Goal: Complete application form: Complete application form

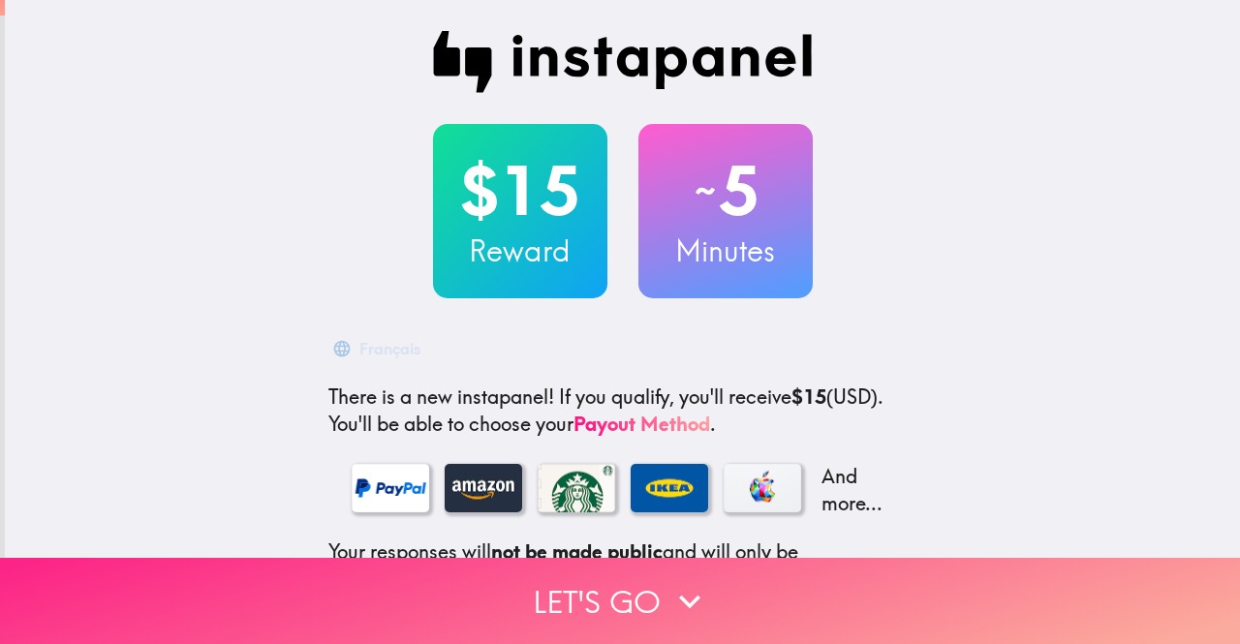
click at [649, 578] on button "Let's go" at bounding box center [620, 601] width 1240 height 86
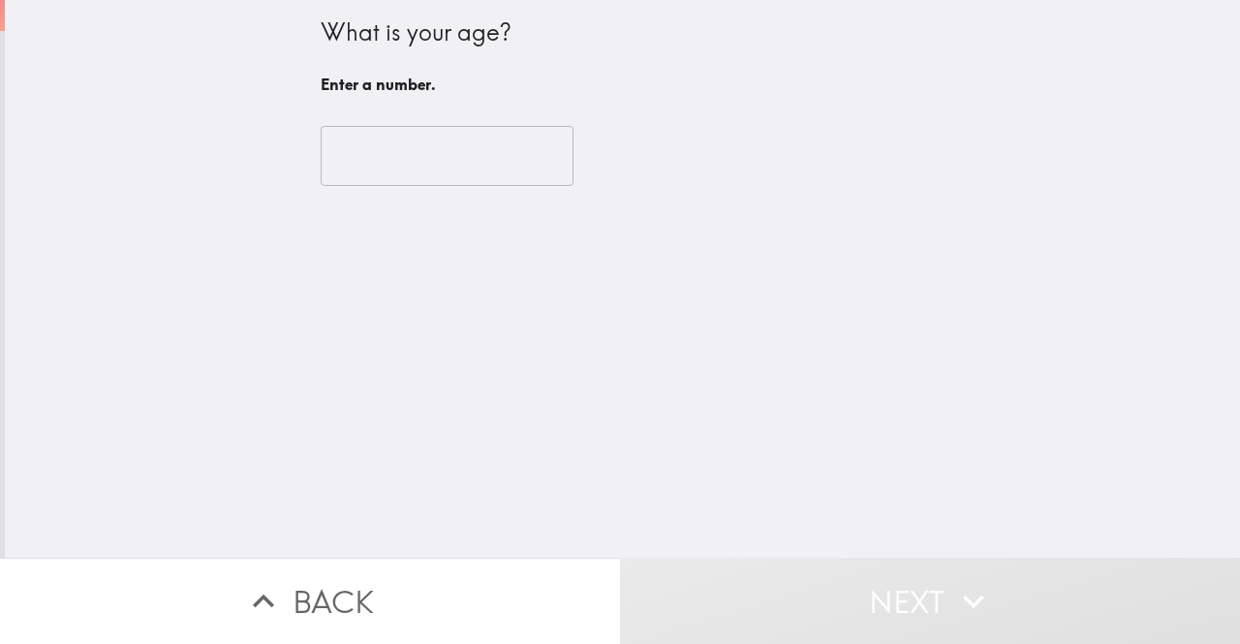
click at [446, 166] on input "number" at bounding box center [447, 156] width 253 height 60
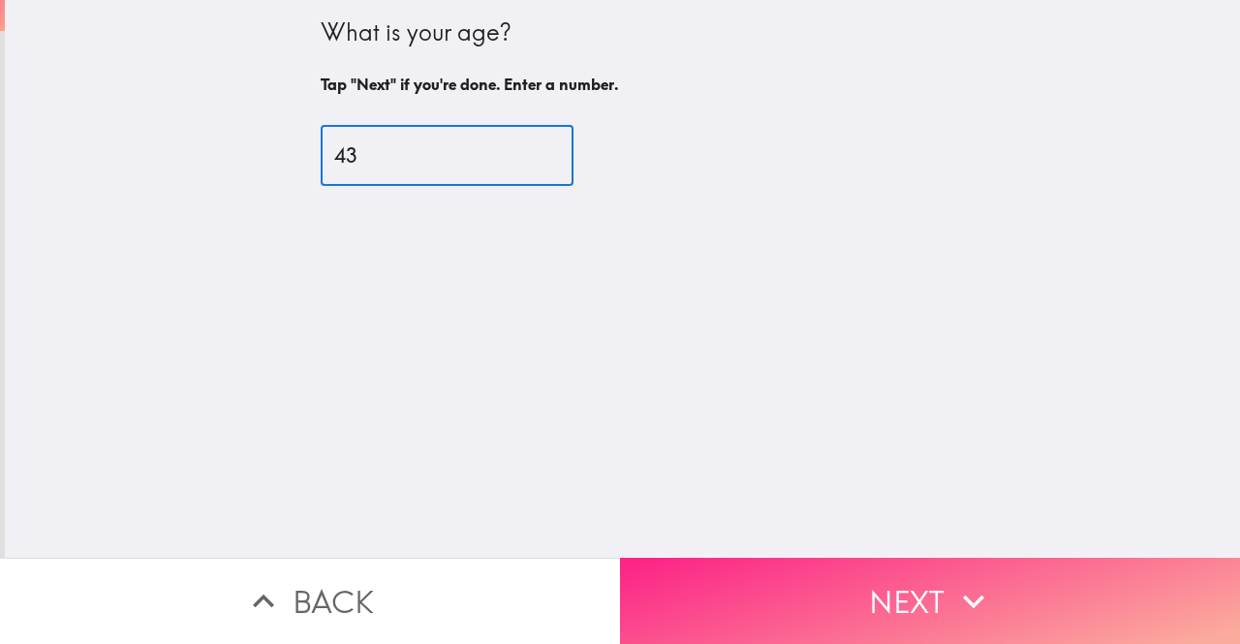
type input "43"
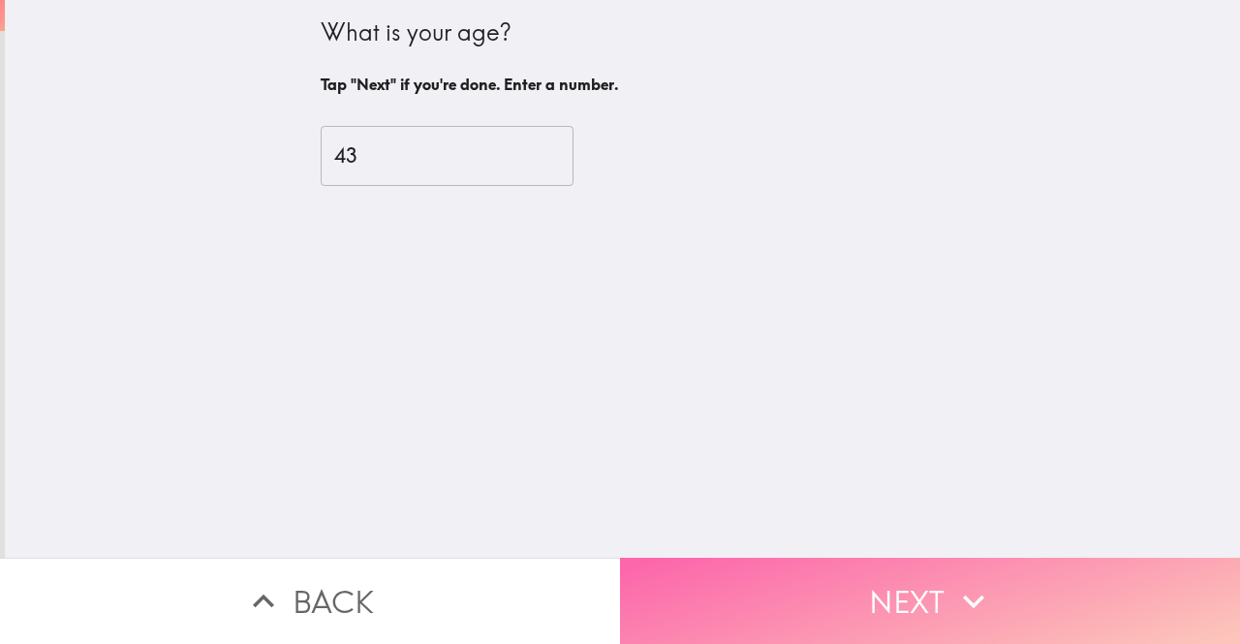
click at [877, 567] on button "Next" at bounding box center [930, 601] width 620 height 86
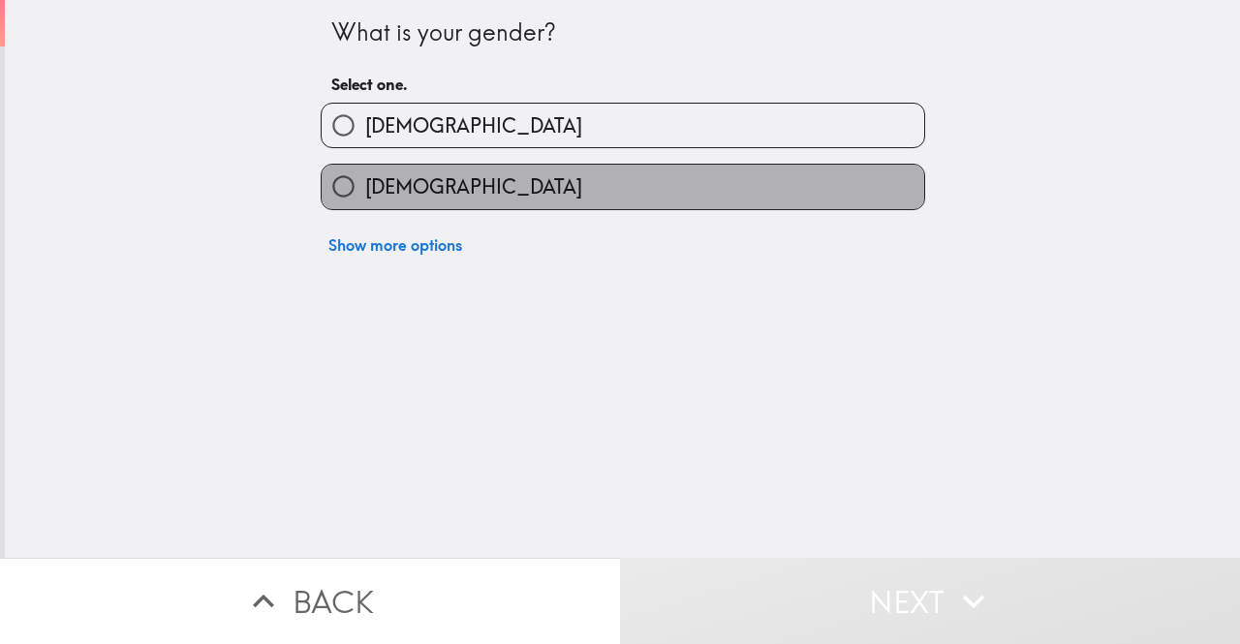
click at [527, 199] on label "[DEMOGRAPHIC_DATA]" at bounding box center [623, 187] width 602 height 44
click at [365, 199] on input "[DEMOGRAPHIC_DATA]" at bounding box center [344, 187] width 44 height 44
radio input "true"
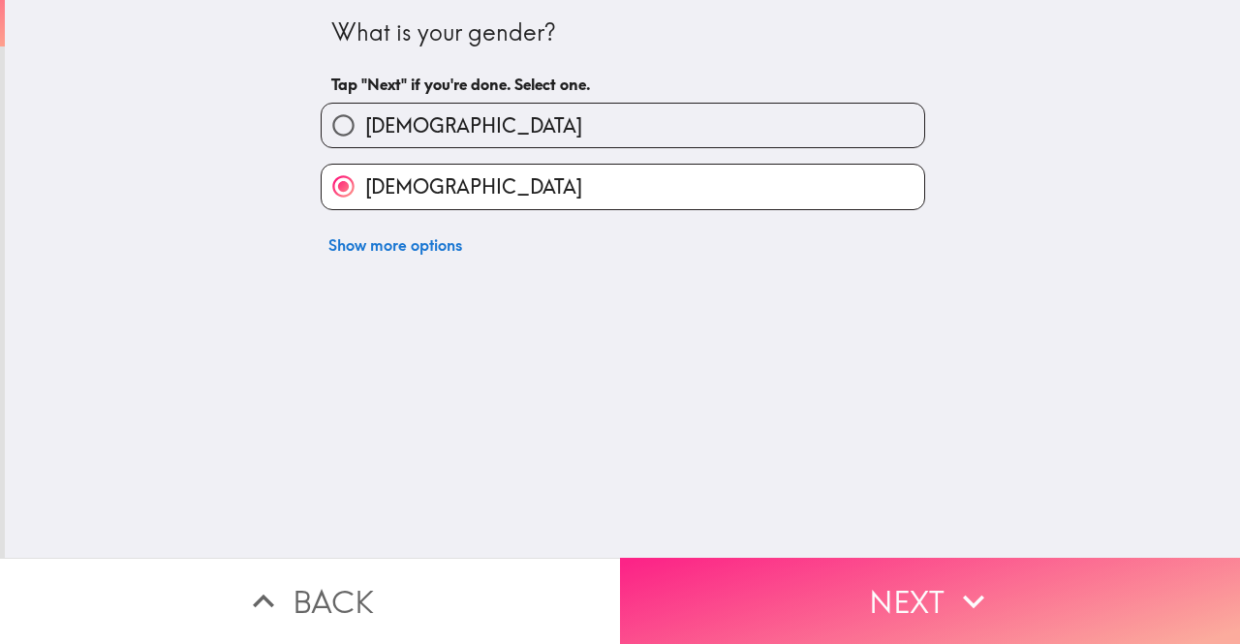
click at [767, 562] on button "Next" at bounding box center [930, 601] width 620 height 86
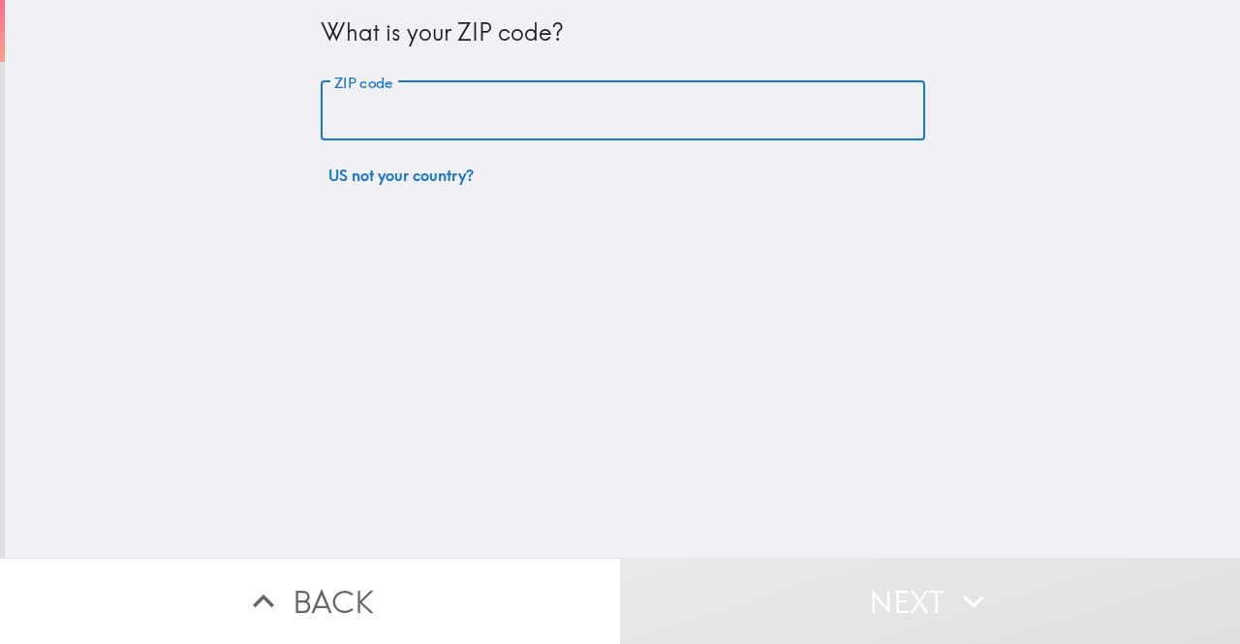
click at [499, 104] on input "ZIP code" at bounding box center [623, 111] width 604 height 60
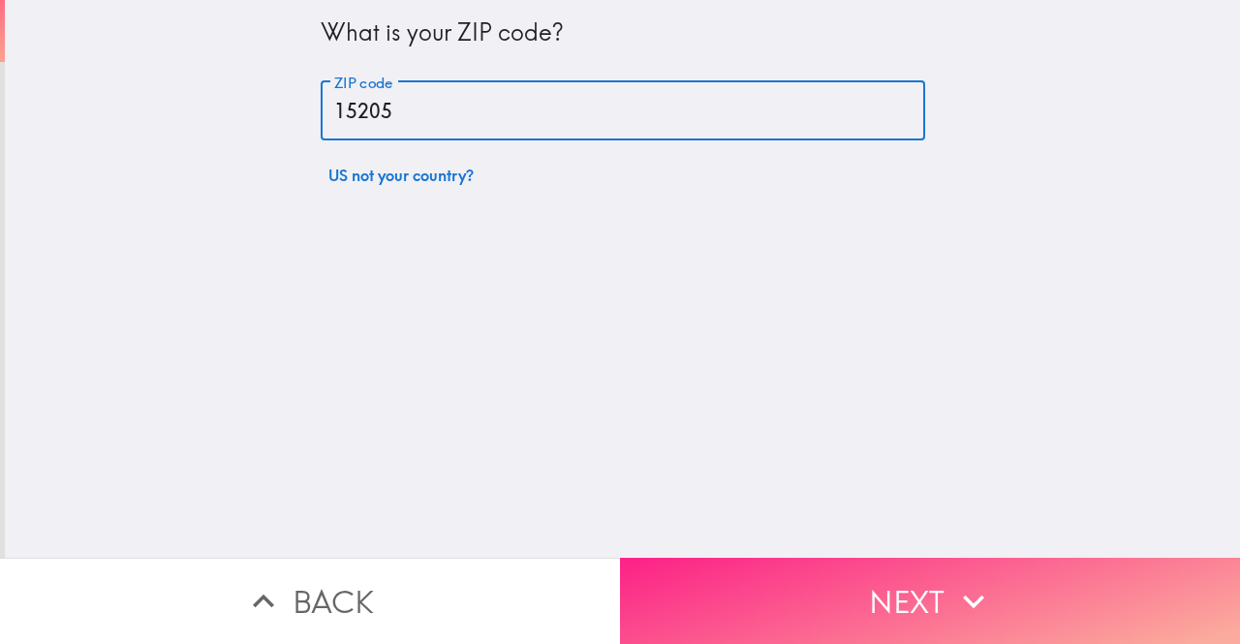
type input "15205"
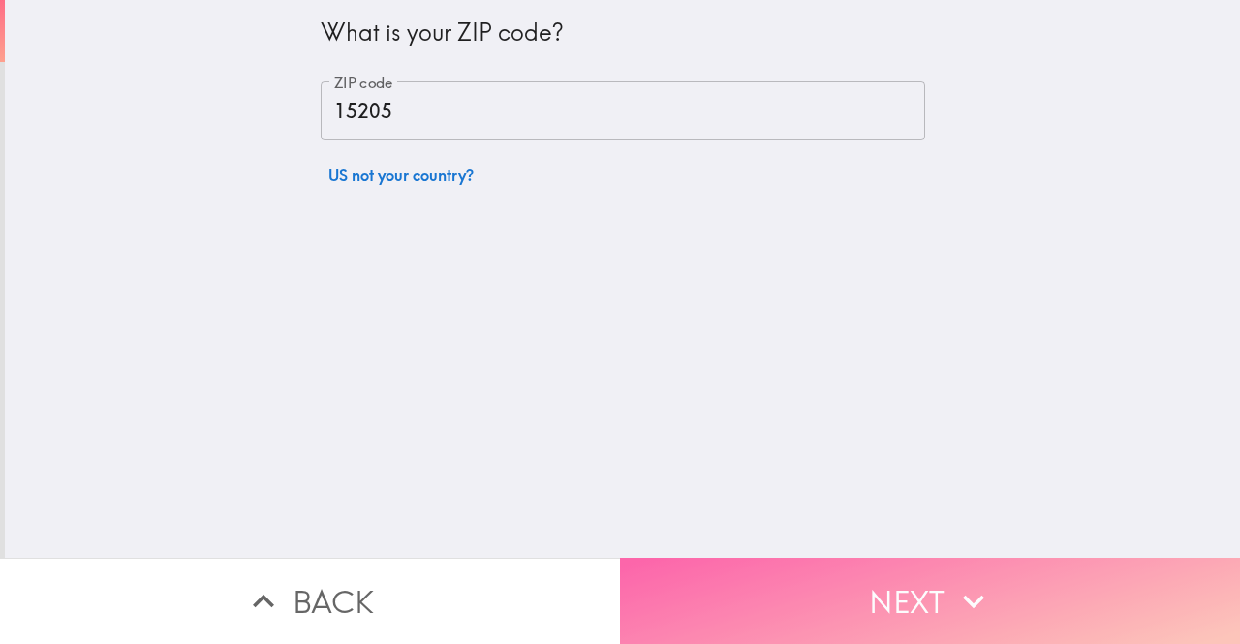
click at [1006, 581] on button "Next" at bounding box center [930, 601] width 620 height 86
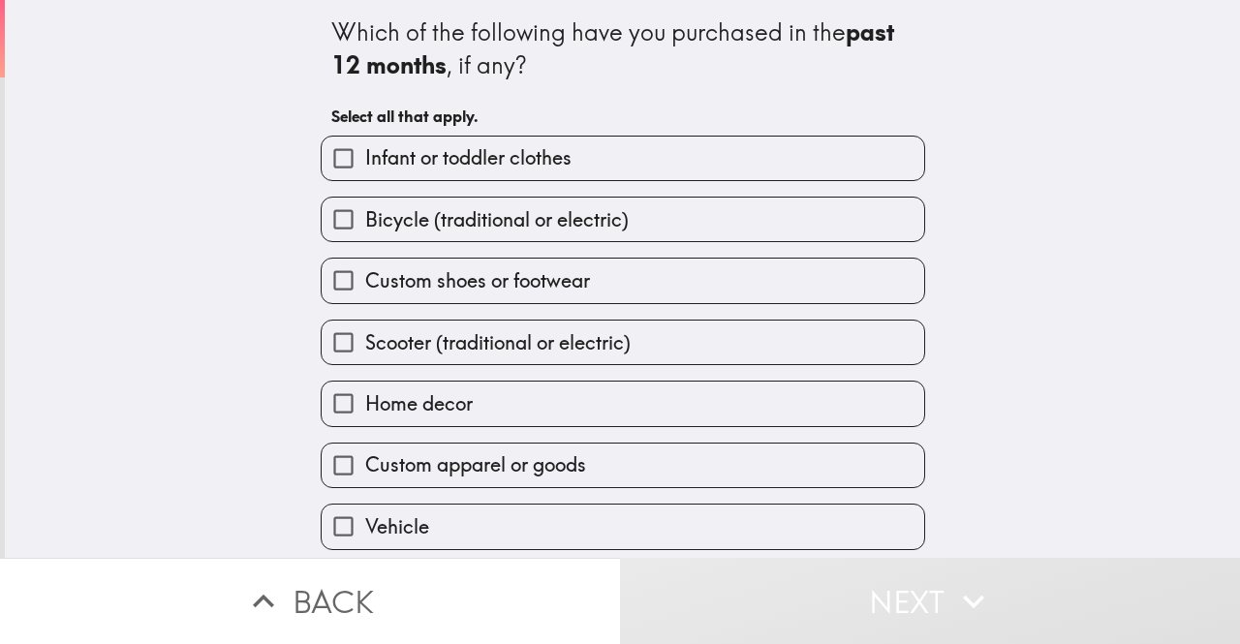
click at [446, 152] on span "Infant or toddler clothes" at bounding box center [468, 157] width 206 height 27
click at [365, 152] on input "Infant or toddler clothes" at bounding box center [344, 159] width 44 height 44
checkbox input "true"
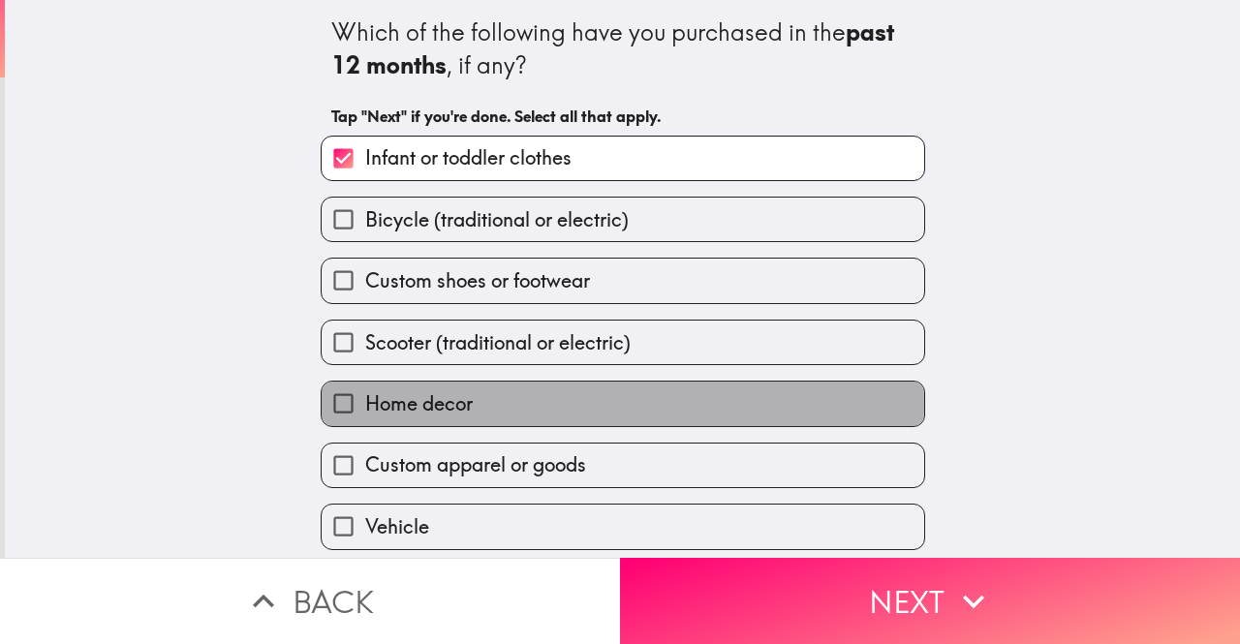
click at [400, 408] on span "Home decor" at bounding box center [418, 403] width 107 height 27
click at [365, 408] on input "Home decor" at bounding box center [344, 404] width 44 height 44
checkbox input "true"
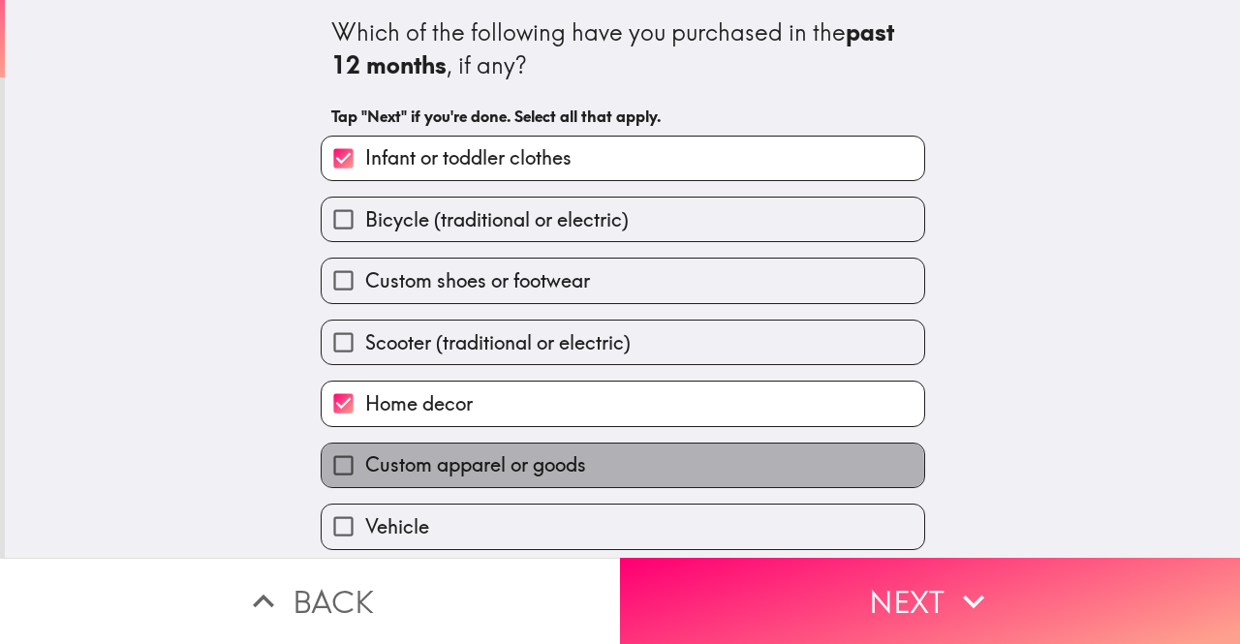
click at [407, 475] on span "Custom apparel or goods" at bounding box center [475, 464] width 221 height 27
click at [365, 475] on input "Custom apparel or goods" at bounding box center [344, 466] width 44 height 44
checkbox input "true"
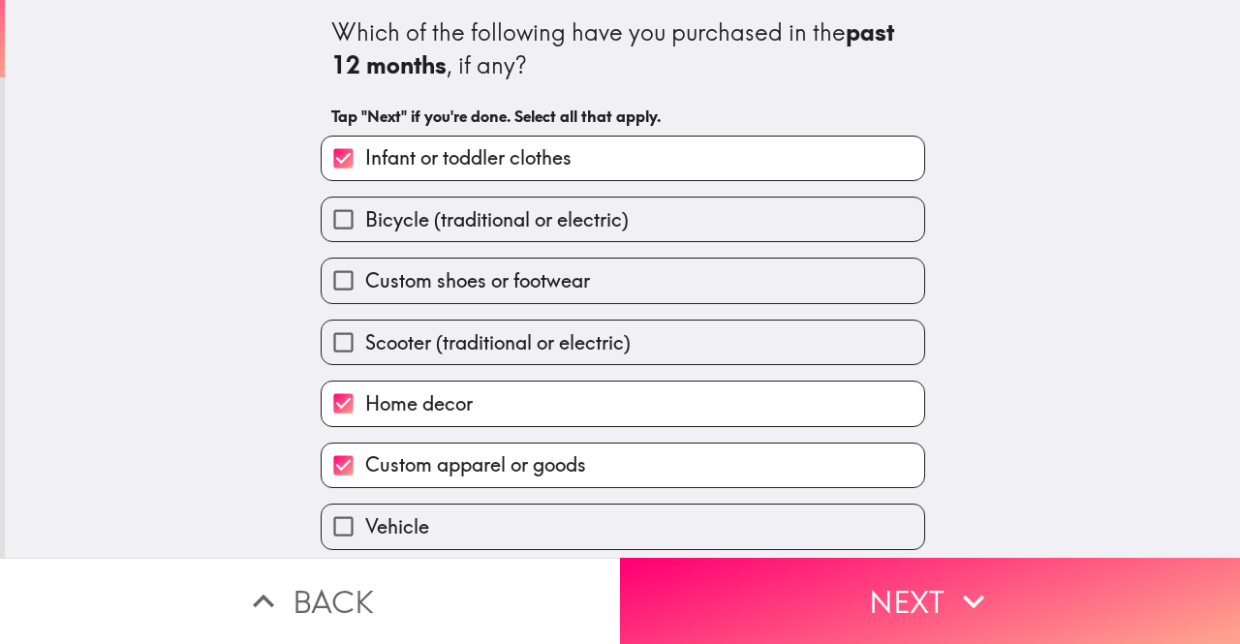
click at [257, 474] on div "Which of the following have you purchased in the past 12 months , if any? Tap "…" at bounding box center [622, 279] width 1235 height 558
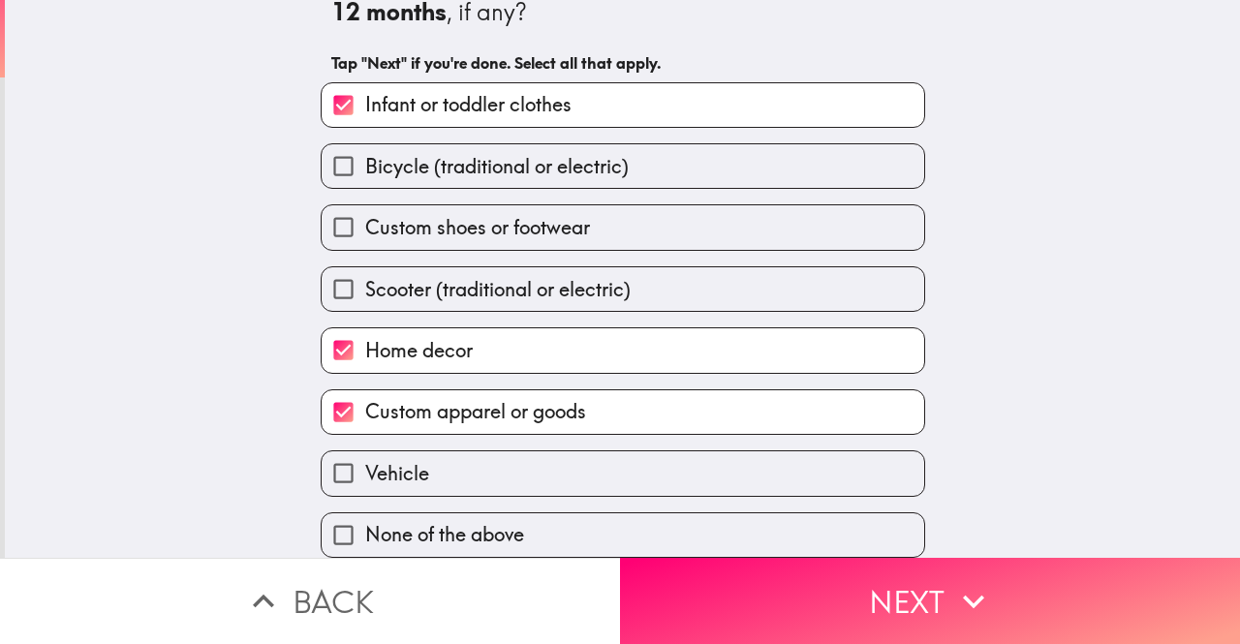
scroll to position [73, 0]
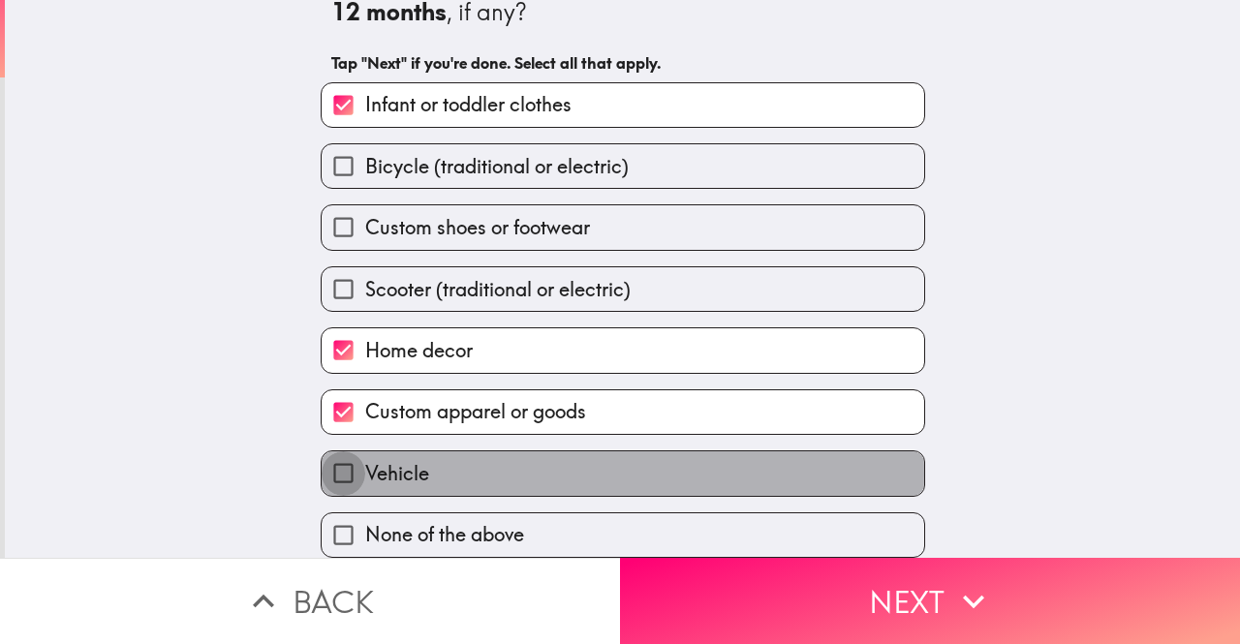
click at [322, 458] on input "Vehicle" at bounding box center [344, 473] width 44 height 44
checkbox input "true"
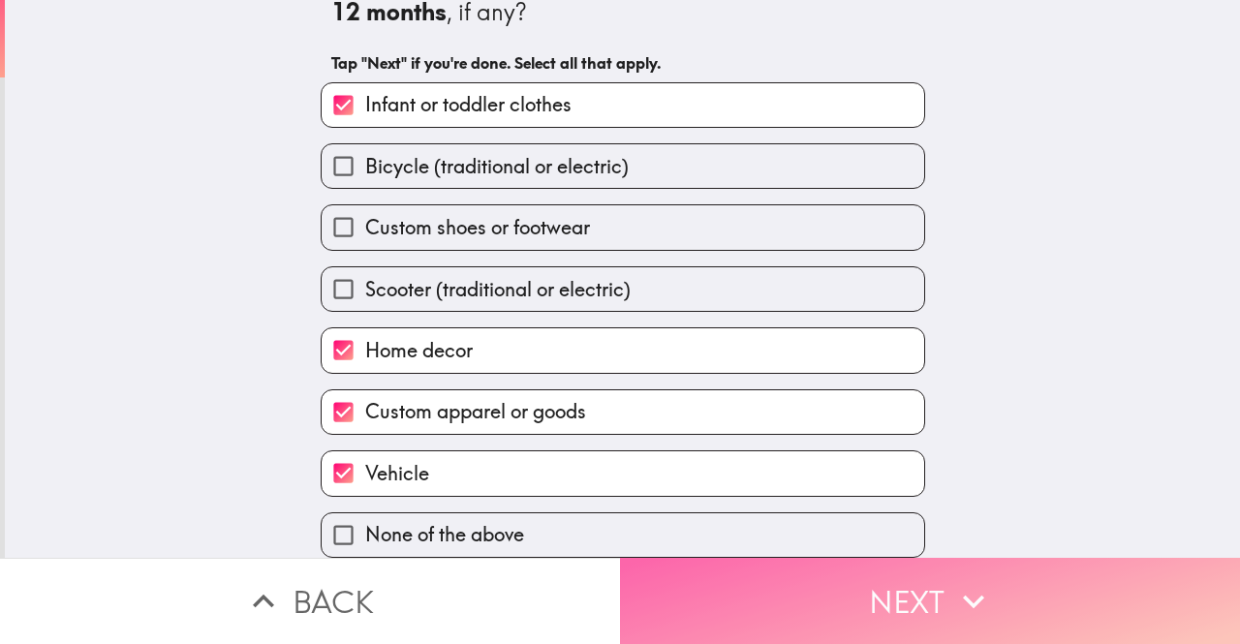
click at [897, 580] on button "Next" at bounding box center [930, 601] width 620 height 86
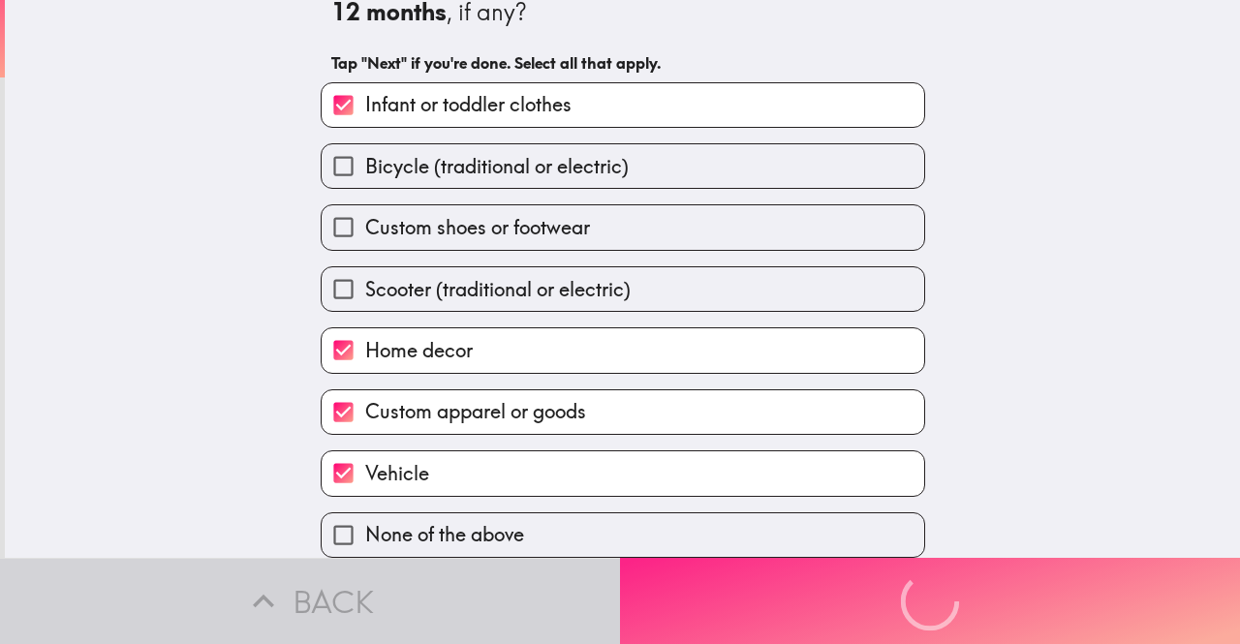
scroll to position [0, 0]
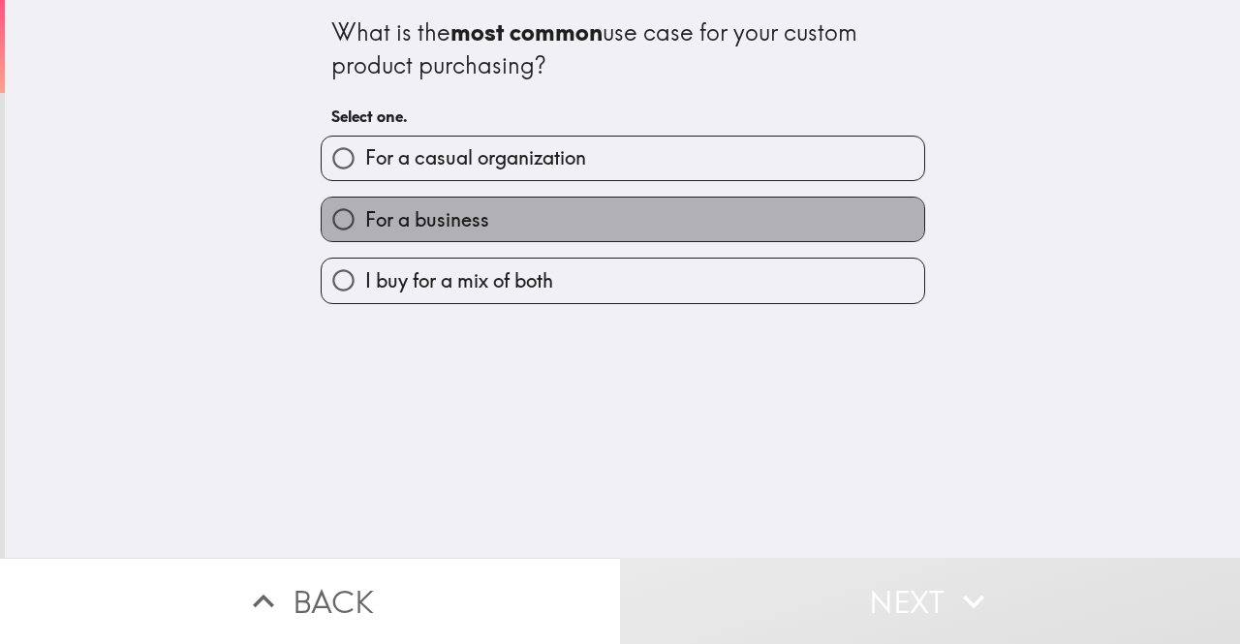
click at [426, 220] on span "For a business" at bounding box center [427, 219] width 124 height 27
click at [365, 220] on input "For a business" at bounding box center [344, 220] width 44 height 44
radio input "true"
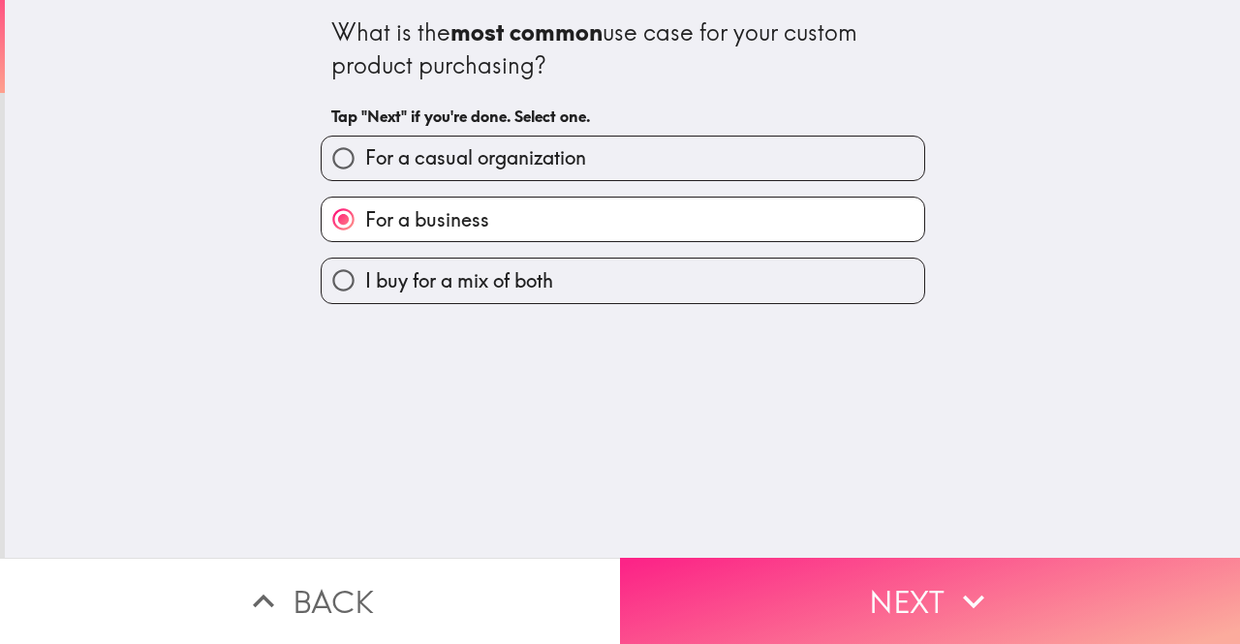
click at [817, 569] on button "Next" at bounding box center [930, 601] width 620 height 86
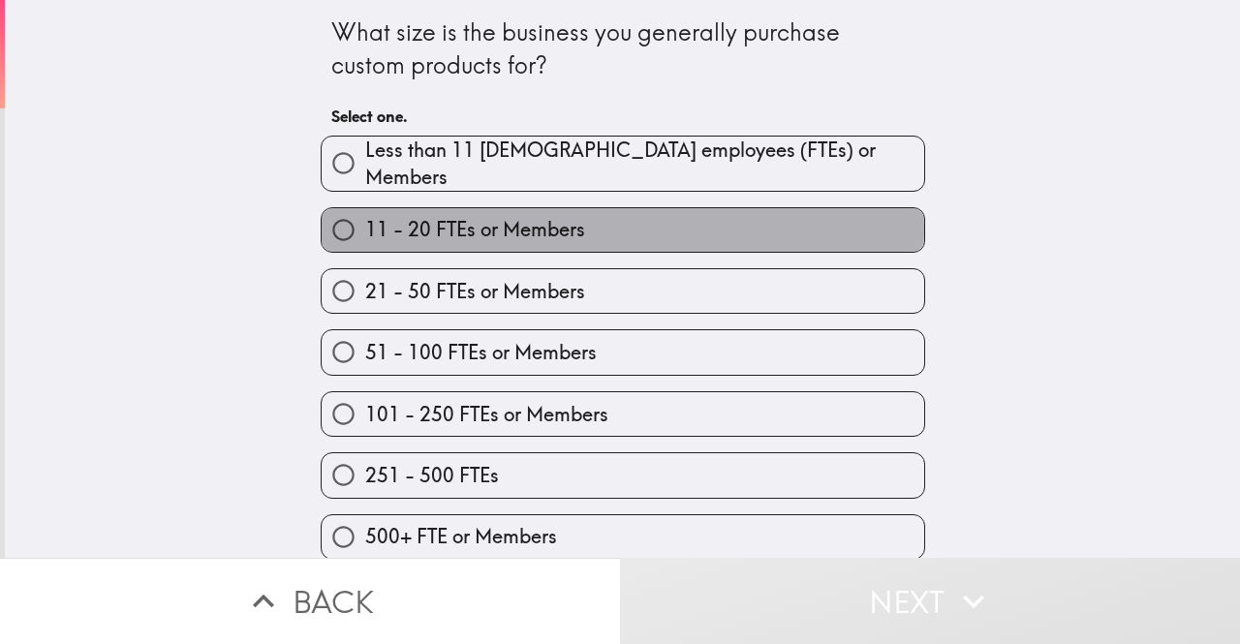
click at [566, 221] on span "11 - 20 FTEs or Members" at bounding box center [475, 229] width 220 height 27
click at [365, 221] on input "11 - 20 FTEs or Members" at bounding box center [344, 230] width 44 height 44
radio input "true"
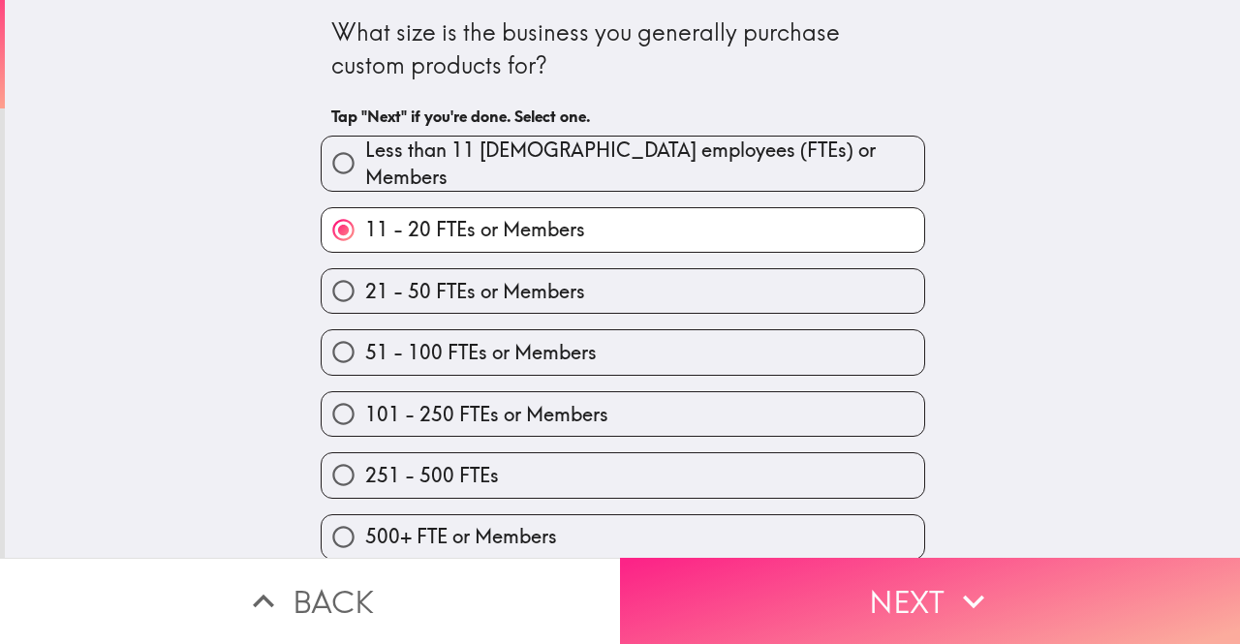
click at [786, 589] on button "Next" at bounding box center [930, 601] width 620 height 86
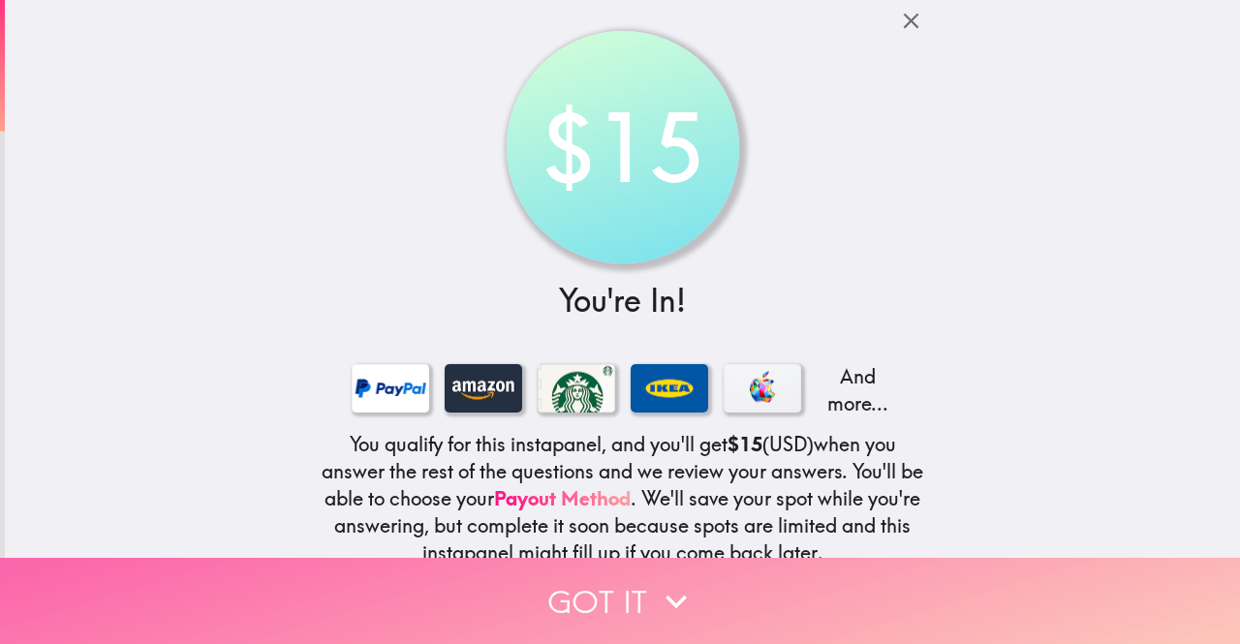
click at [631, 592] on button "Got it" at bounding box center [620, 601] width 1240 height 86
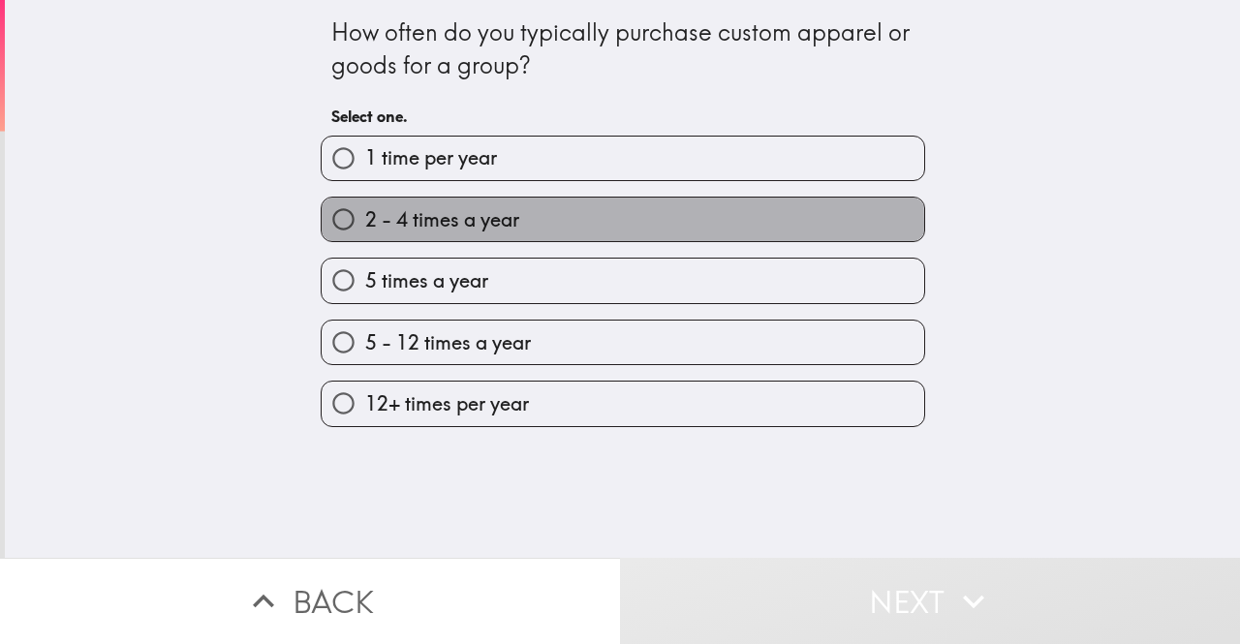
click at [478, 225] on span "2 - 4 times a year" at bounding box center [442, 219] width 154 height 27
click at [365, 225] on input "2 - 4 times a year" at bounding box center [344, 220] width 44 height 44
radio input "true"
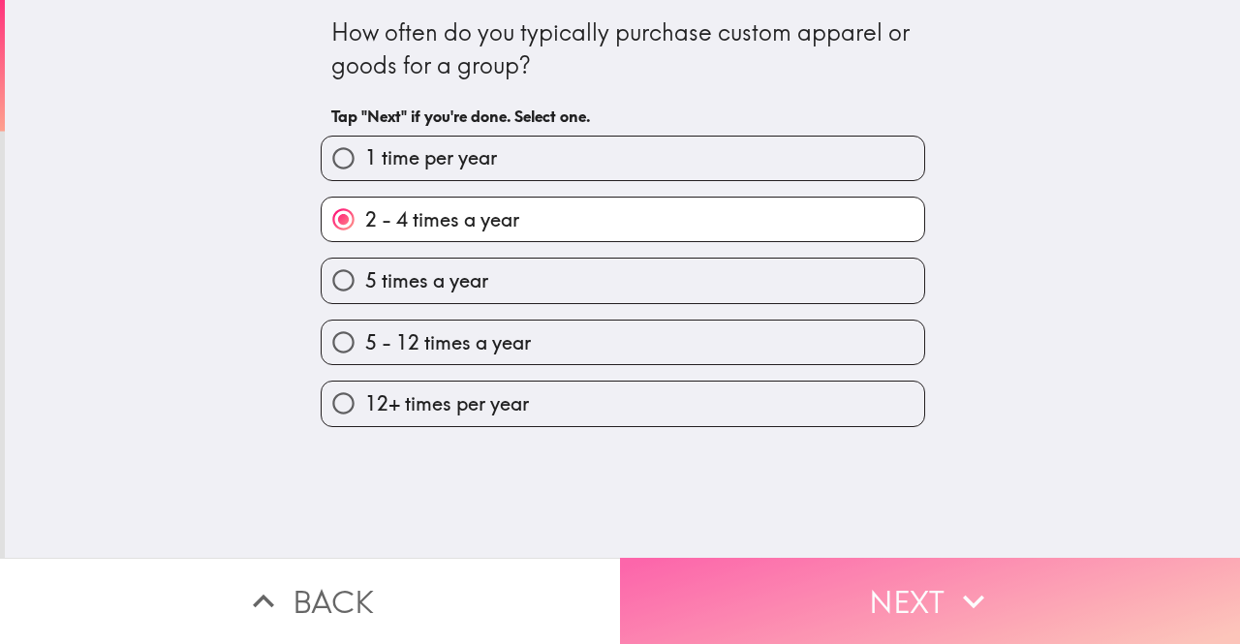
click at [849, 580] on button "Next" at bounding box center [930, 601] width 620 height 86
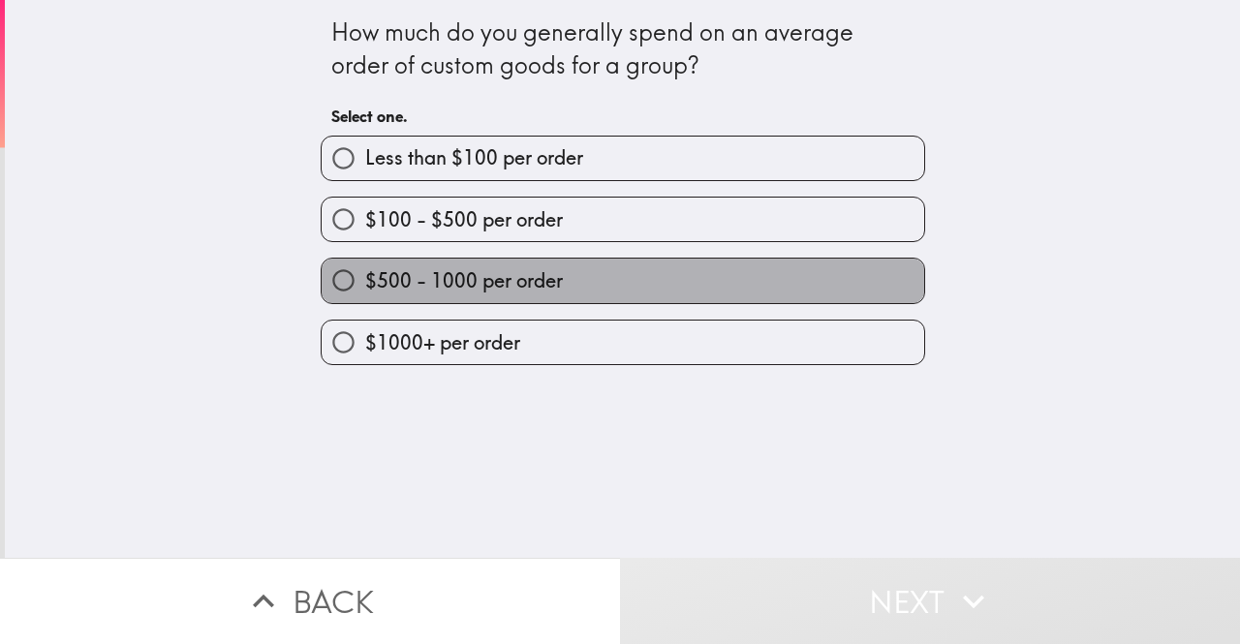
click at [427, 291] on span "$500 - 1000 per order" at bounding box center [464, 280] width 198 height 27
click at [365, 291] on input "$500 - 1000 per order" at bounding box center [344, 281] width 44 height 44
radio input "true"
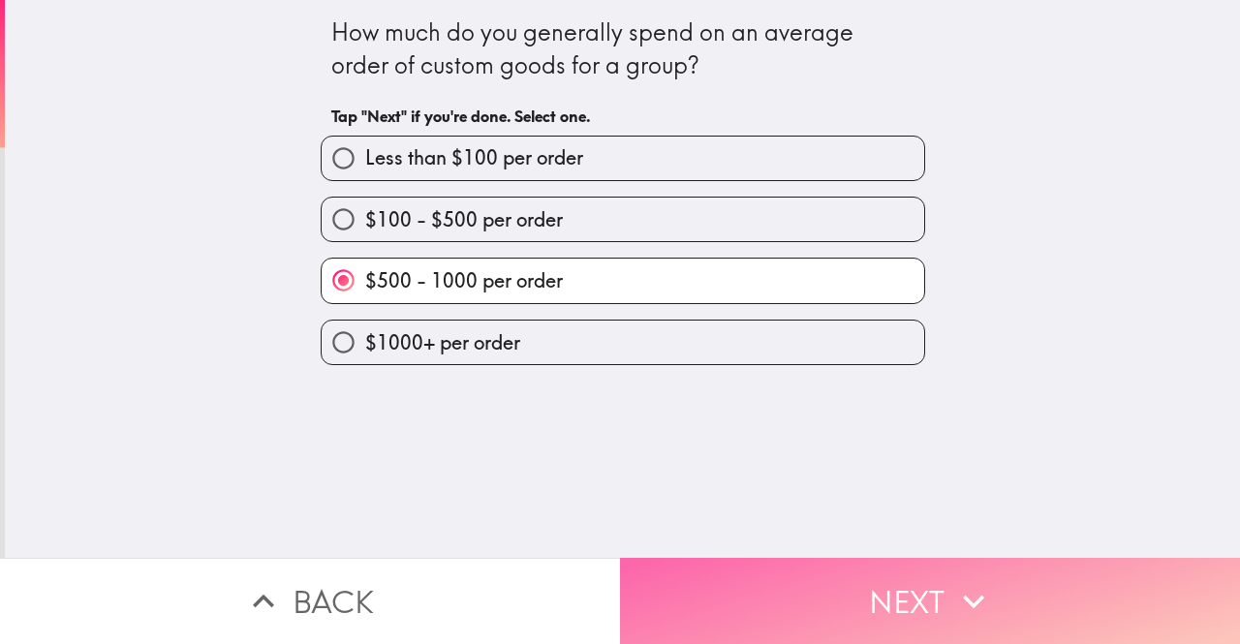
click at [673, 573] on button "Next" at bounding box center [930, 601] width 620 height 86
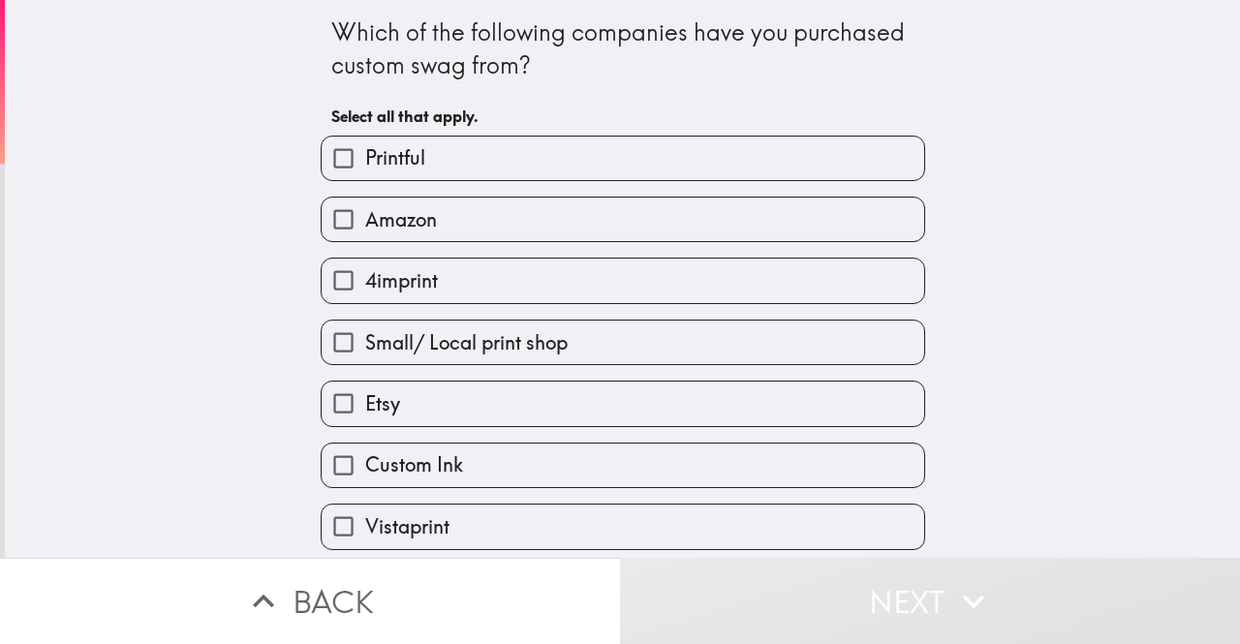
click at [235, 408] on div "Which of the following companies have you purchased custom swag from? Select al…" at bounding box center [622, 279] width 1235 height 558
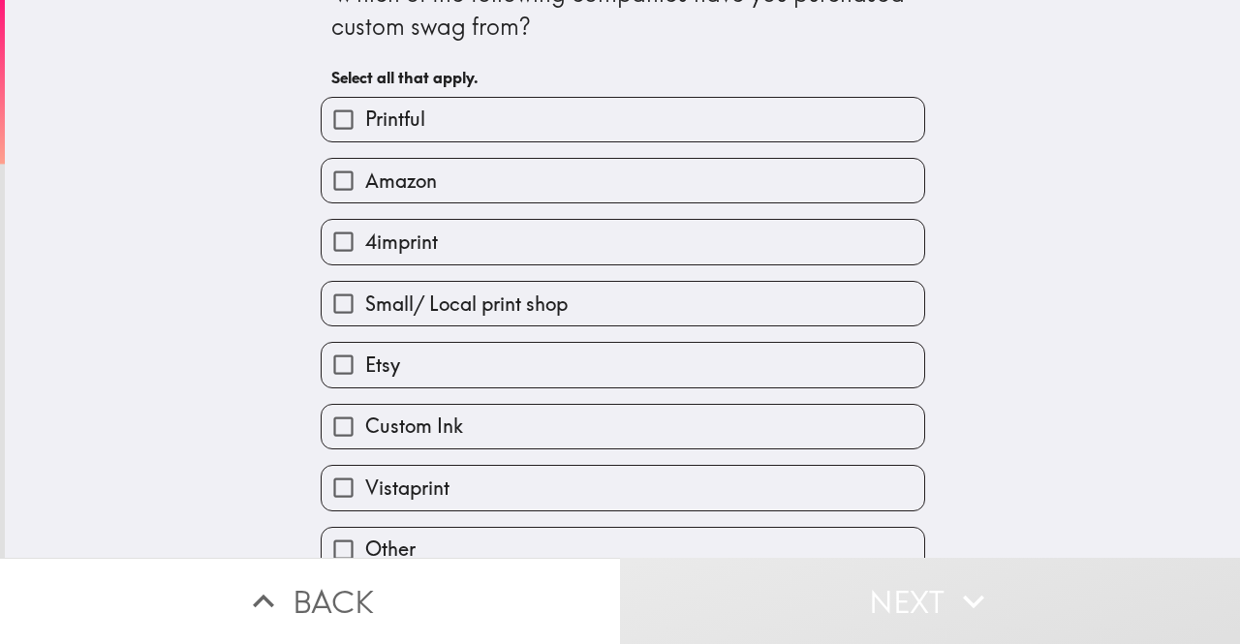
scroll to position [73, 0]
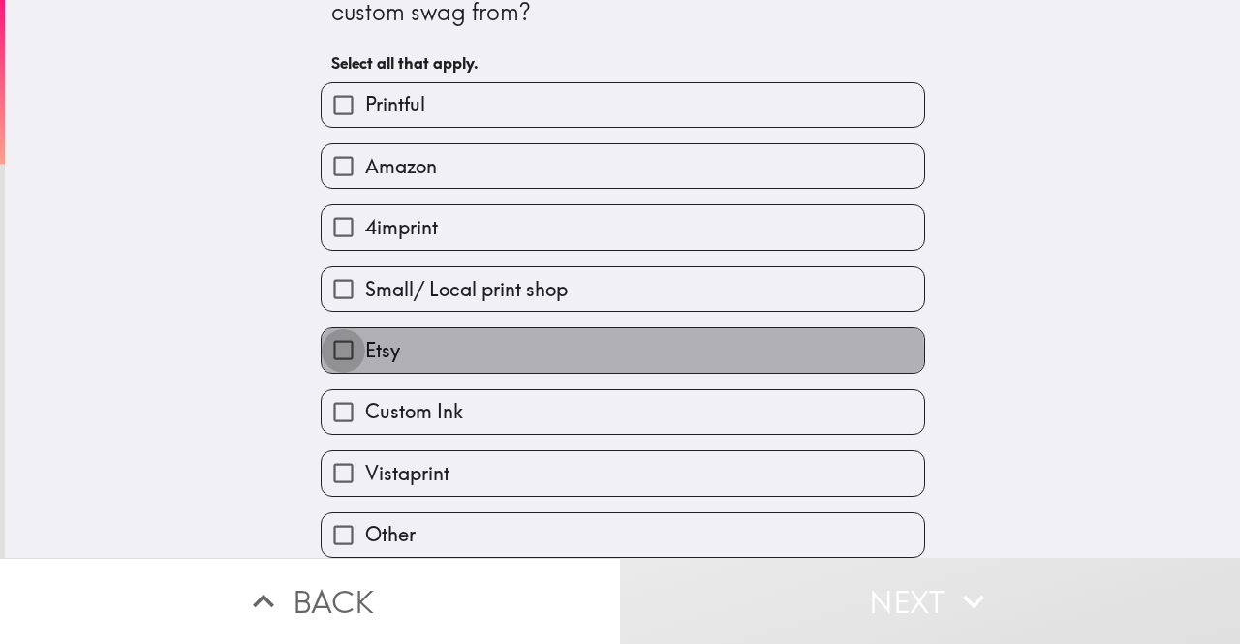
click at [324, 343] on input "Etsy" at bounding box center [344, 350] width 44 height 44
checkbox input "true"
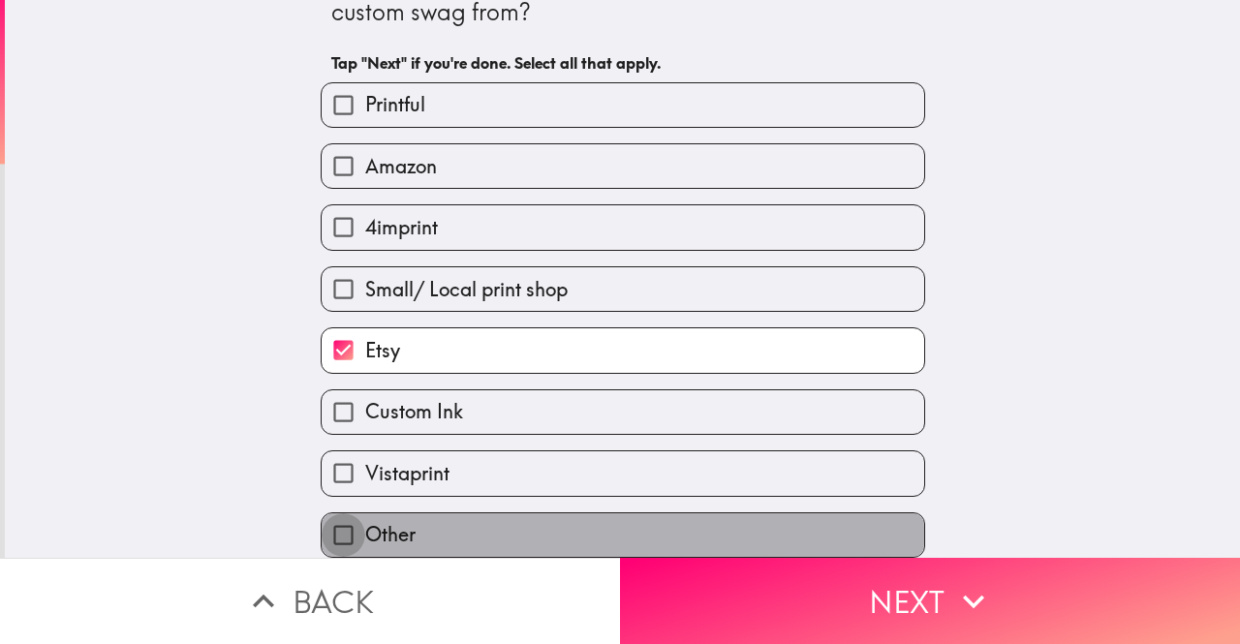
click at [325, 521] on input "Other" at bounding box center [344, 535] width 44 height 44
checkbox input "true"
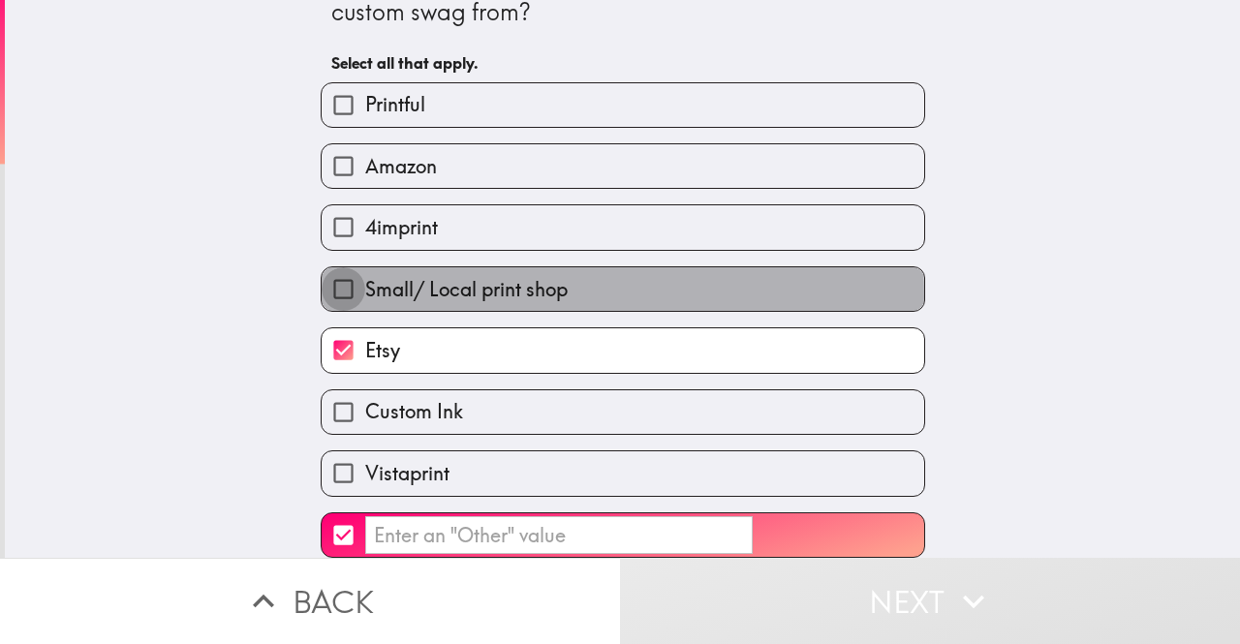
click at [341, 280] on input "Small/ Local print shop" at bounding box center [344, 289] width 44 height 44
checkbox input "true"
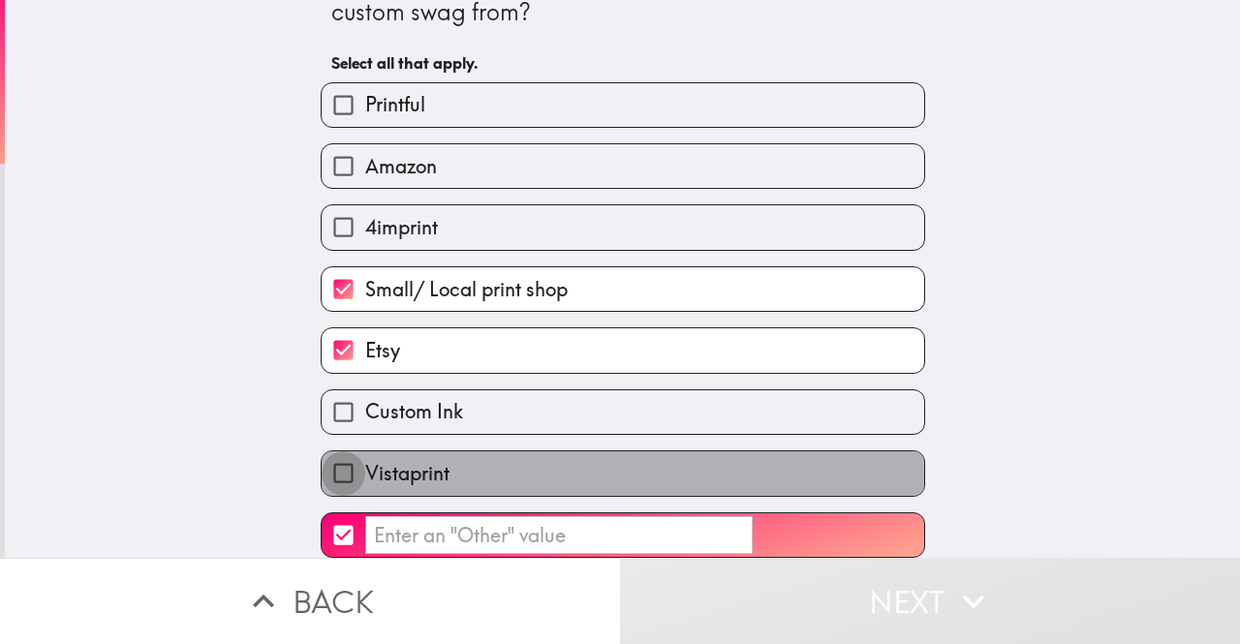
click at [324, 459] on input "Vistaprint" at bounding box center [344, 473] width 44 height 44
checkbox input "true"
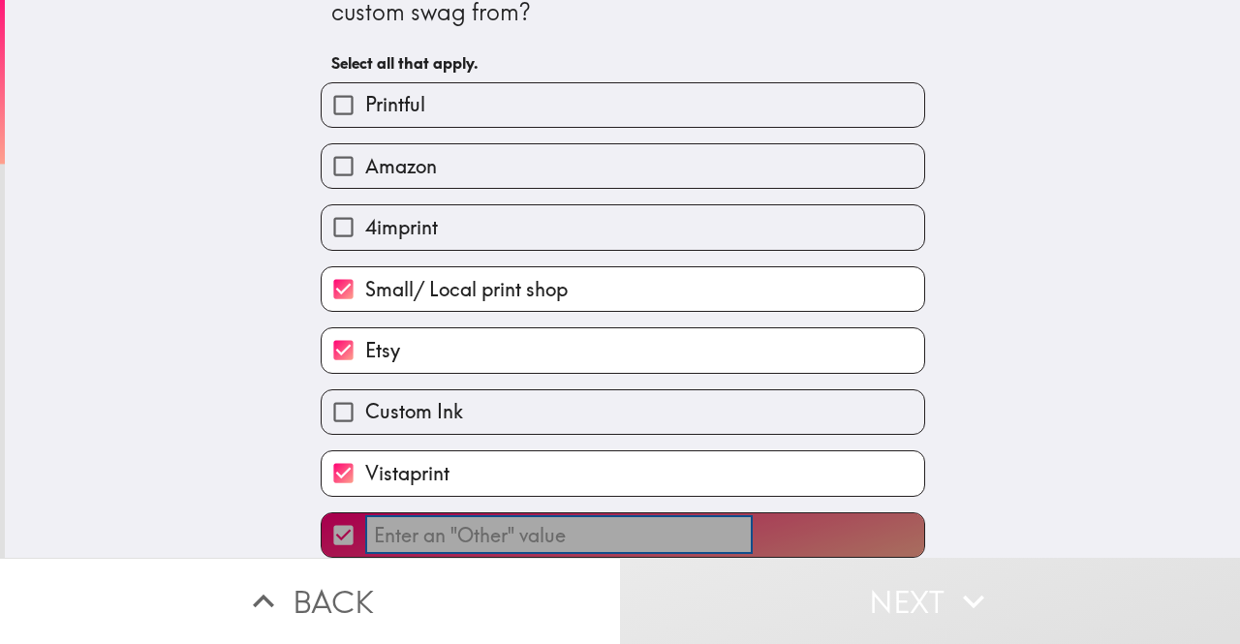
click at [407, 532] on input "​" at bounding box center [558, 535] width 387 height 38
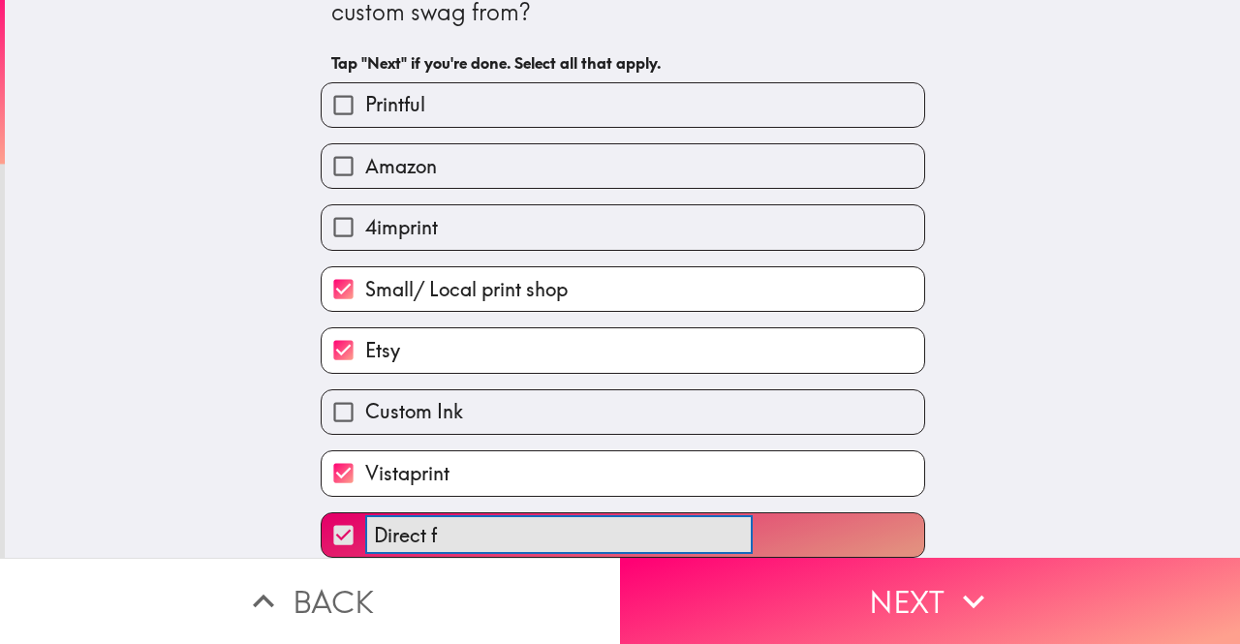
click at [322, 513] on button "Direct f ​" at bounding box center [623, 535] width 602 height 44
click at [322, 513] on button "Direct from ​" at bounding box center [623, 535] width 602 height 44
click at [322, 513] on button "Direct from merchant ​" at bounding box center [623, 535] width 602 height 44
type input "D"
click at [322, 513] on button "YETI ​" at bounding box center [623, 535] width 602 height 44
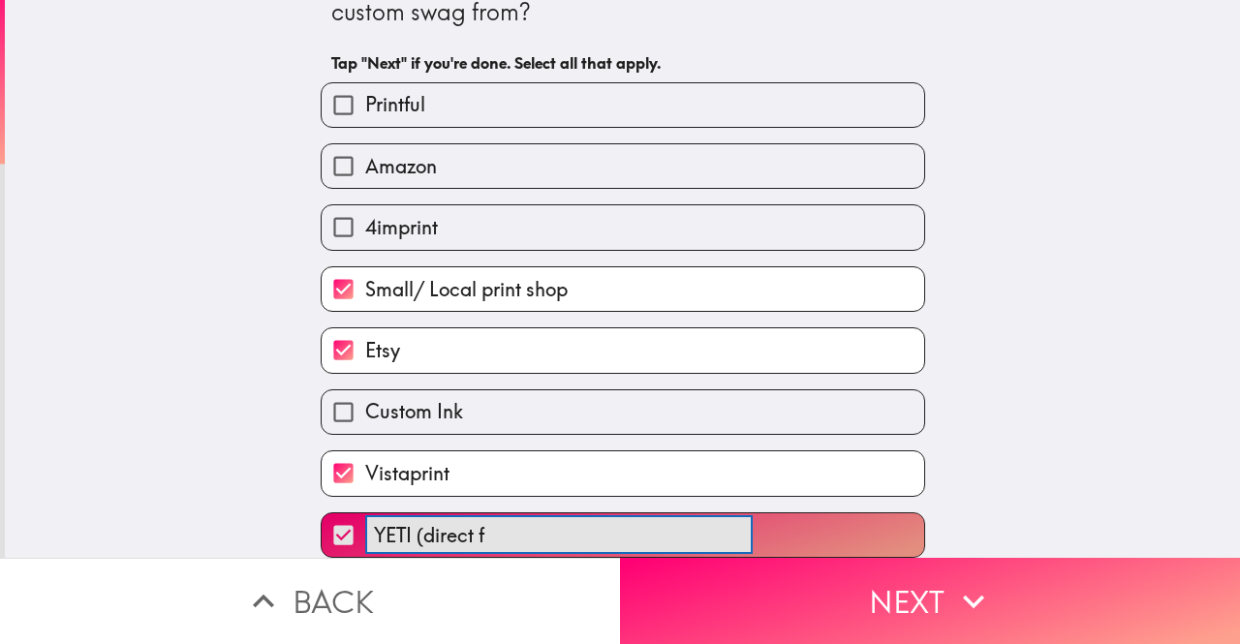
click at [322, 513] on button "YETI (direct f ​" at bounding box center [623, 535] width 602 height 44
click at [322, 513] on button "YETI (direct from me ​" at bounding box center [623, 535] width 602 height 44
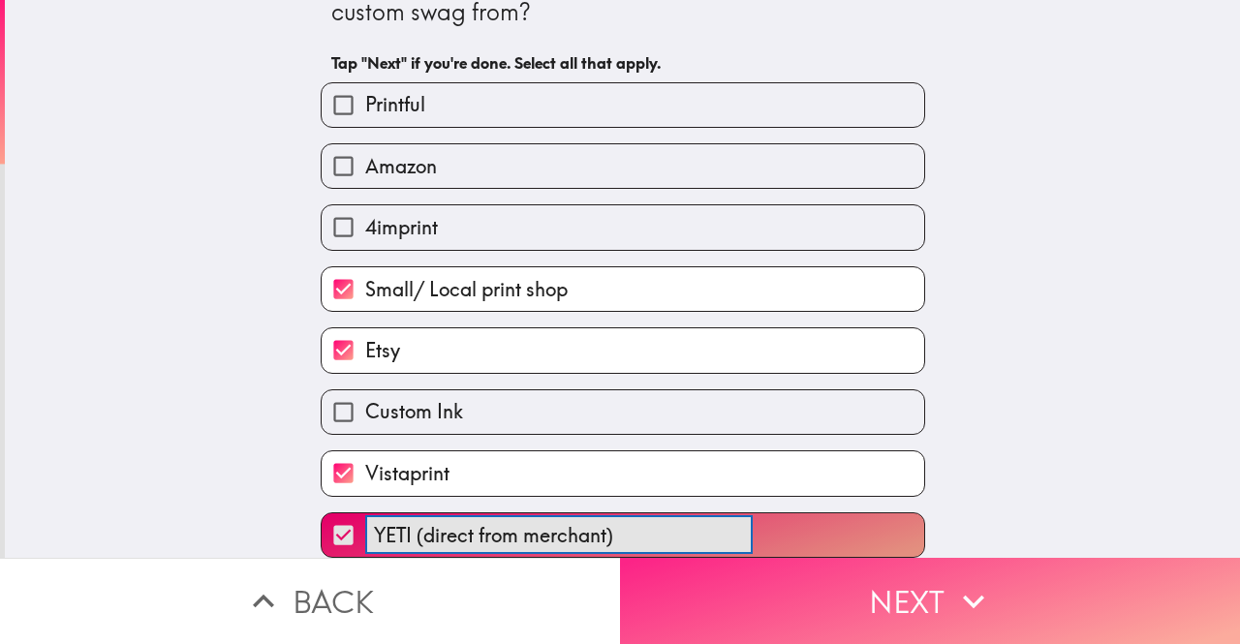
type input "YETI (direct from merchant)"
click at [965, 580] on icon "button" at bounding box center [973, 601] width 43 height 43
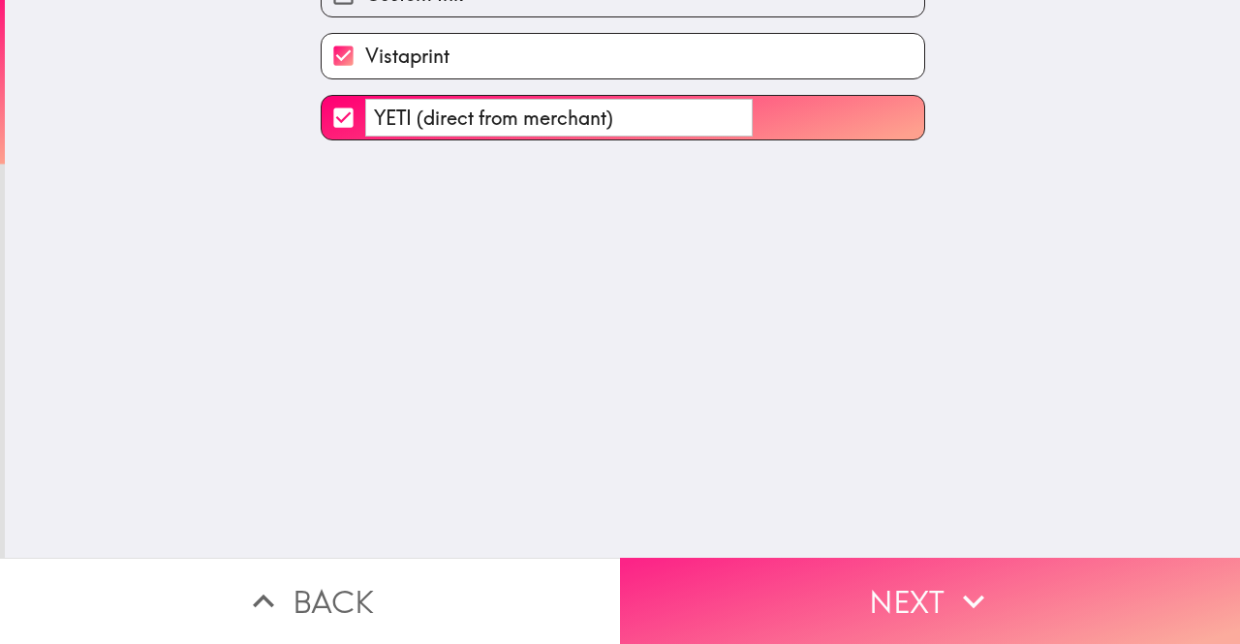
scroll to position [0, 0]
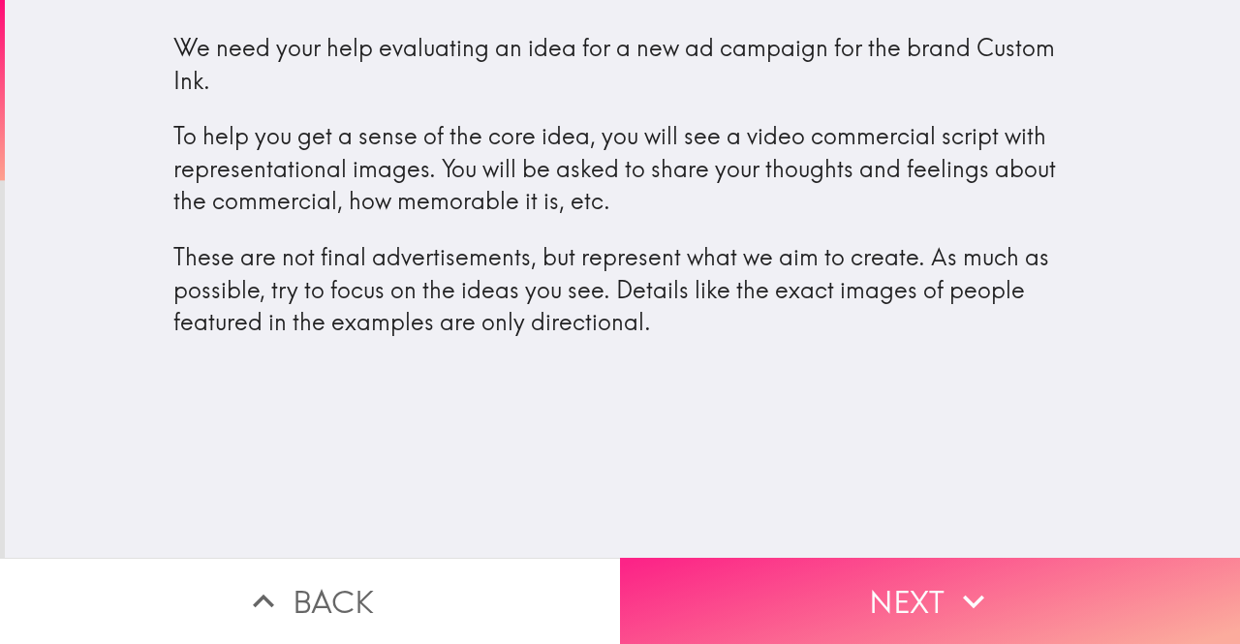
click at [920, 567] on button "Next" at bounding box center [930, 601] width 620 height 86
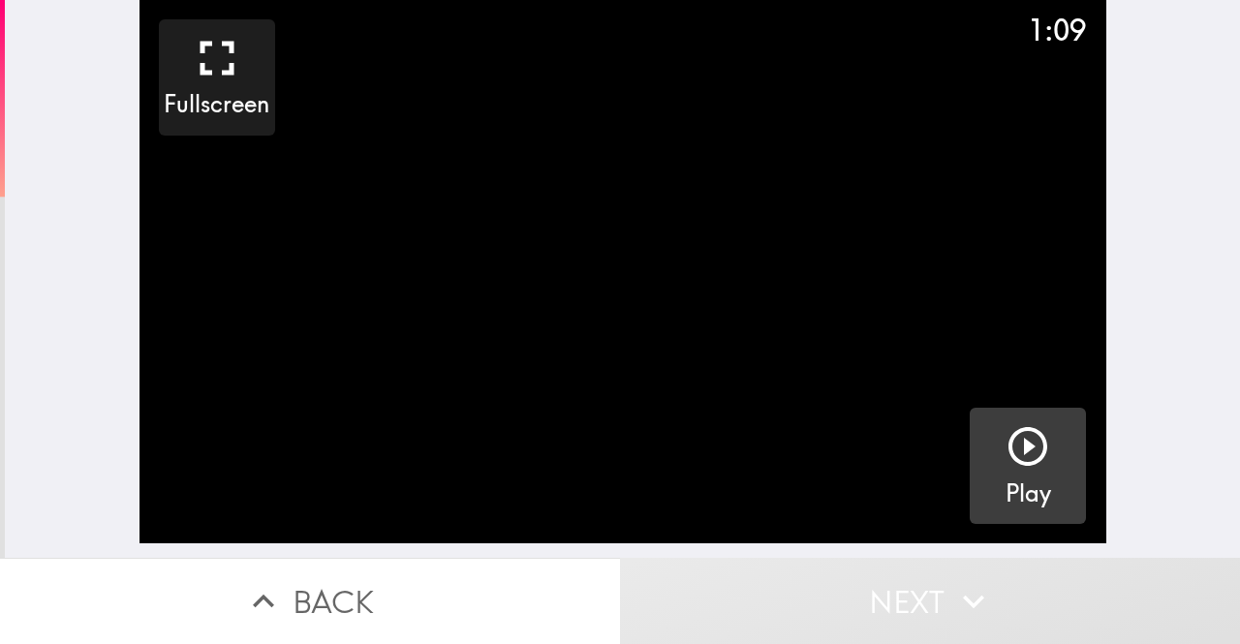
click at [1037, 472] on button "Play" at bounding box center [1027, 466] width 116 height 116
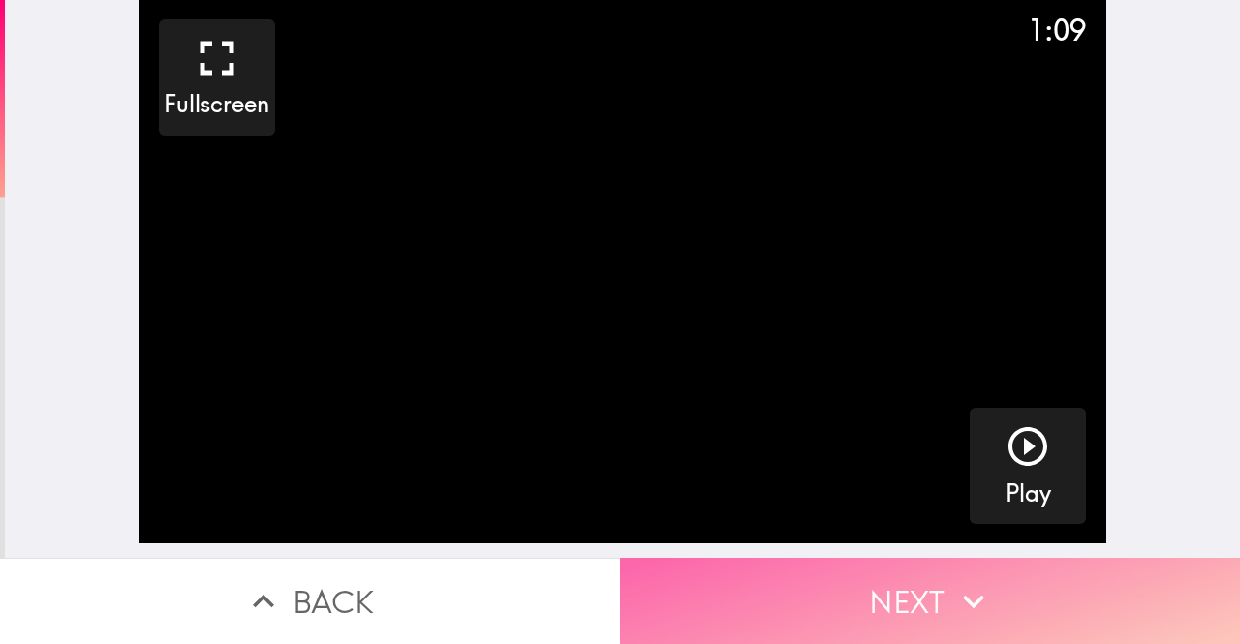
click at [904, 571] on button "Next" at bounding box center [930, 601] width 620 height 86
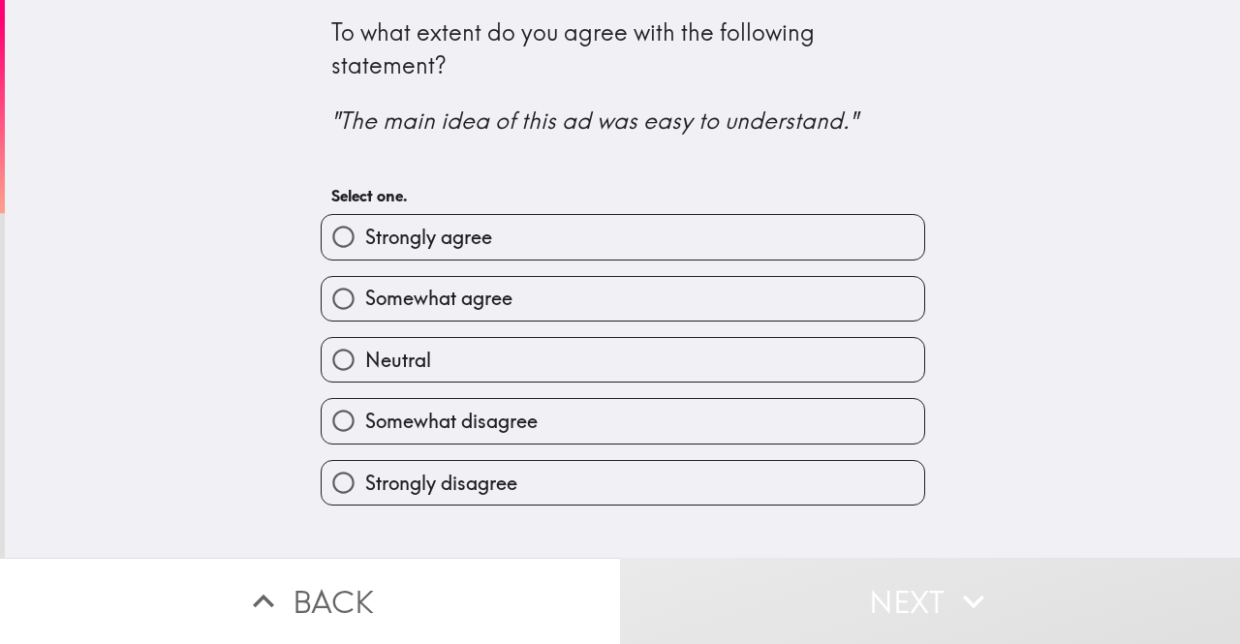
click at [453, 314] on label "Somewhat agree" at bounding box center [623, 299] width 602 height 44
click at [365, 314] on input "Somewhat agree" at bounding box center [344, 299] width 44 height 44
radio input "true"
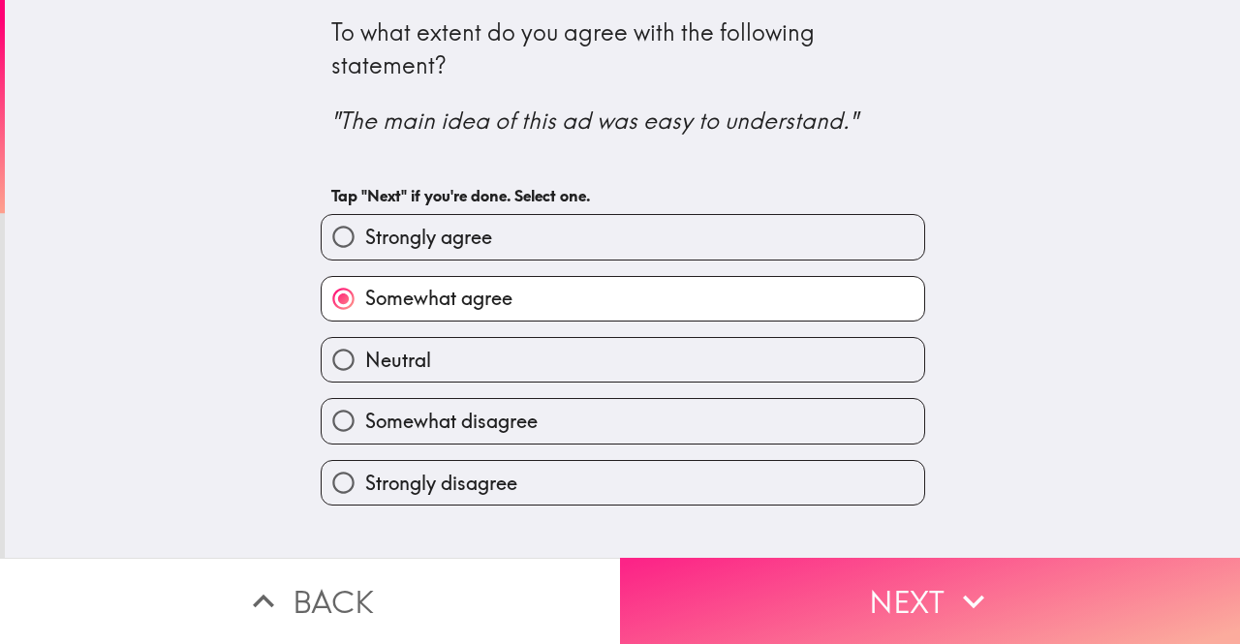
click at [792, 558] on button "Next" at bounding box center [930, 601] width 620 height 86
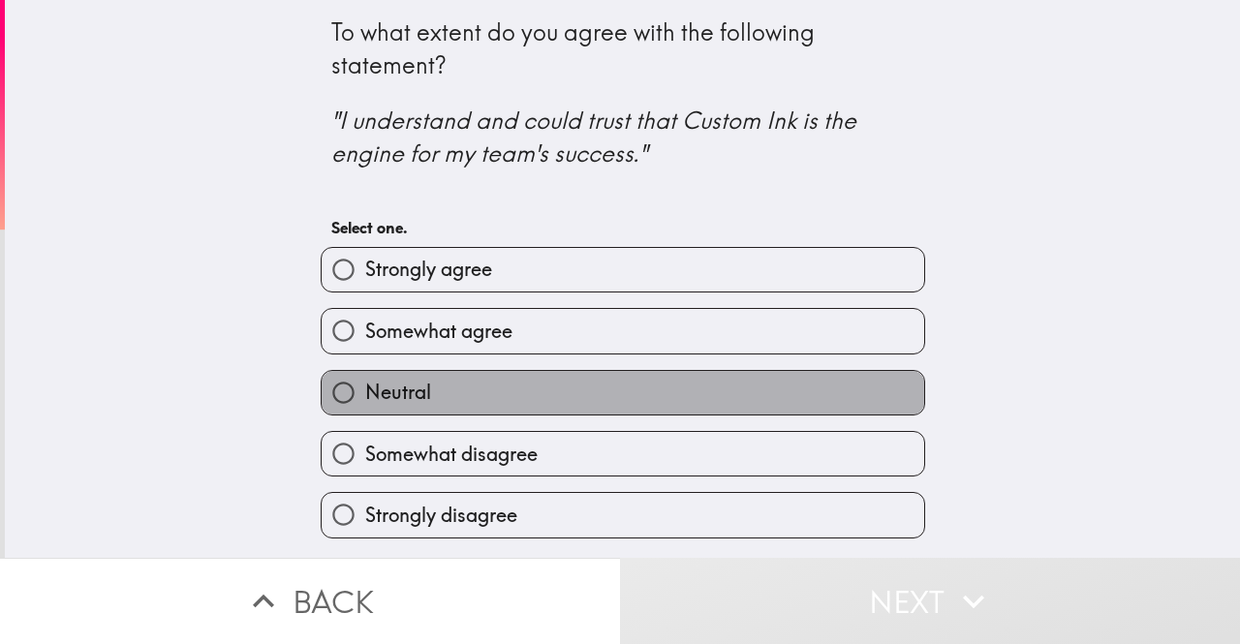
click at [656, 402] on label "Neutral" at bounding box center [623, 393] width 602 height 44
click at [365, 402] on input "Neutral" at bounding box center [344, 393] width 44 height 44
radio input "true"
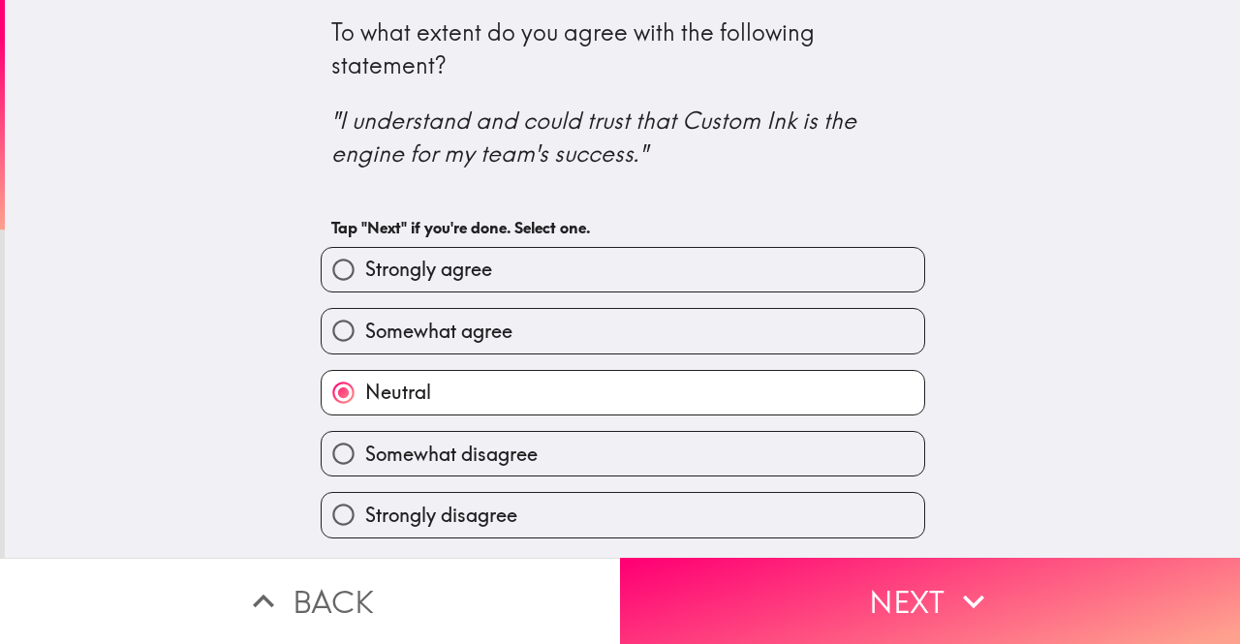
click at [846, 536] on label "Strongly disagree" at bounding box center [623, 515] width 602 height 44
click at [365, 536] on input "Strongly disagree" at bounding box center [344, 515] width 44 height 44
radio input "true"
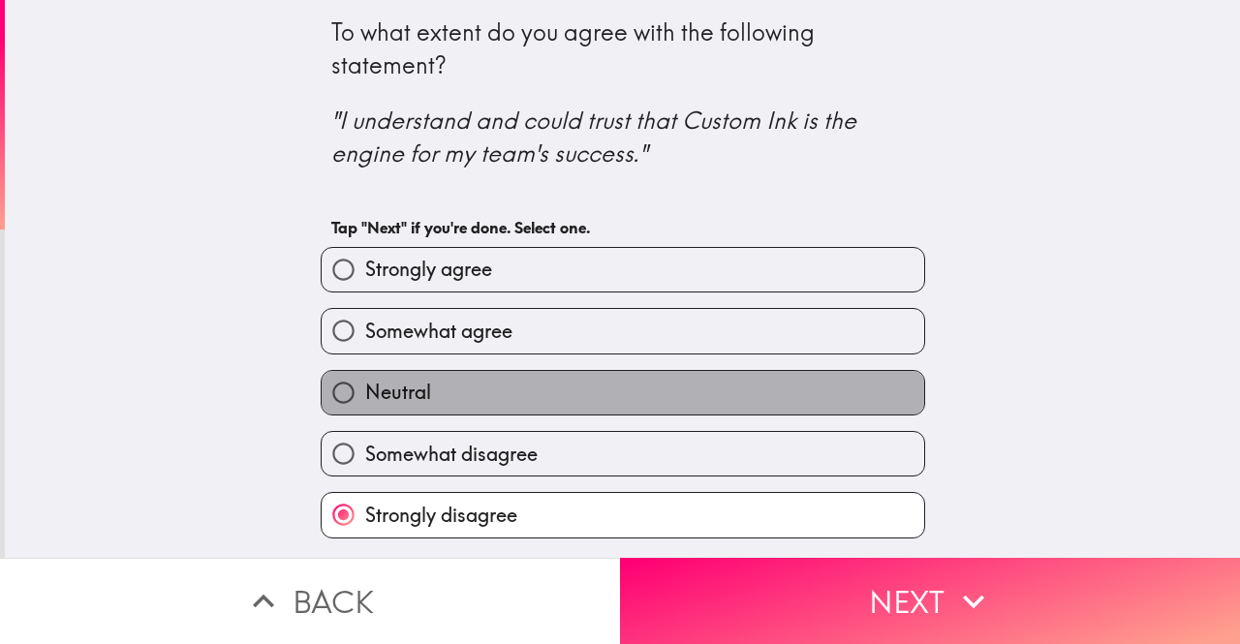
click at [660, 391] on label "Neutral" at bounding box center [623, 393] width 602 height 44
click at [365, 391] on input "Neutral" at bounding box center [344, 393] width 44 height 44
radio input "true"
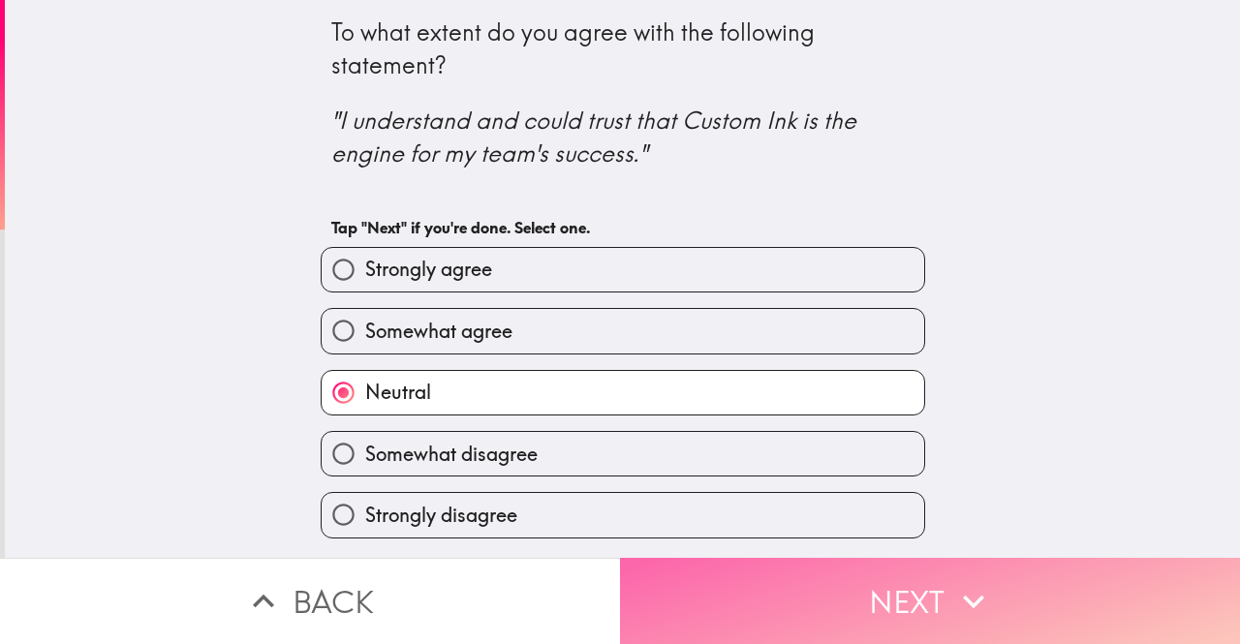
click at [888, 601] on button "Next" at bounding box center [930, 601] width 620 height 86
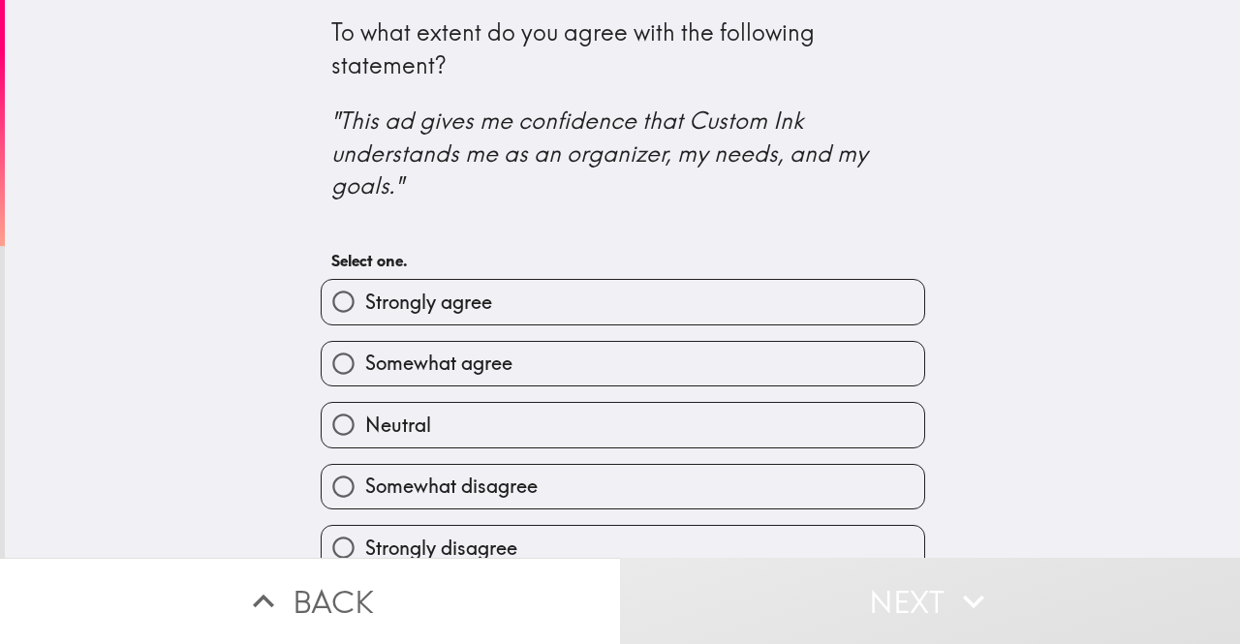
click at [580, 367] on label "Somewhat agree" at bounding box center [623, 364] width 602 height 44
click at [365, 367] on input "Somewhat agree" at bounding box center [344, 364] width 44 height 44
radio input "true"
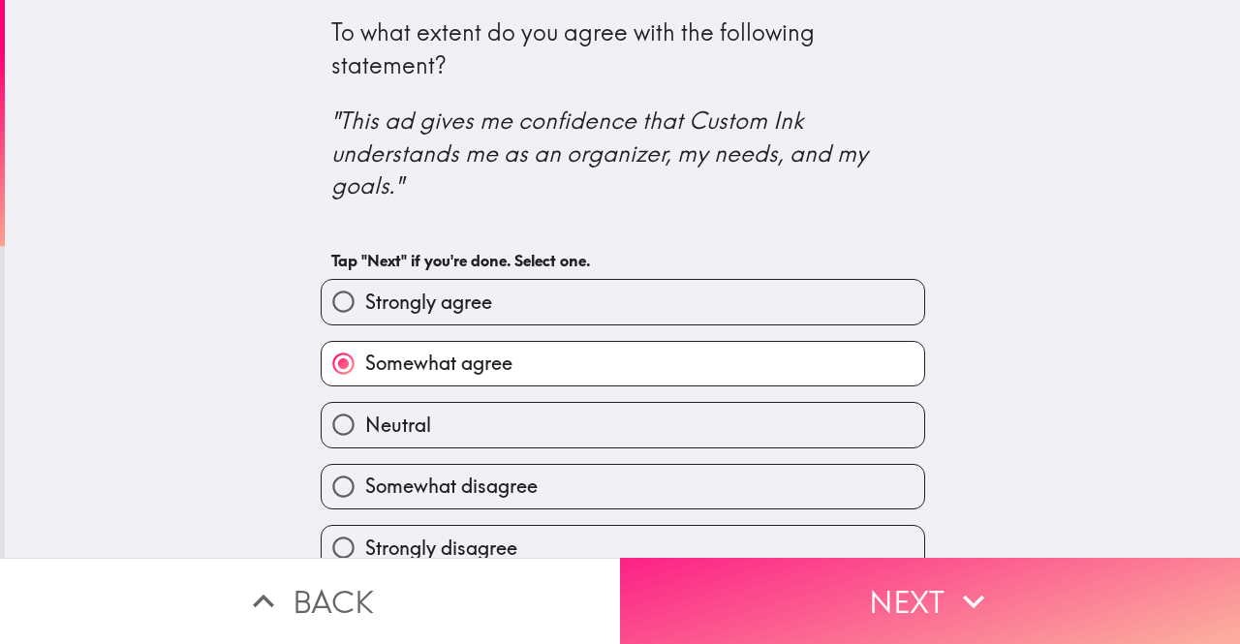
click at [818, 578] on button "Next" at bounding box center [930, 601] width 620 height 86
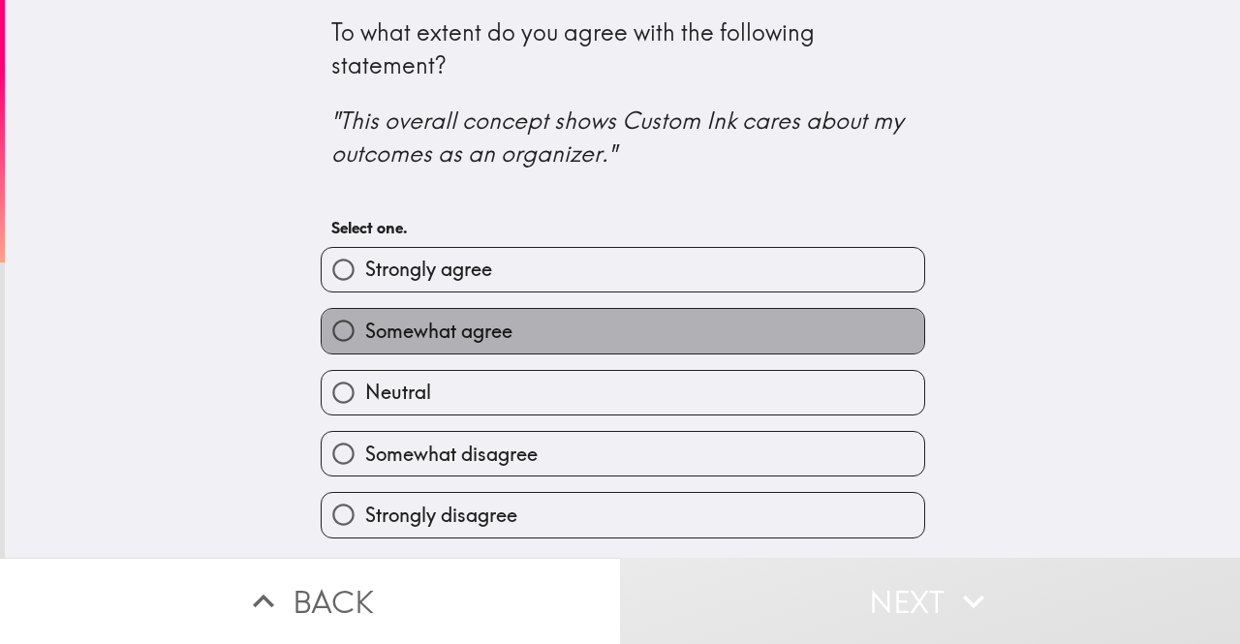
click at [649, 322] on label "Somewhat agree" at bounding box center [623, 331] width 602 height 44
click at [365, 322] on input "Somewhat agree" at bounding box center [344, 331] width 44 height 44
radio input "true"
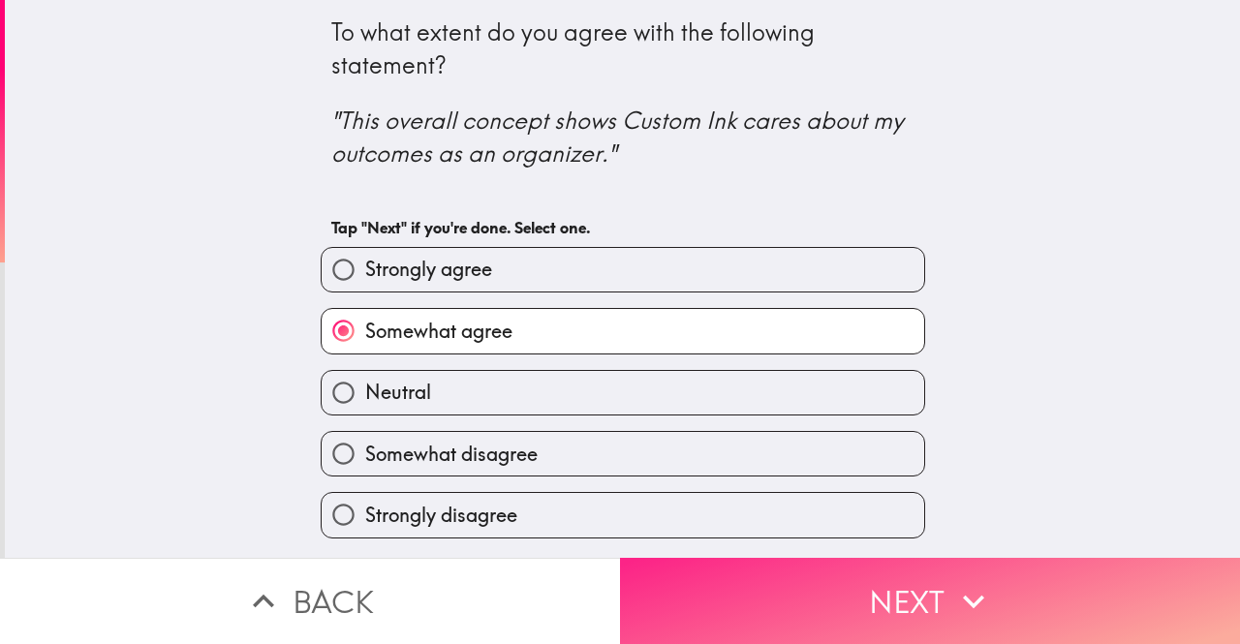
click at [812, 576] on button "Next" at bounding box center [930, 601] width 620 height 86
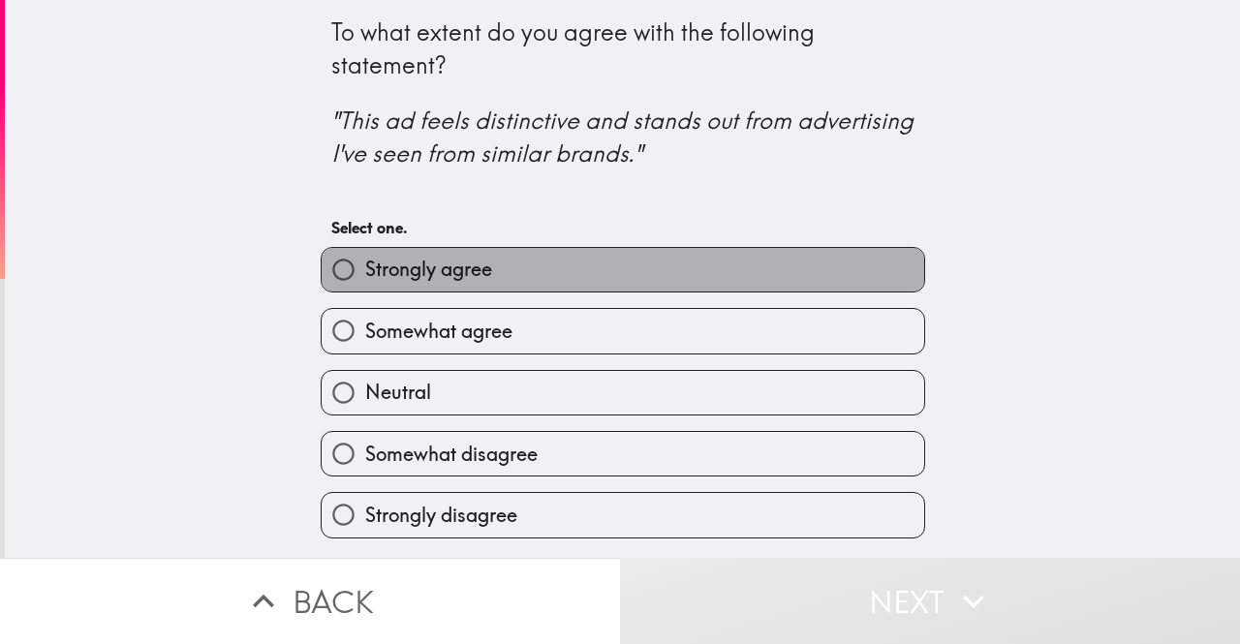
click at [635, 257] on label "Strongly agree" at bounding box center [623, 270] width 602 height 44
click at [365, 257] on input "Strongly agree" at bounding box center [344, 270] width 44 height 44
radio input "true"
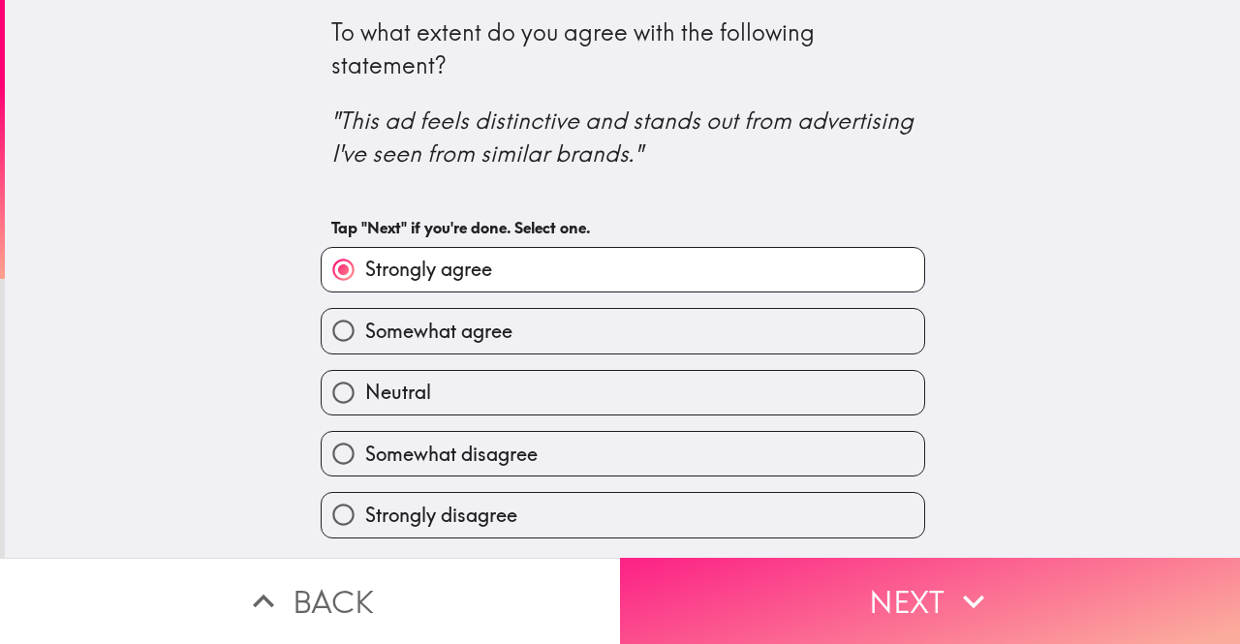
click at [781, 608] on button "Next" at bounding box center [930, 601] width 620 height 86
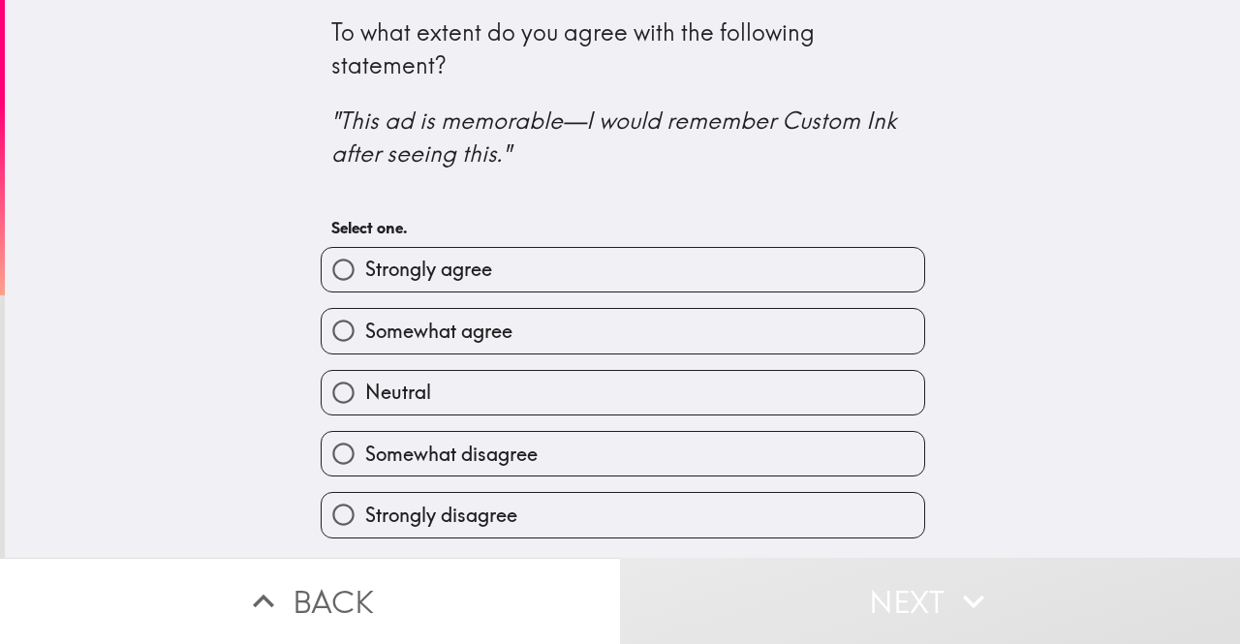
click at [565, 330] on label "Somewhat agree" at bounding box center [623, 331] width 602 height 44
click at [365, 330] on input "Somewhat agree" at bounding box center [344, 331] width 44 height 44
radio input "true"
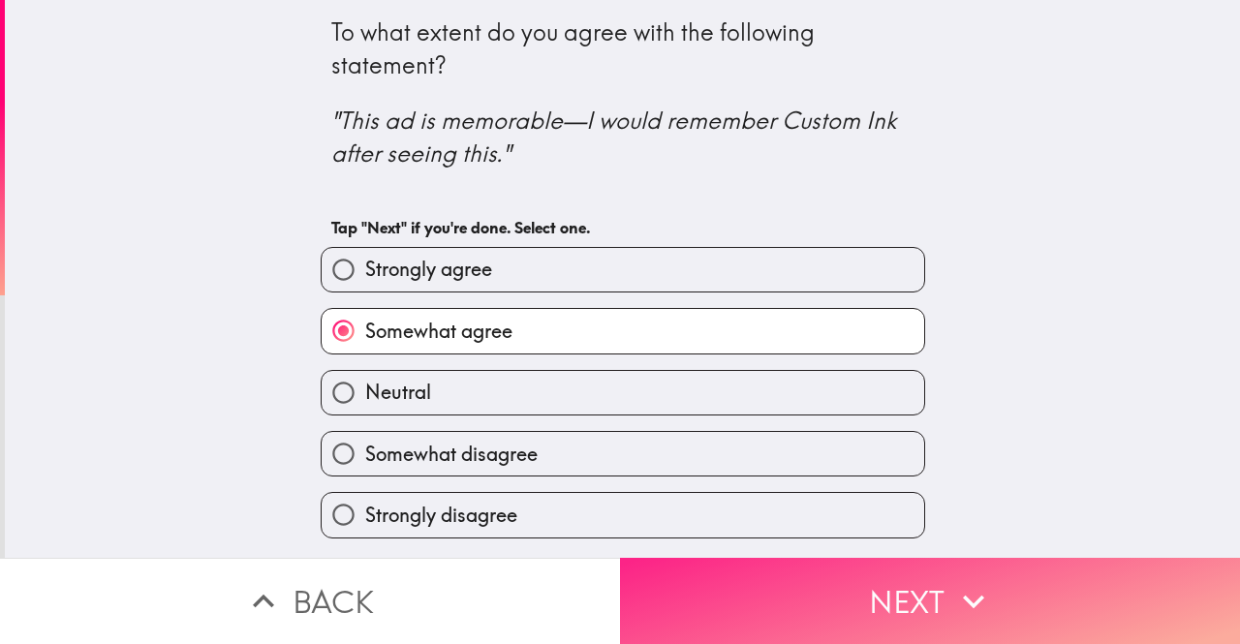
click at [766, 603] on button "Next" at bounding box center [930, 601] width 620 height 86
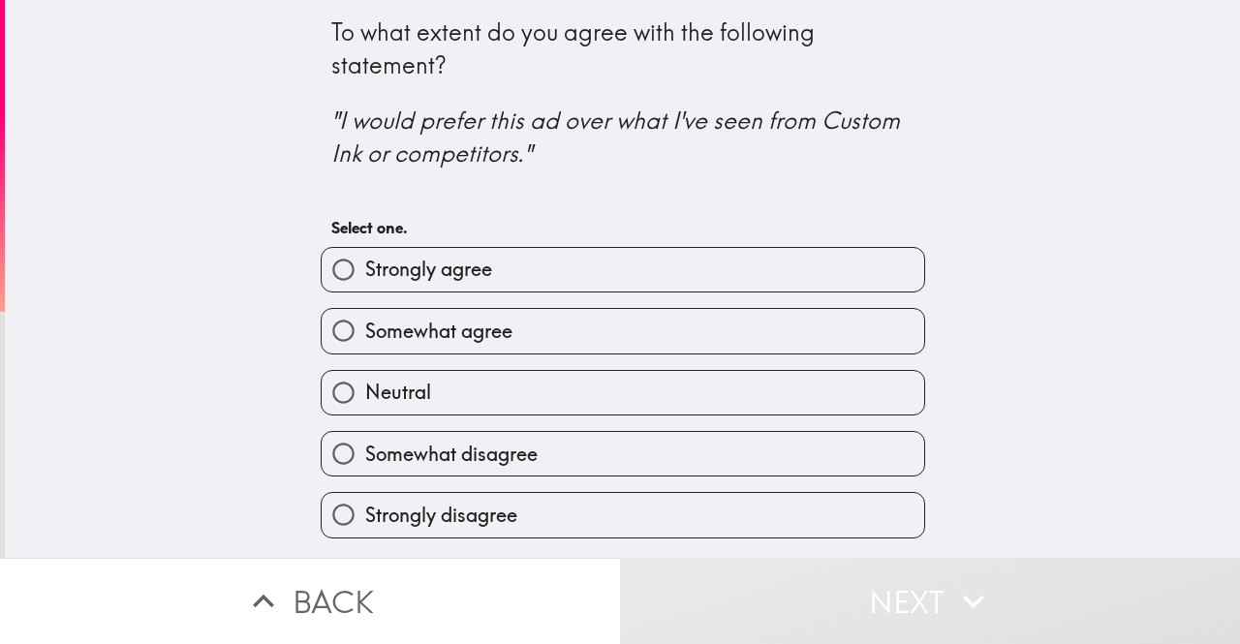
click at [521, 383] on label "Neutral" at bounding box center [623, 393] width 602 height 44
click at [365, 383] on input "Neutral" at bounding box center [344, 393] width 44 height 44
radio input "true"
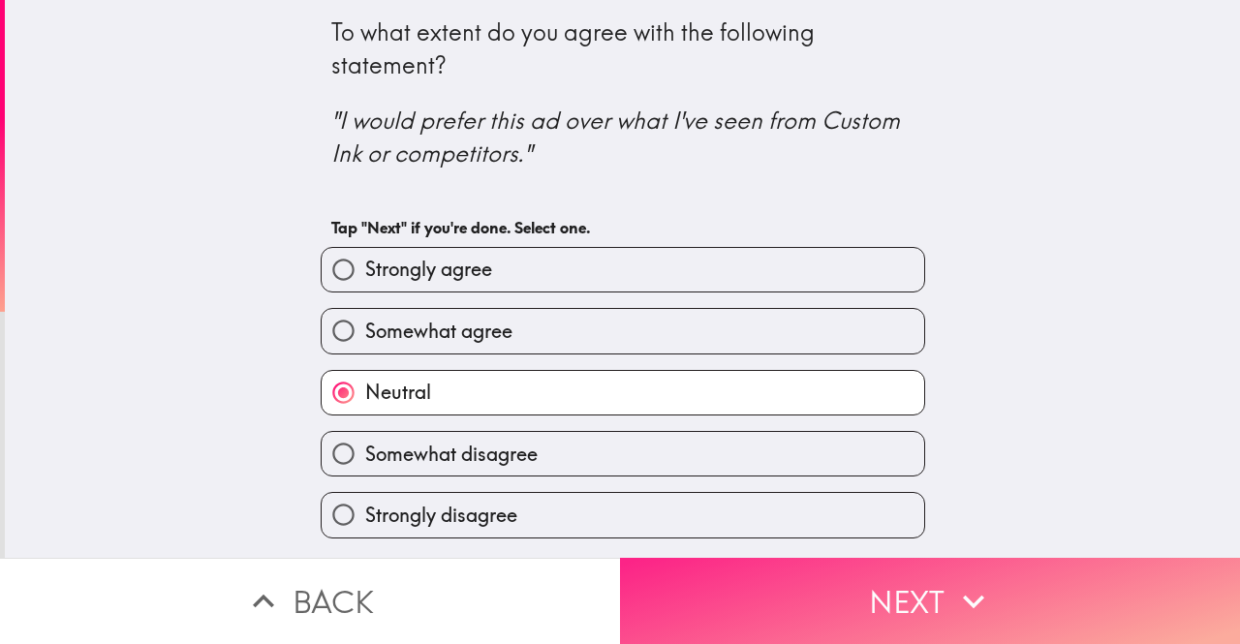
click at [775, 574] on button "Next" at bounding box center [930, 601] width 620 height 86
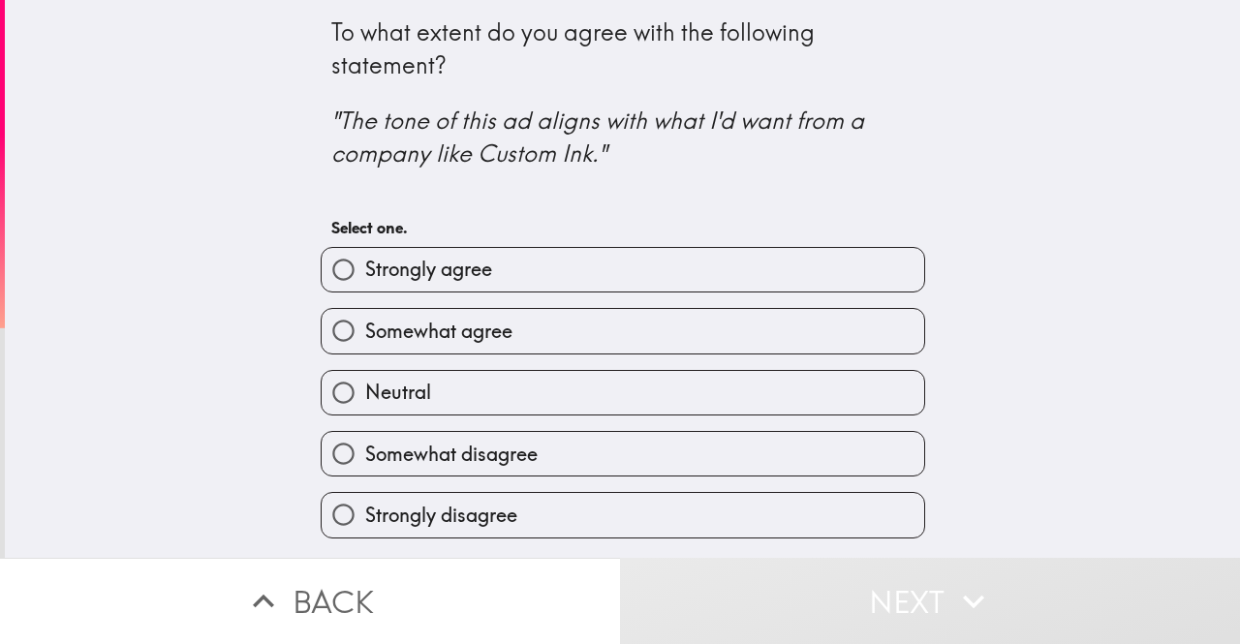
click at [546, 398] on label "Neutral" at bounding box center [623, 393] width 602 height 44
click at [365, 398] on input "Neutral" at bounding box center [344, 393] width 44 height 44
radio input "true"
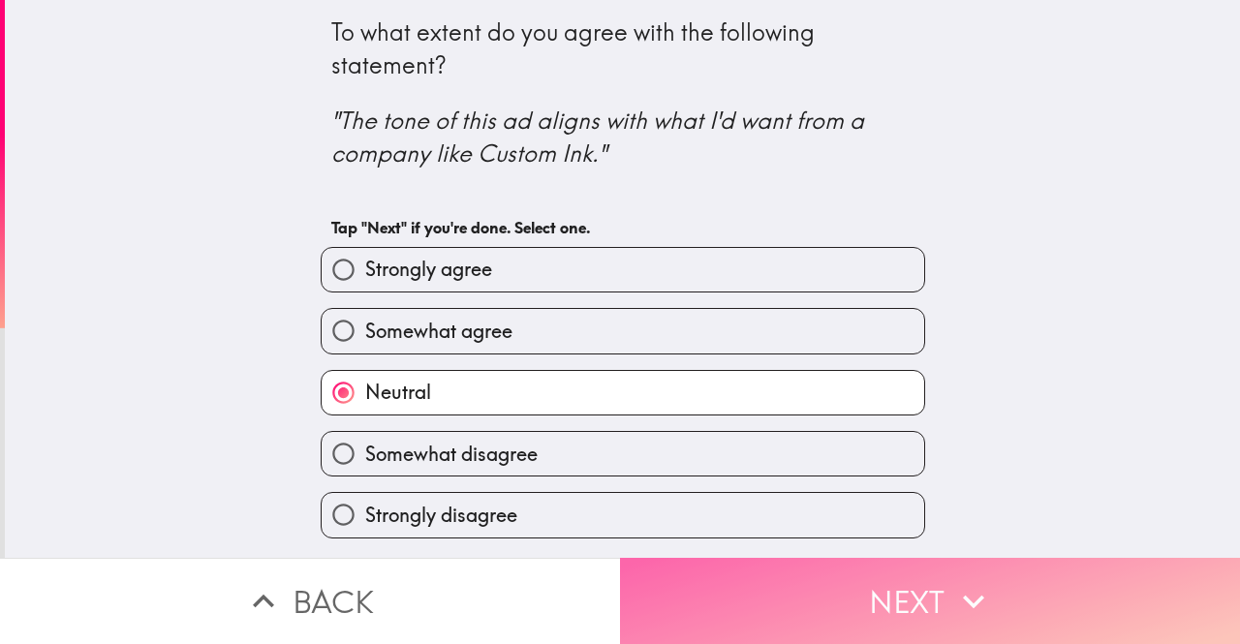
click at [740, 559] on button "Next" at bounding box center [930, 601] width 620 height 86
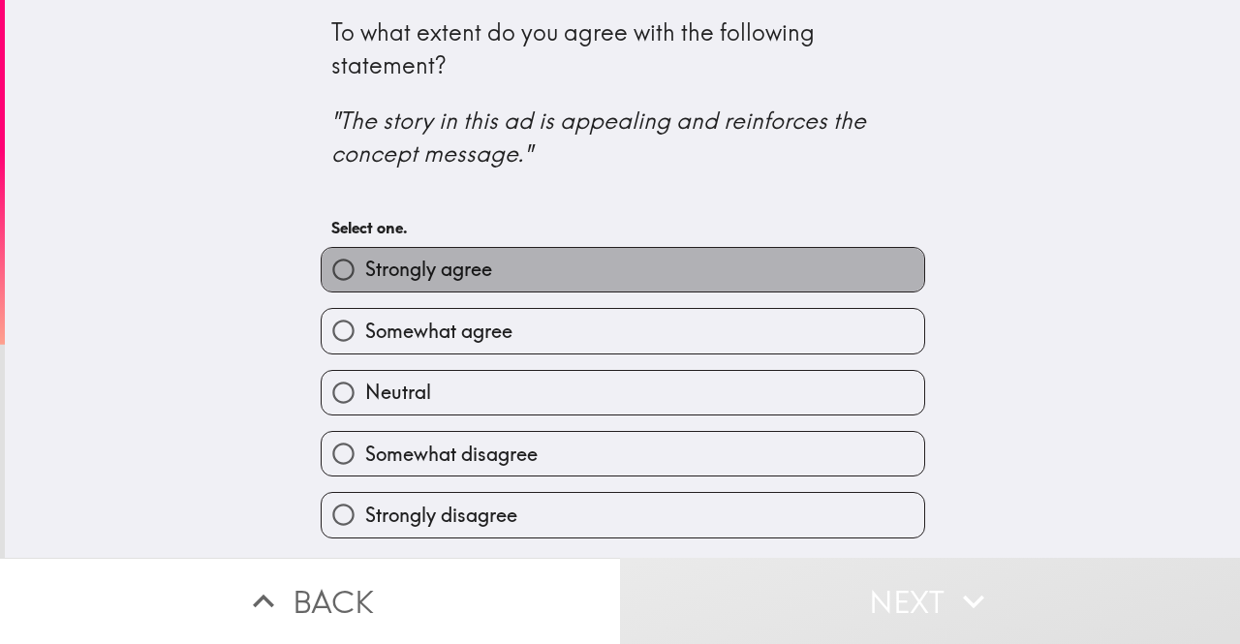
click at [504, 271] on label "Strongly agree" at bounding box center [623, 270] width 602 height 44
click at [365, 271] on input "Strongly agree" at bounding box center [344, 270] width 44 height 44
radio input "true"
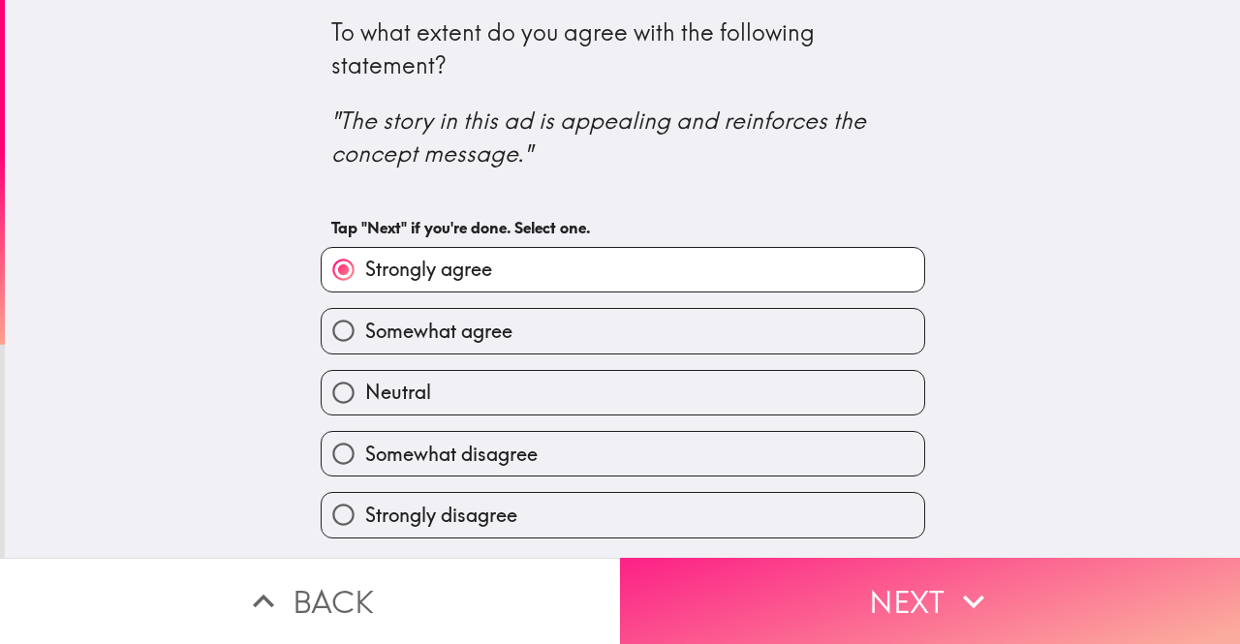
click at [731, 621] on button "Next" at bounding box center [930, 601] width 620 height 86
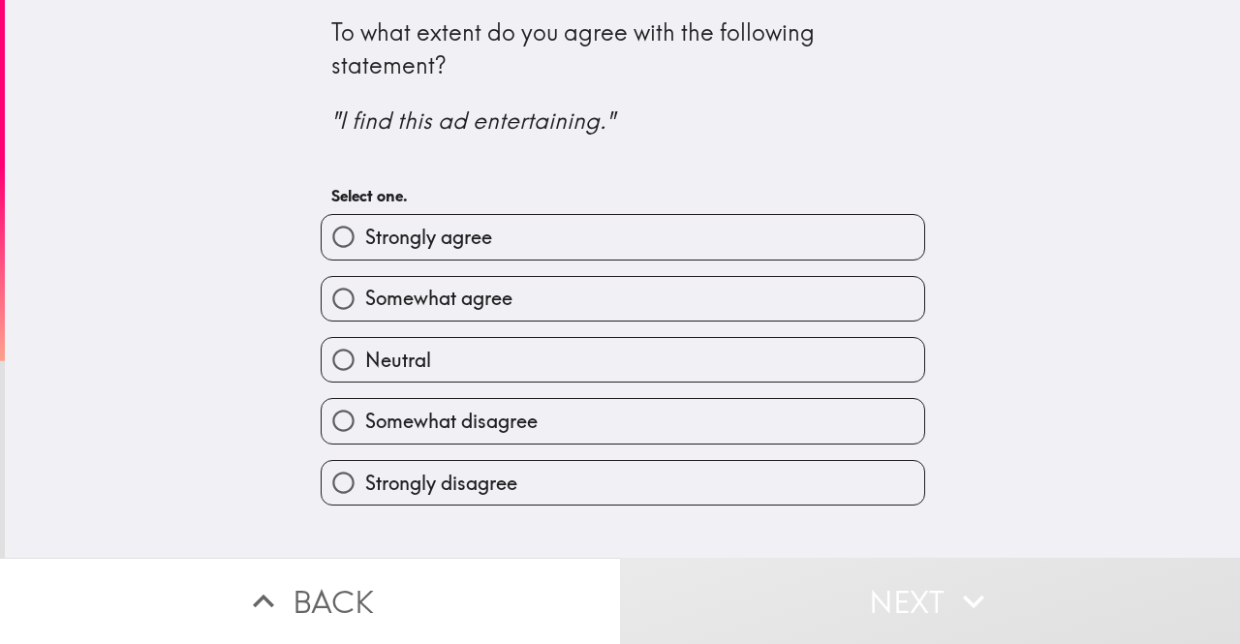
click at [442, 239] on span "Strongly agree" at bounding box center [428, 237] width 127 height 27
click at [365, 239] on input "Strongly agree" at bounding box center [344, 237] width 44 height 44
radio input "true"
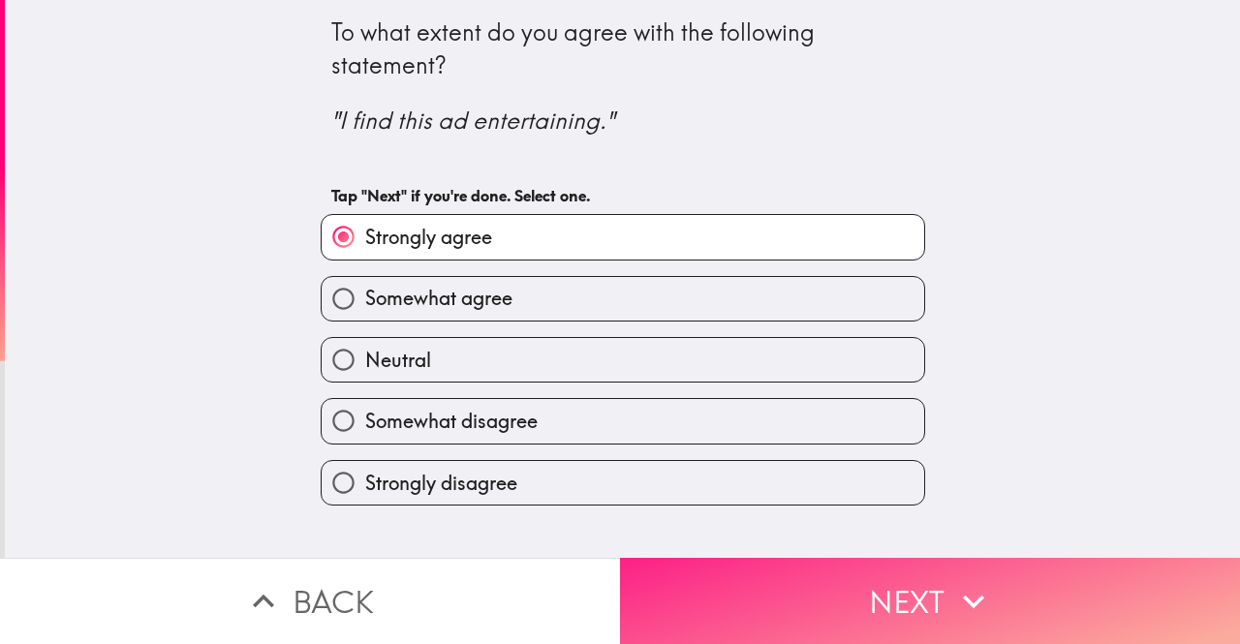
click at [726, 559] on button "Next" at bounding box center [930, 601] width 620 height 86
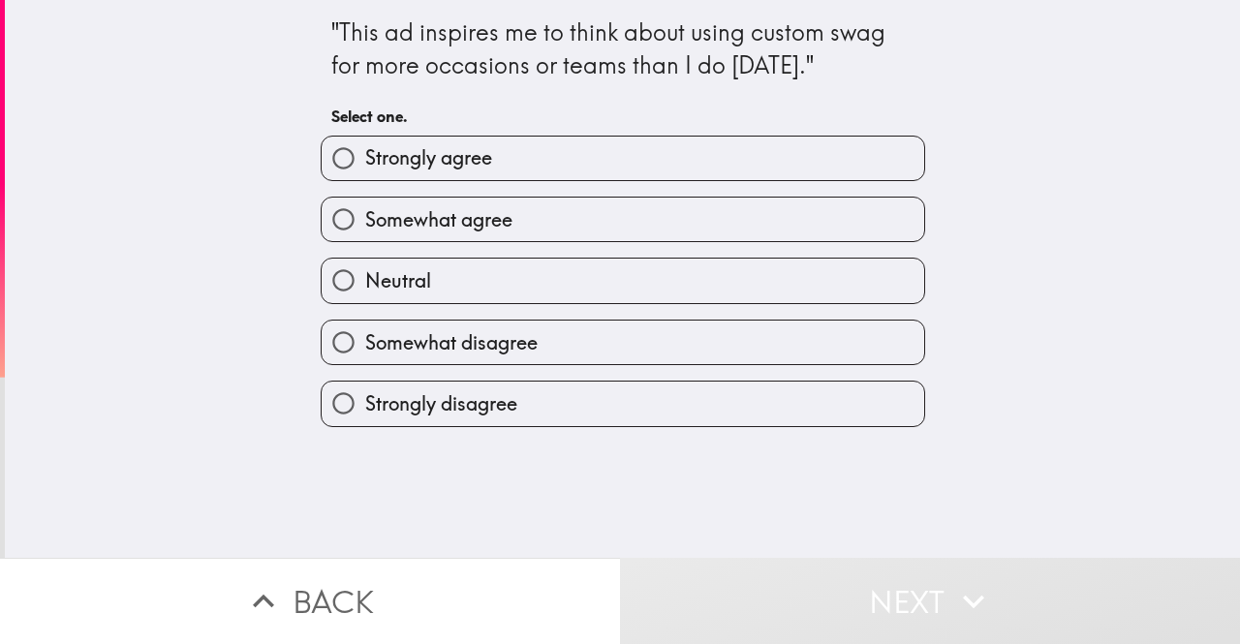
click at [520, 171] on label "Strongly agree" at bounding box center [623, 159] width 602 height 44
click at [365, 171] on input "Strongly agree" at bounding box center [344, 159] width 44 height 44
radio input "true"
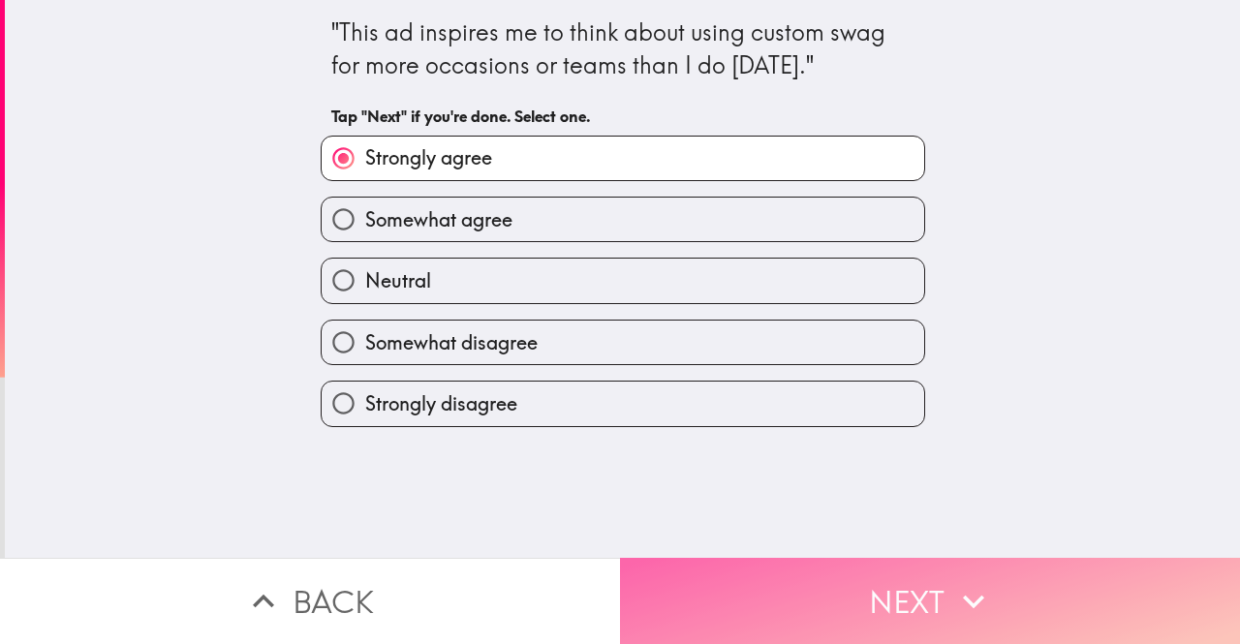
click at [804, 597] on button "Next" at bounding box center [930, 601] width 620 height 86
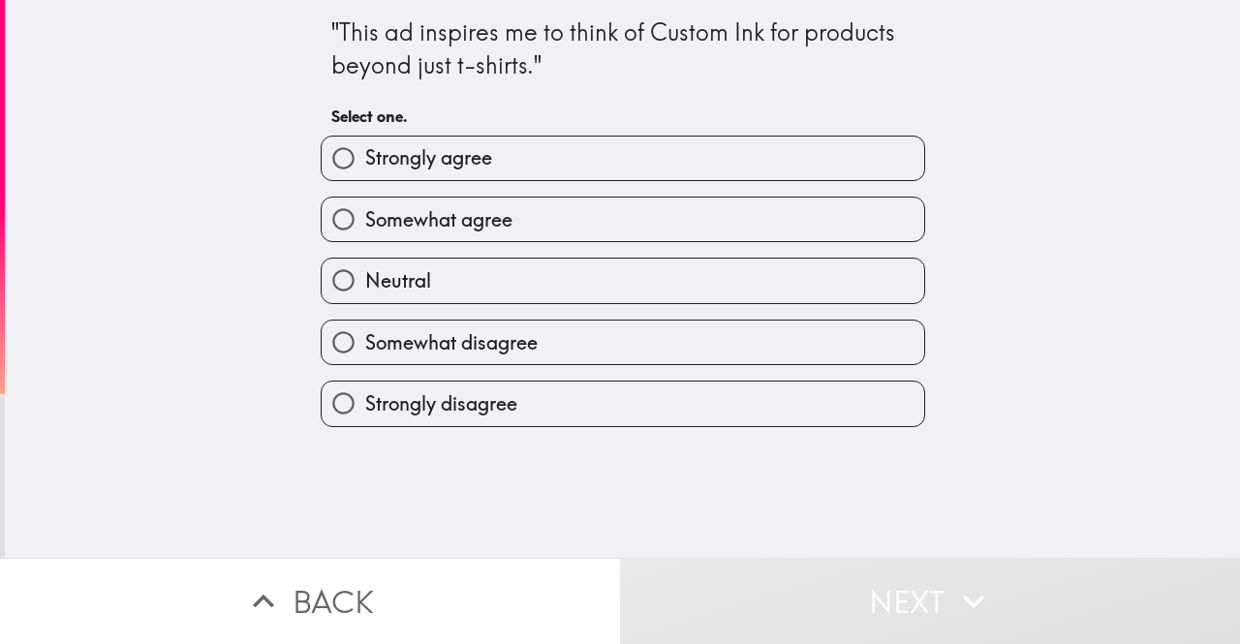
click at [488, 166] on label "Strongly agree" at bounding box center [623, 159] width 602 height 44
click at [365, 166] on input "Strongly agree" at bounding box center [344, 159] width 44 height 44
radio input "true"
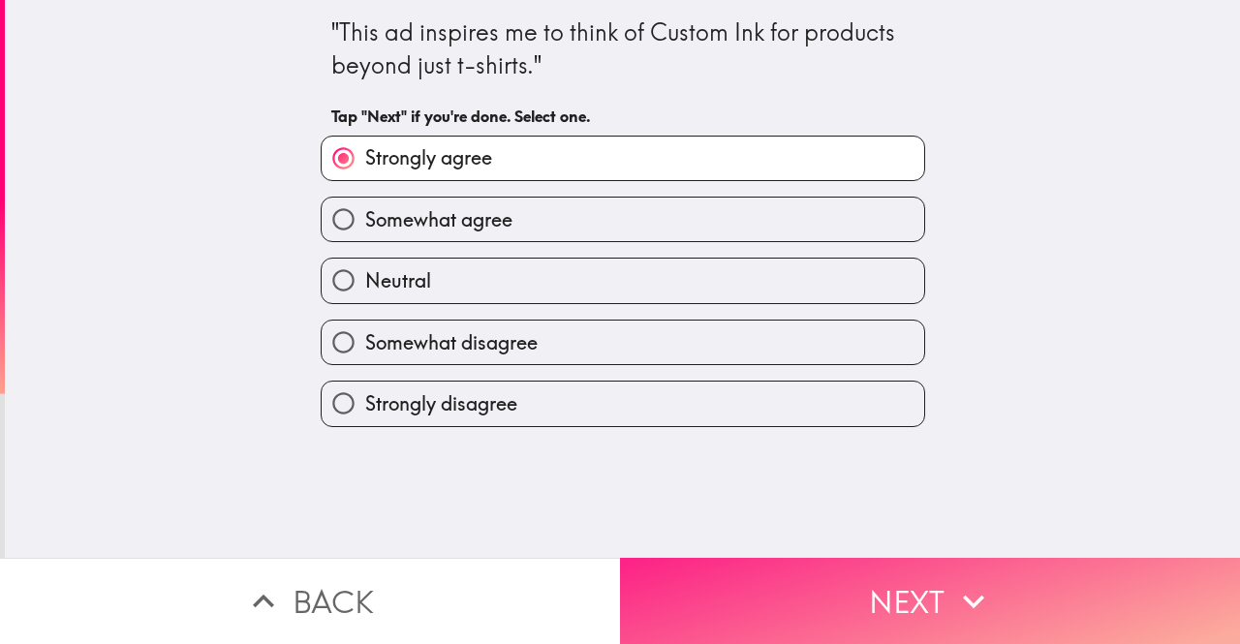
click at [774, 584] on button "Next" at bounding box center [930, 601] width 620 height 86
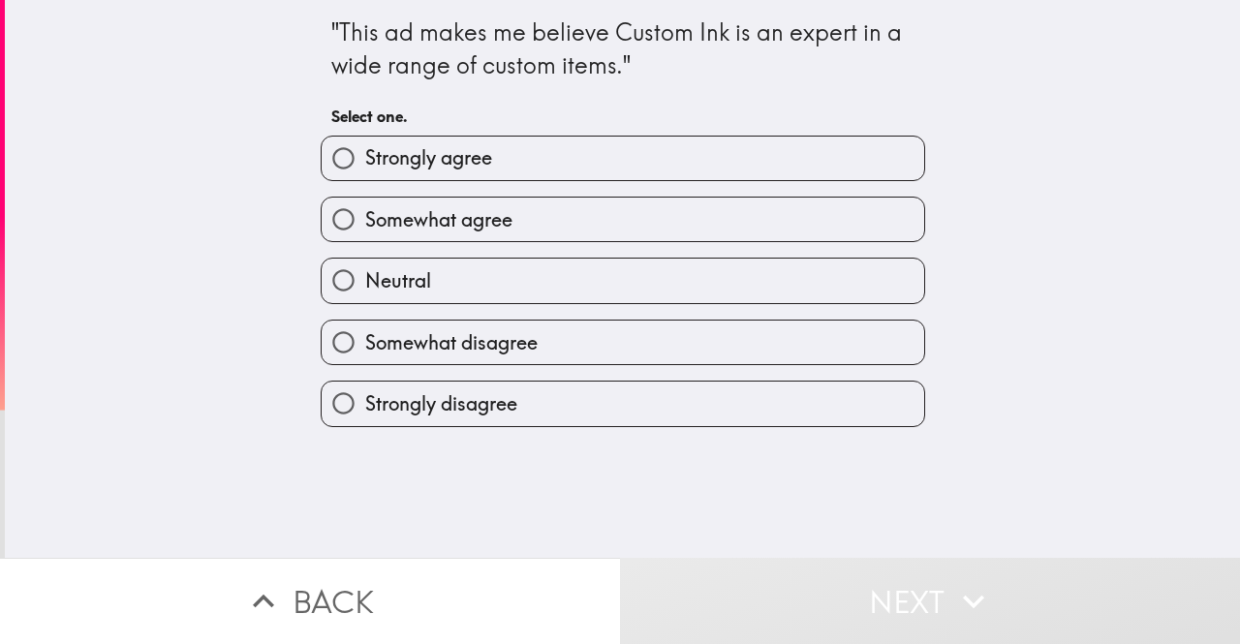
click at [449, 218] on span "Somewhat agree" at bounding box center [438, 219] width 147 height 27
click at [365, 218] on input "Somewhat agree" at bounding box center [344, 220] width 44 height 44
radio input "true"
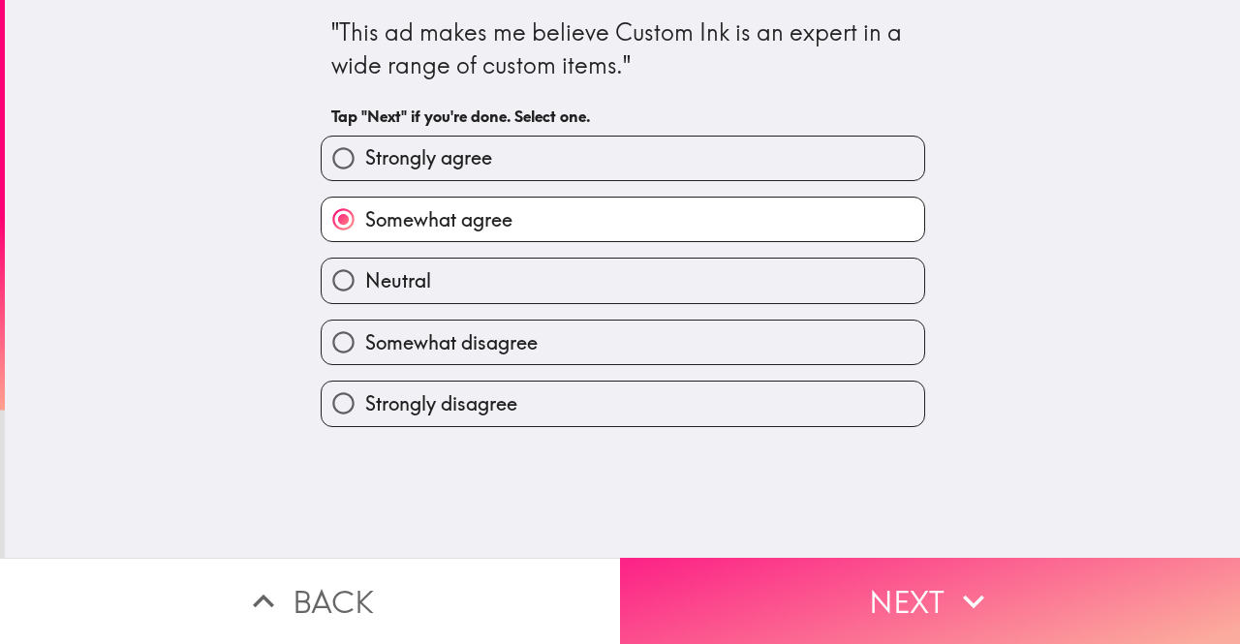
click at [749, 609] on button "Next" at bounding box center [930, 601] width 620 height 86
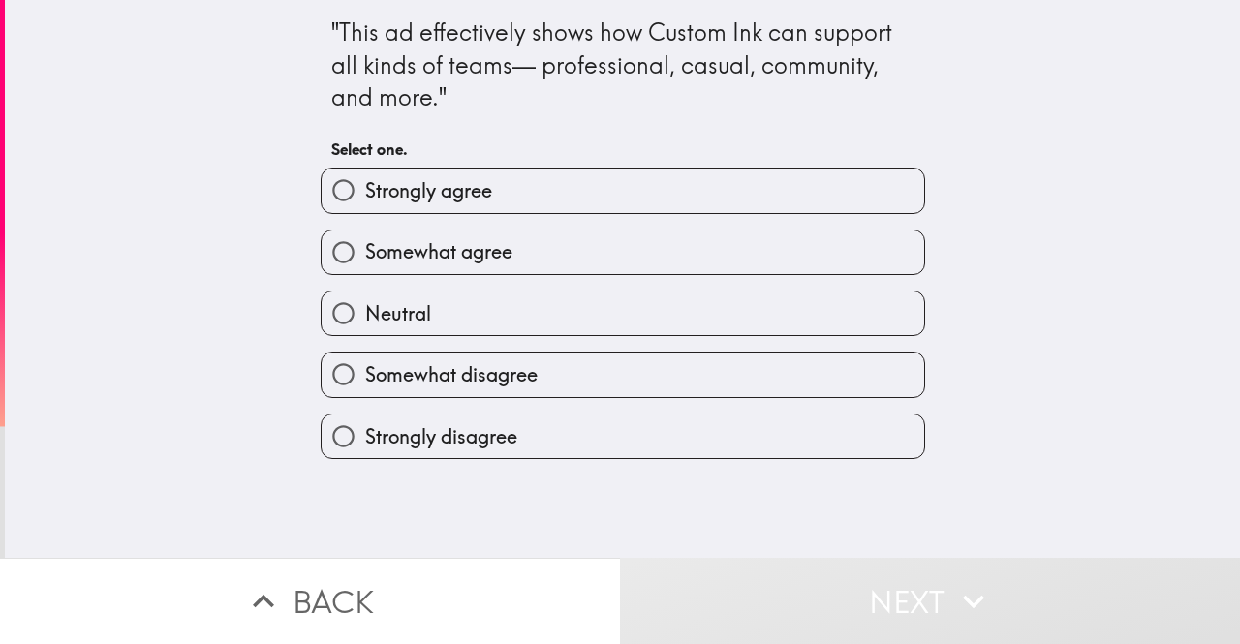
click at [514, 265] on label "Somewhat agree" at bounding box center [623, 252] width 602 height 44
click at [365, 265] on input "Somewhat agree" at bounding box center [344, 252] width 44 height 44
radio input "true"
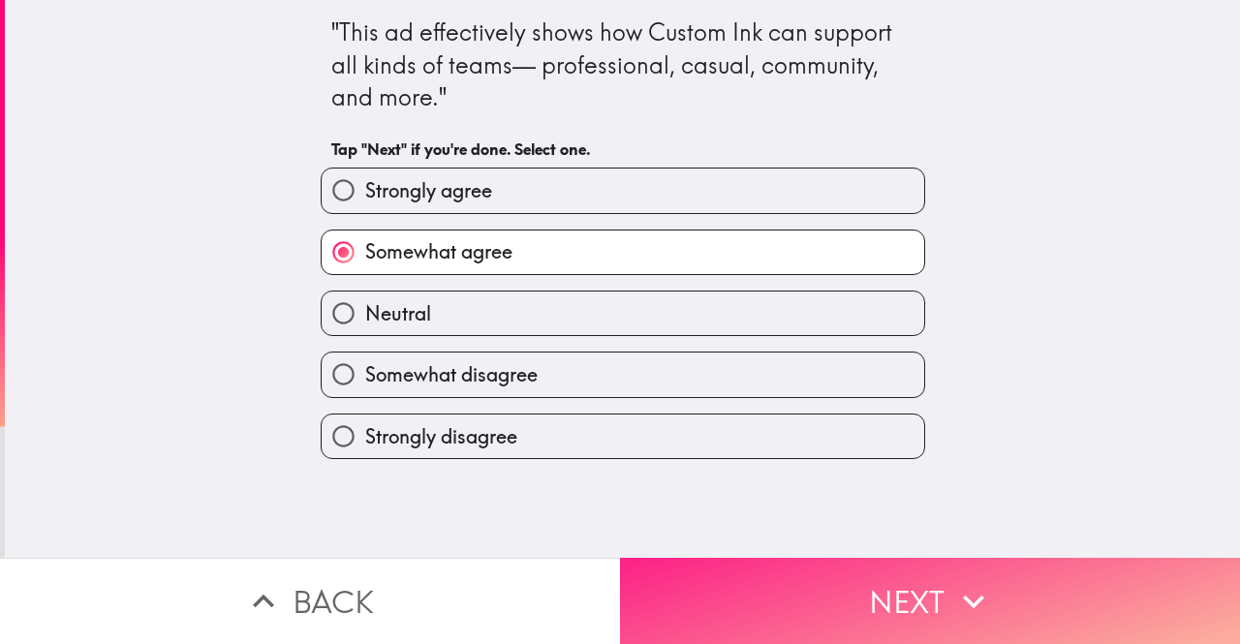
click at [765, 601] on button "Next" at bounding box center [930, 601] width 620 height 86
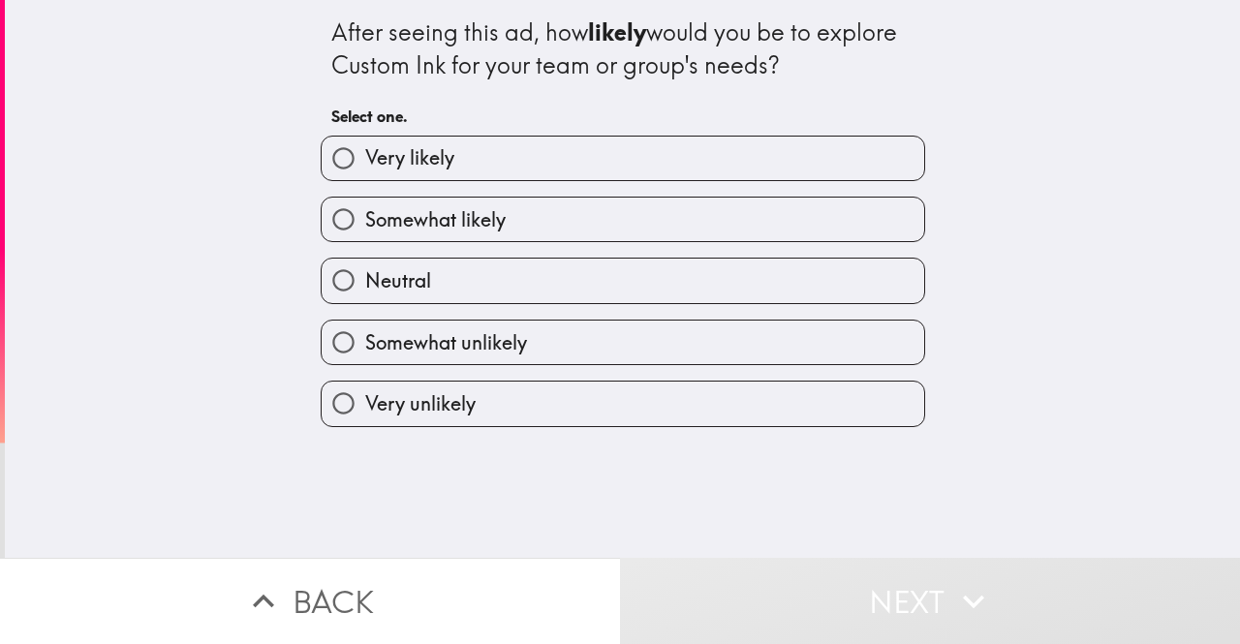
click at [517, 164] on label "Very likely" at bounding box center [623, 159] width 602 height 44
click at [365, 164] on input "Very likely" at bounding box center [344, 159] width 44 height 44
radio input "true"
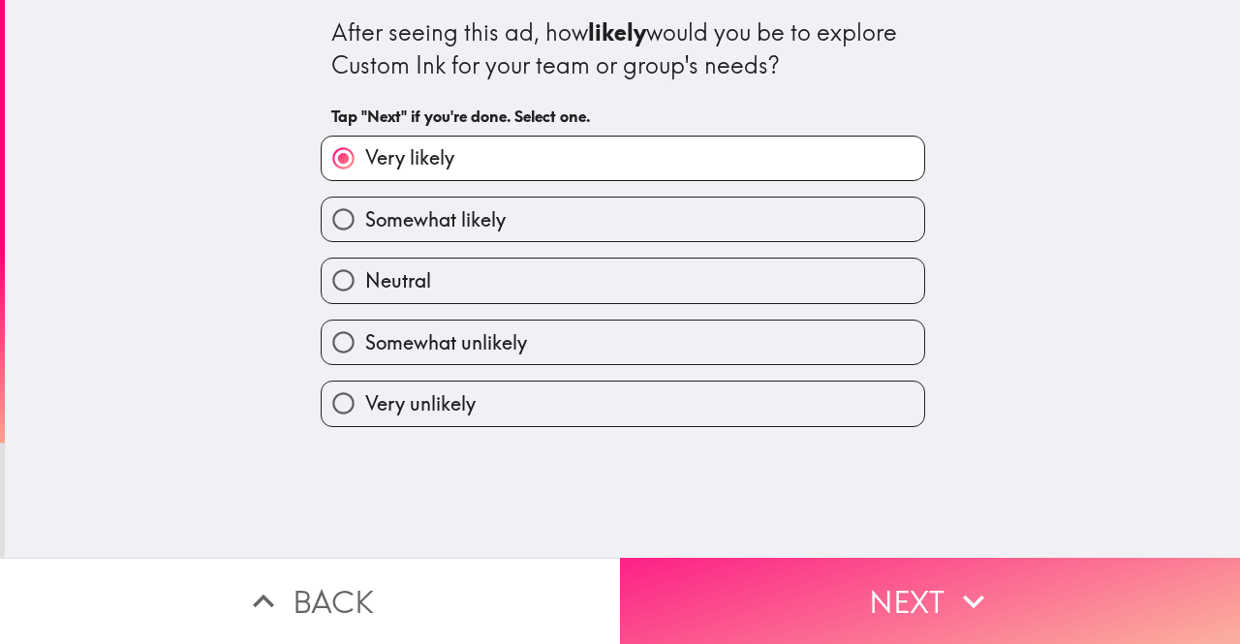
click at [775, 582] on button "Next" at bounding box center [930, 601] width 620 height 86
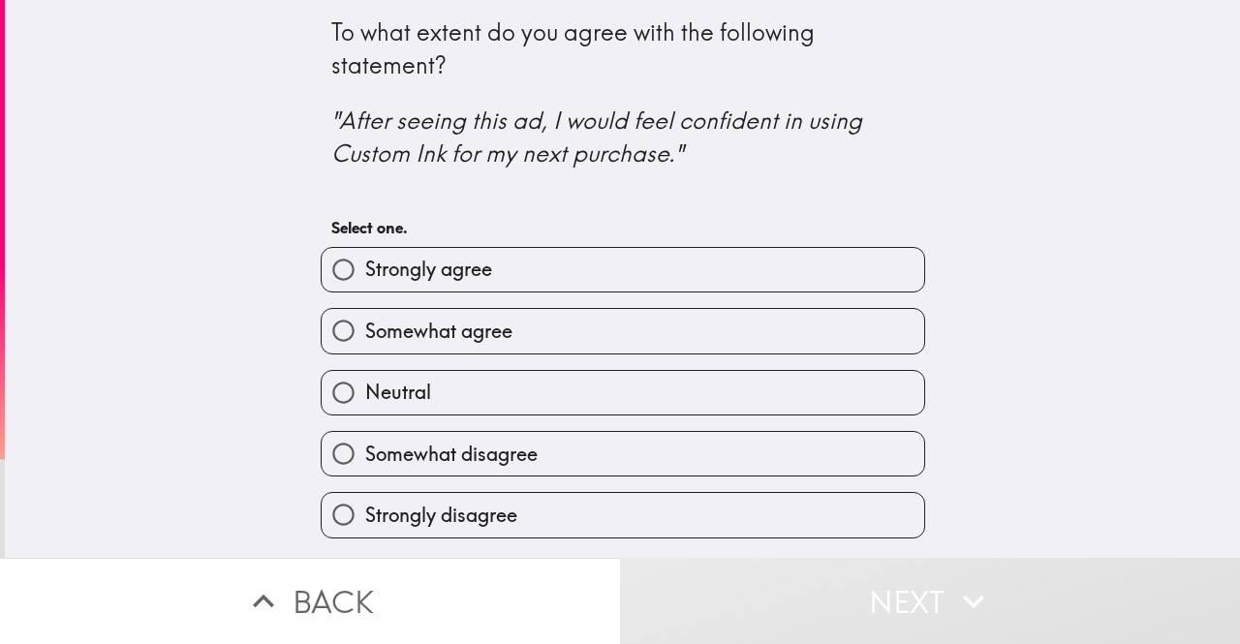
click at [585, 346] on label "Somewhat agree" at bounding box center [623, 331] width 602 height 44
click at [365, 346] on input "Somewhat agree" at bounding box center [344, 331] width 44 height 44
radio input "true"
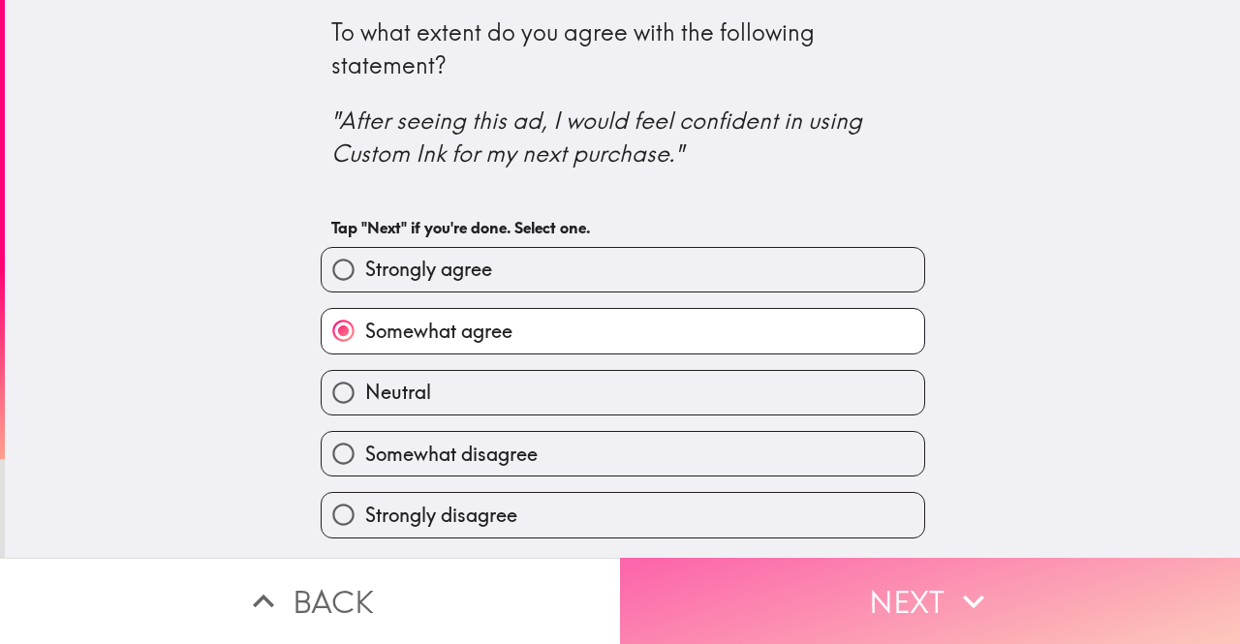
click at [739, 597] on button "Next" at bounding box center [930, 601] width 620 height 86
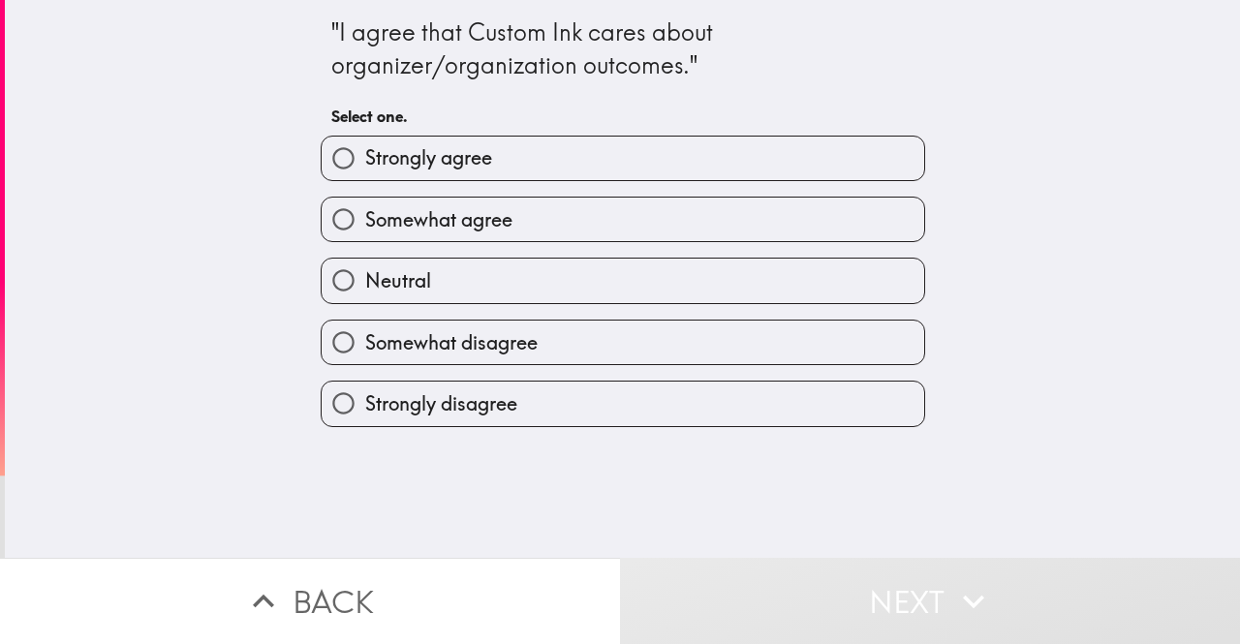
click at [461, 246] on div "Neutral" at bounding box center [615, 272] width 620 height 61
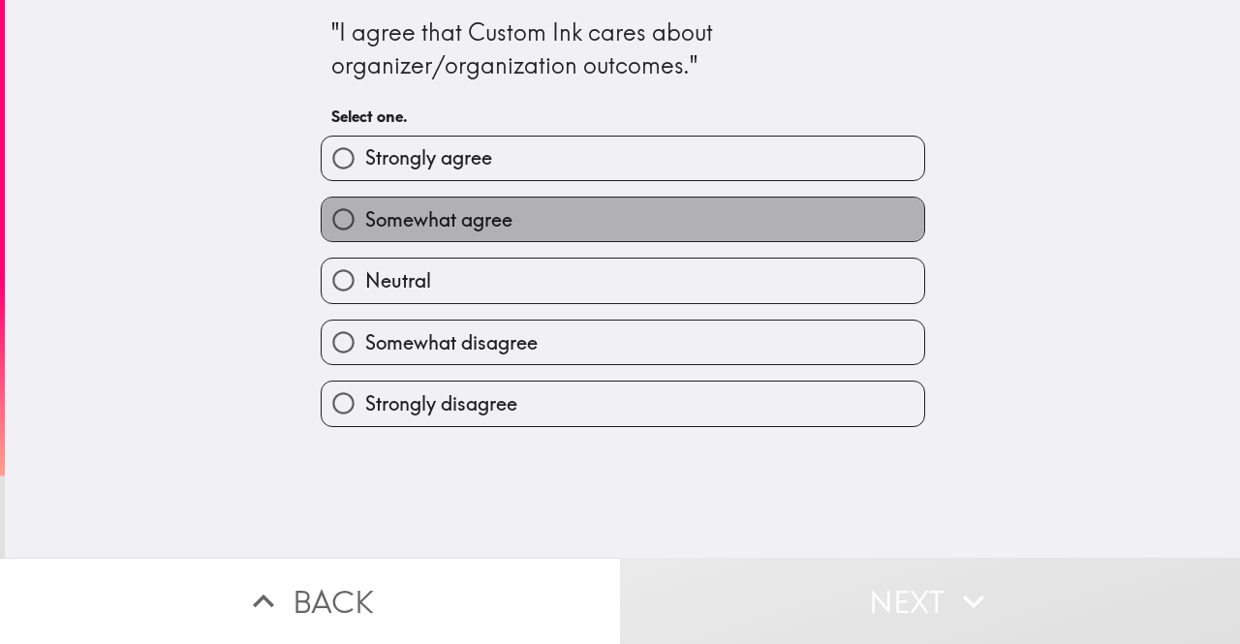
click at [461, 240] on label "Somewhat agree" at bounding box center [623, 220] width 602 height 44
click at [365, 240] on input "Somewhat agree" at bounding box center [344, 220] width 44 height 44
radio input "true"
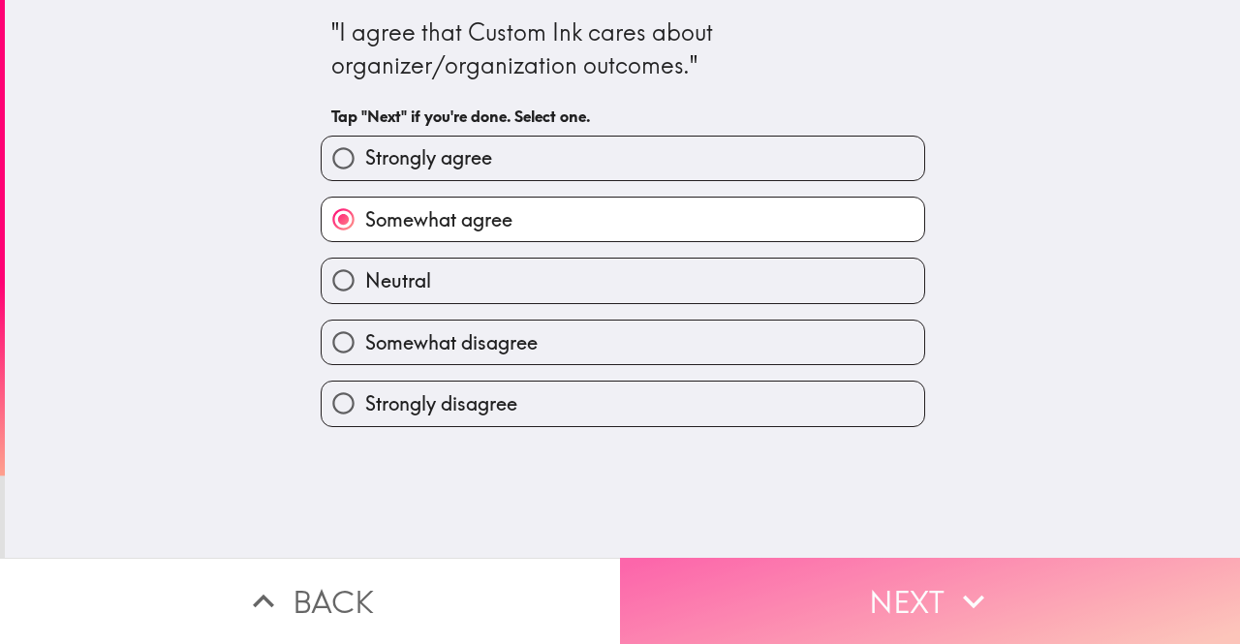
click at [748, 594] on button "Next" at bounding box center [930, 601] width 620 height 86
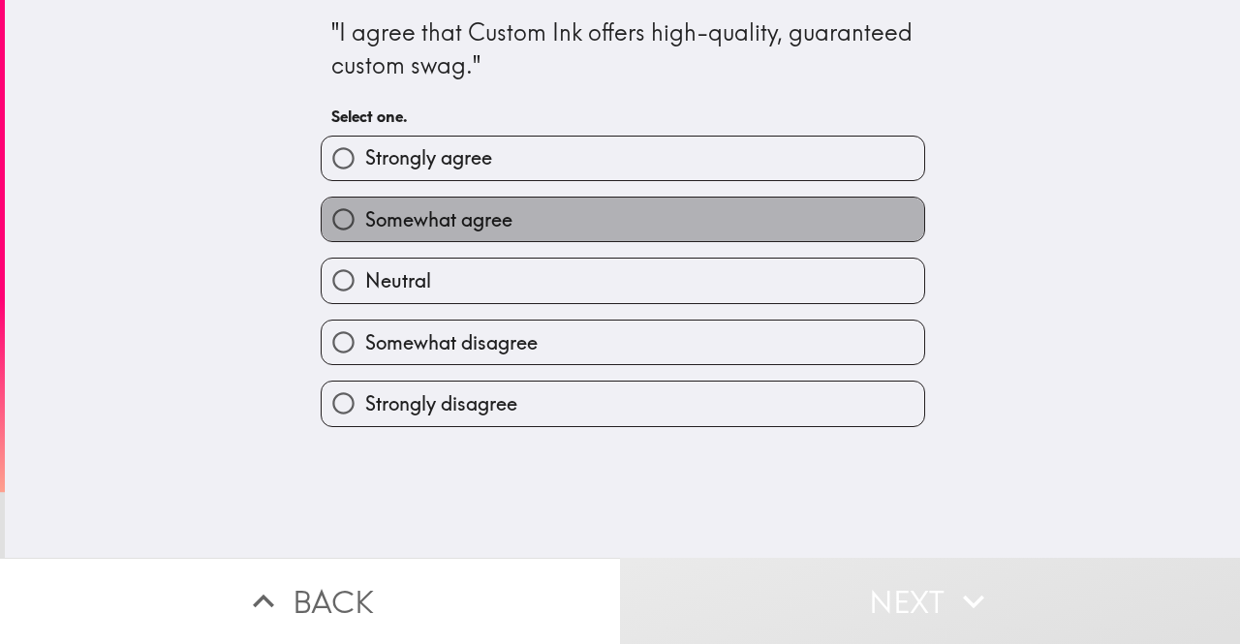
click at [423, 237] on label "Somewhat agree" at bounding box center [623, 220] width 602 height 44
click at [365, 237] on input "Somewhat agree" at bounding box center [344, 220] width 44 height 44
radio input "true"
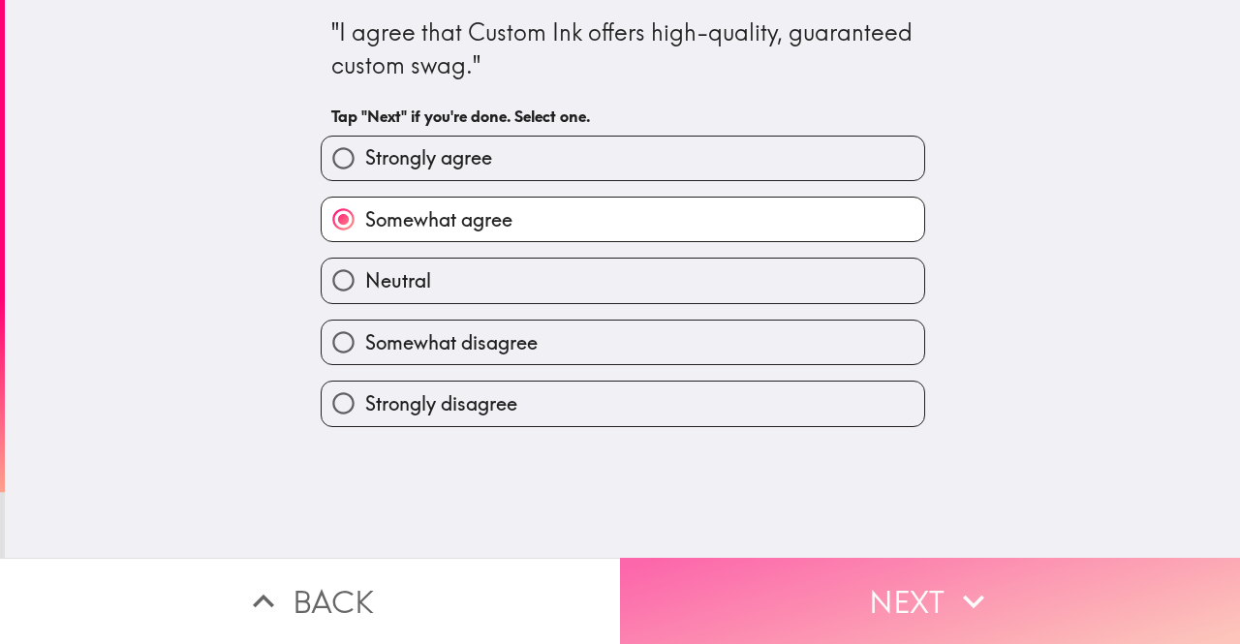
click at [694, 579] on button "Next" at bounding box center [930, 601] width 620 height 86
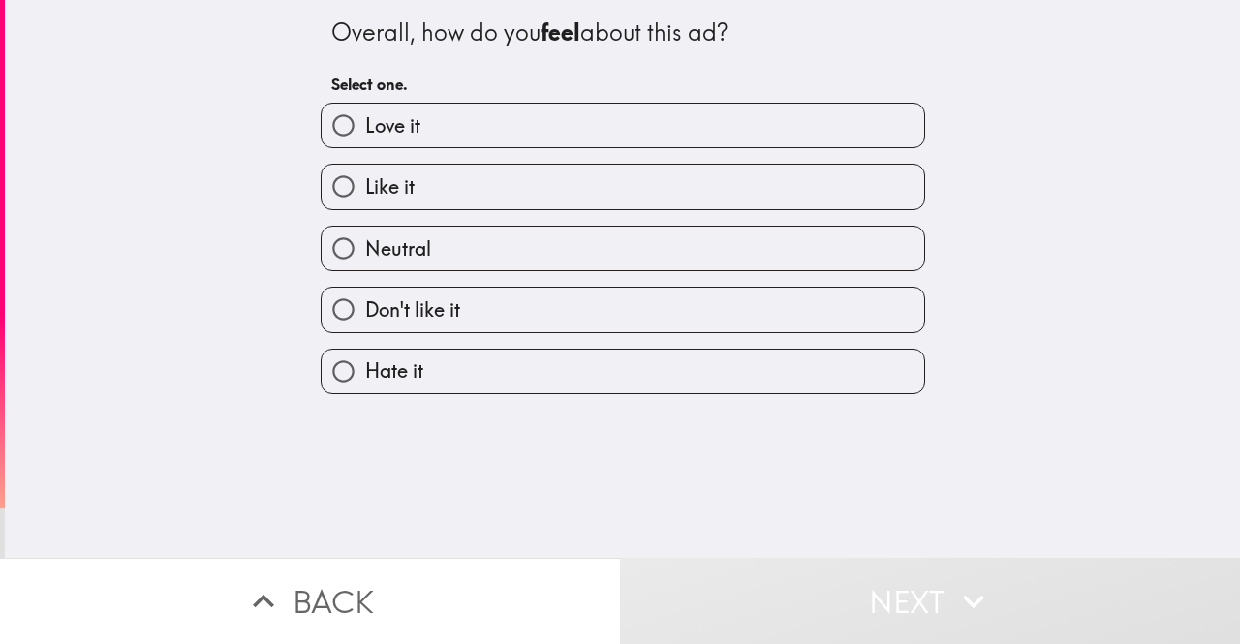
click at [423, 199] on label "Like it" at bounding box center [623, 187] width 602 height 44
click at [365, 199] on input "Like it" at bounding box center [344, 187] width 44 height 44
radio input "true"
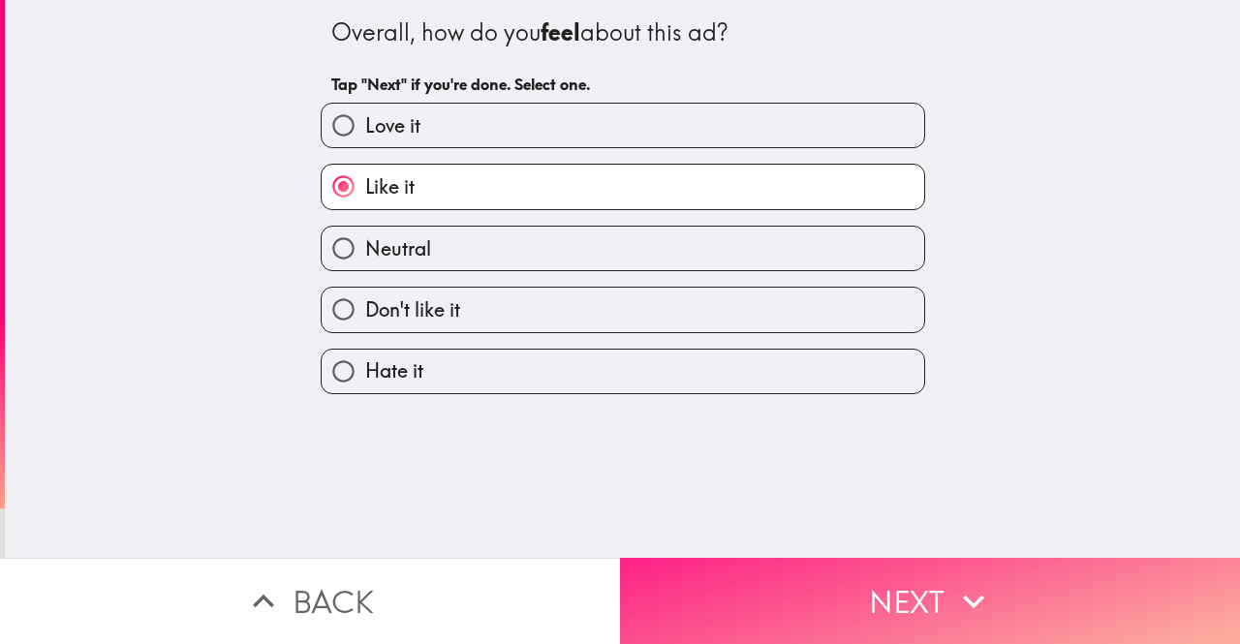
click at [757, 579] on button "Next" at bounding box center [930, 601] width 620 height 86
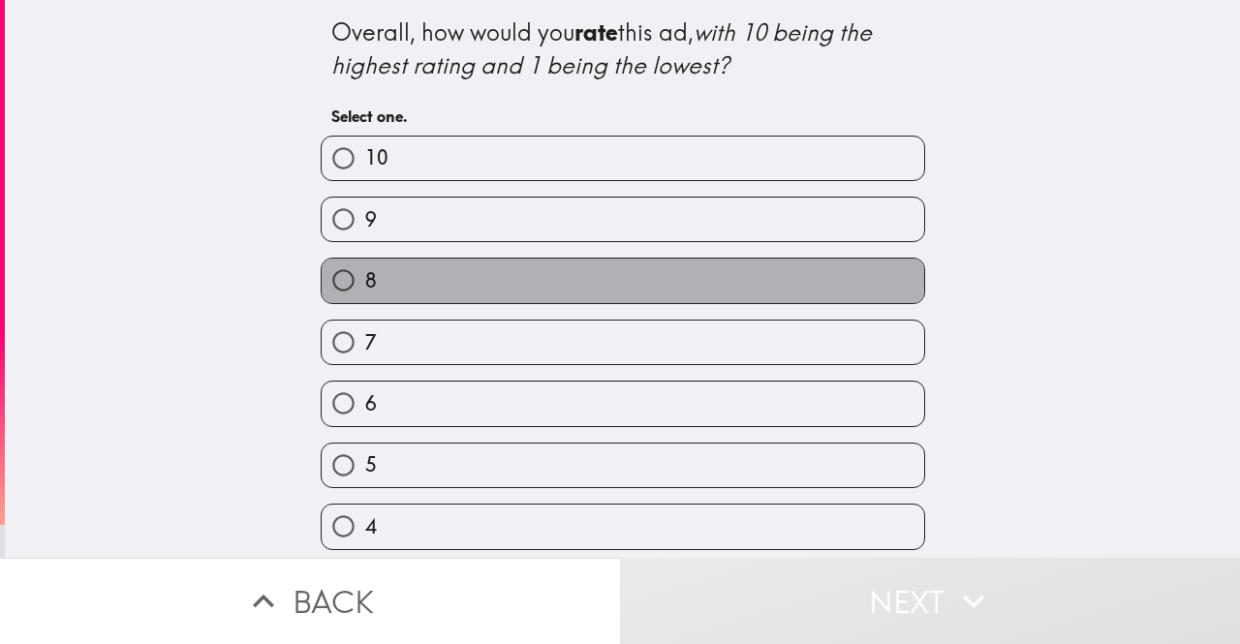
click at [414, 282] on label "8" at bounding box center [623, 281] width 602 height 44
click at [365, 282] on input "8" at bounding box center [344, 281] width 44 height 44
radio input "true"
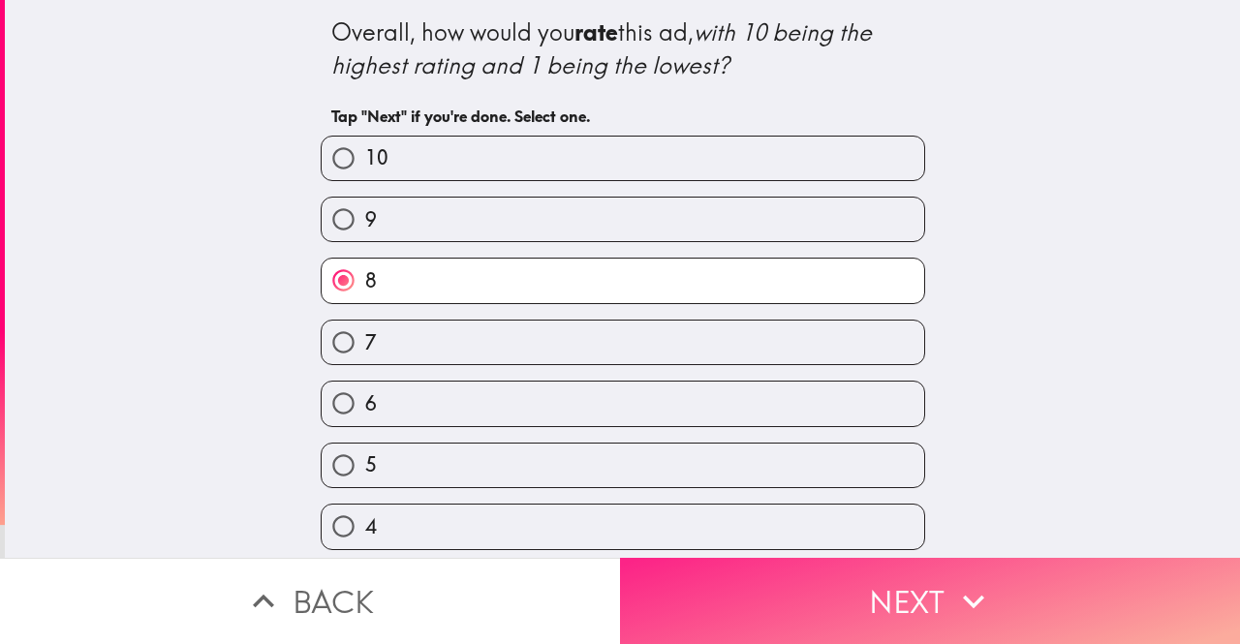
click at [754, 607] on button "Next" at bounding box center [930, 601] width 620 height 86
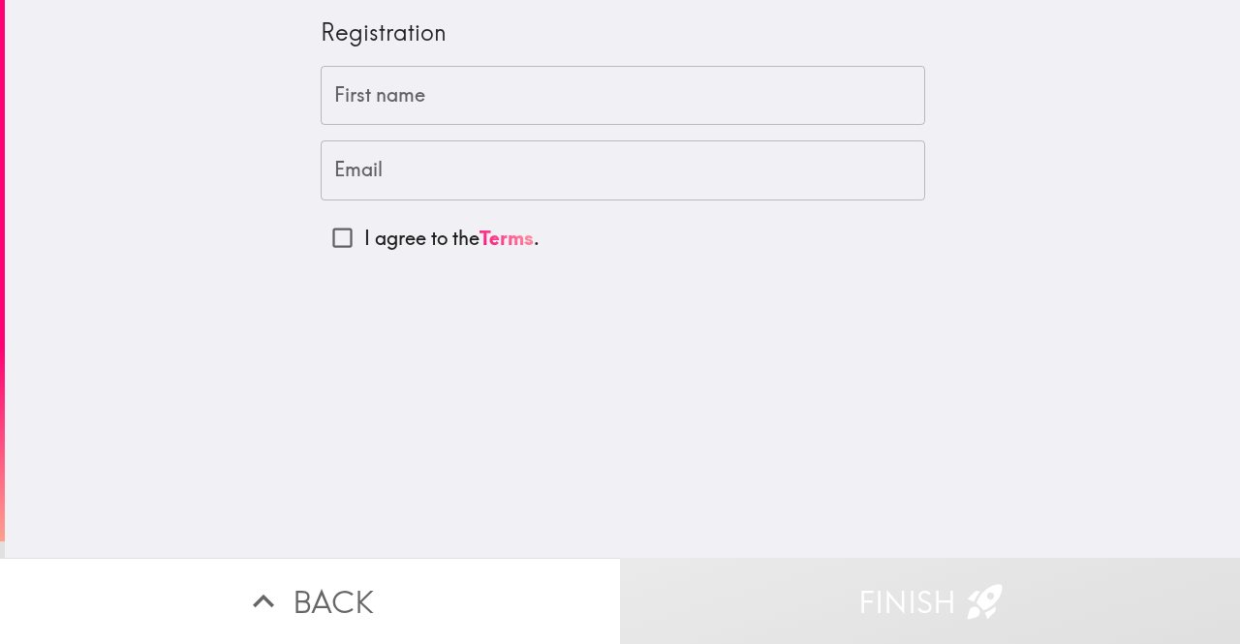
click at [381, 88] on div "First name First name" at bounding box center [623, 96] width 604 height 60
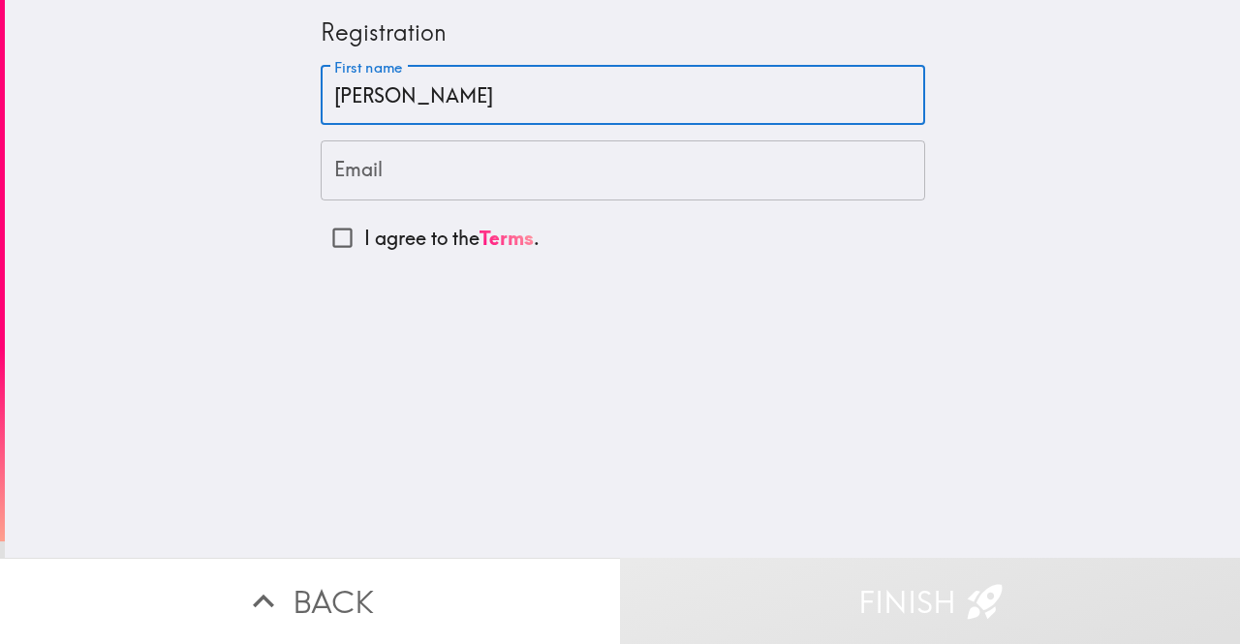
type input "[PERSON_NAME]"
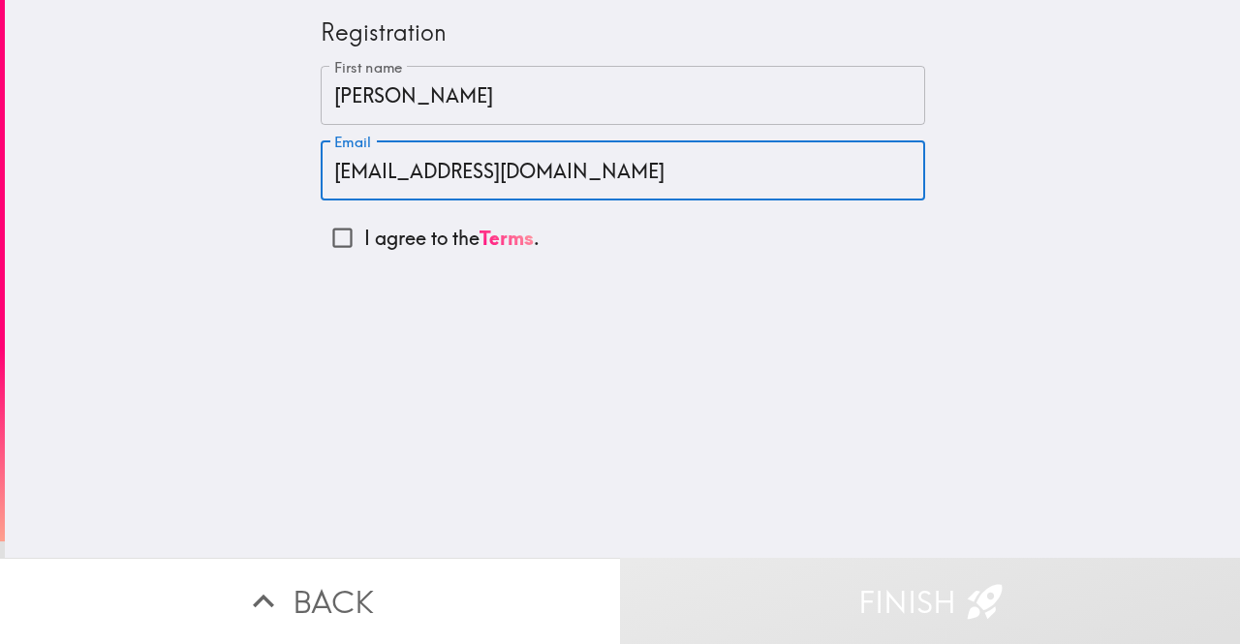
type input "[EMAIL_ADDRESS][DOMAIN_NAME]"
click at [219, 144] on div "Registration First name [PERSON_NAME] First name Email [EMAIL_ADDRESS][DOMAIN_N…" at bounding box center [622, 279] width 1235 height 558
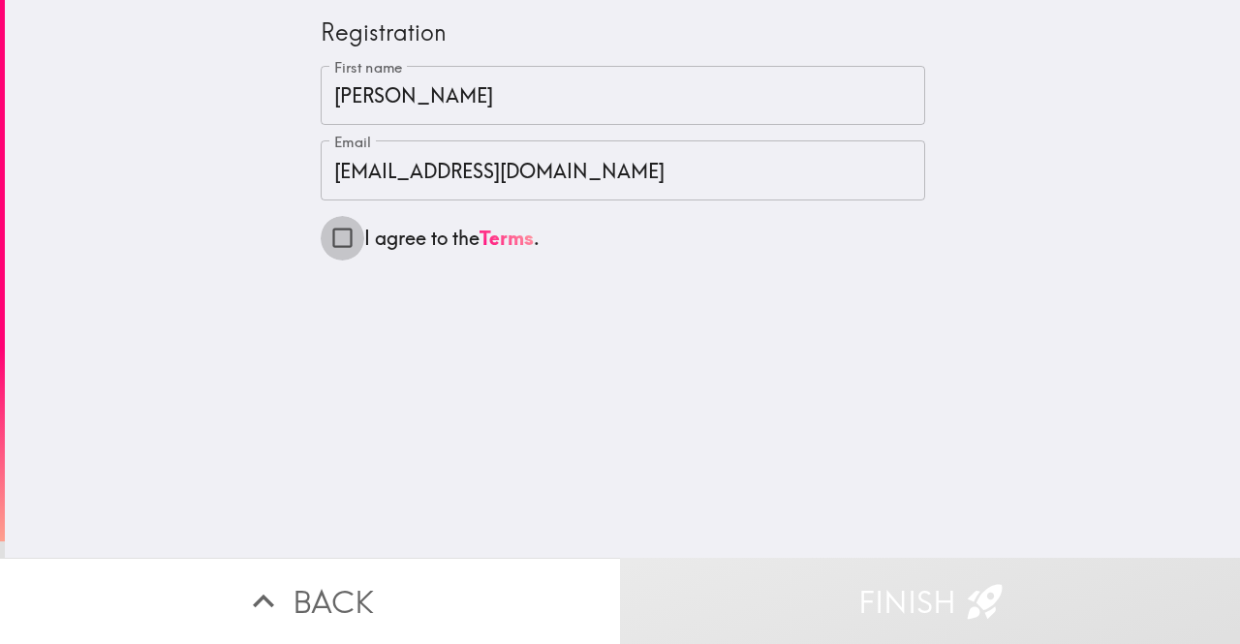
click at [331, 232] on input "I agree to the Terms ." at bounding box center [343, 238] width 44 height 44
checkbox input "true"
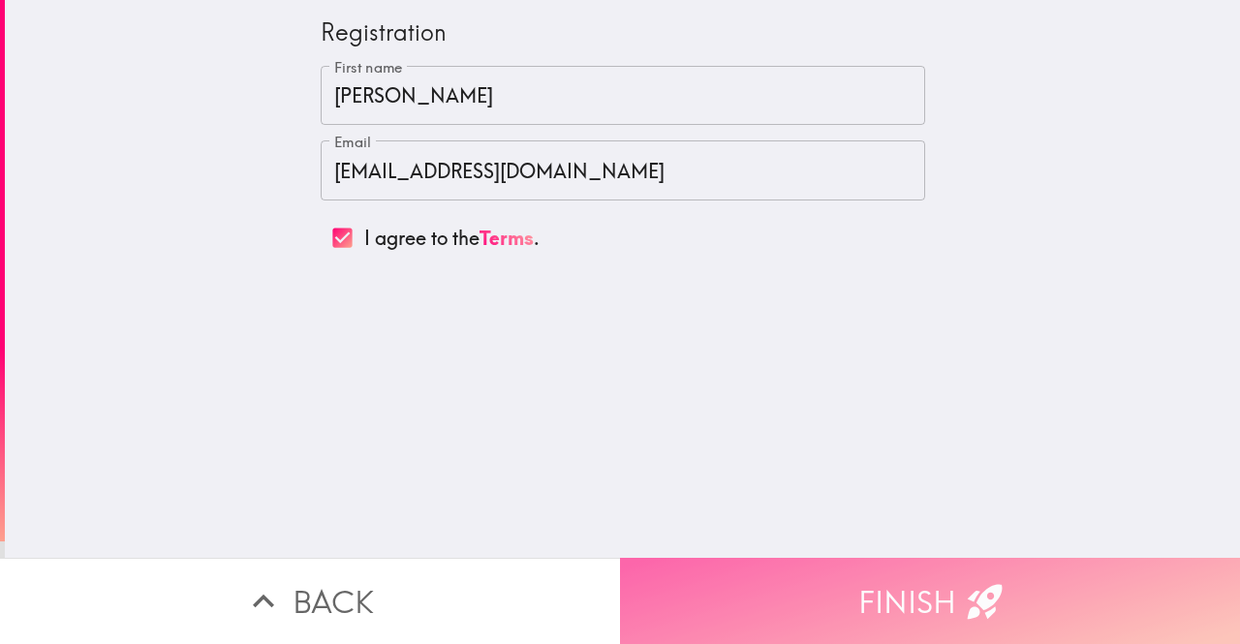
click at [939, 572] on button "Finish" at bounding box center [930, 601] width 620 height 86
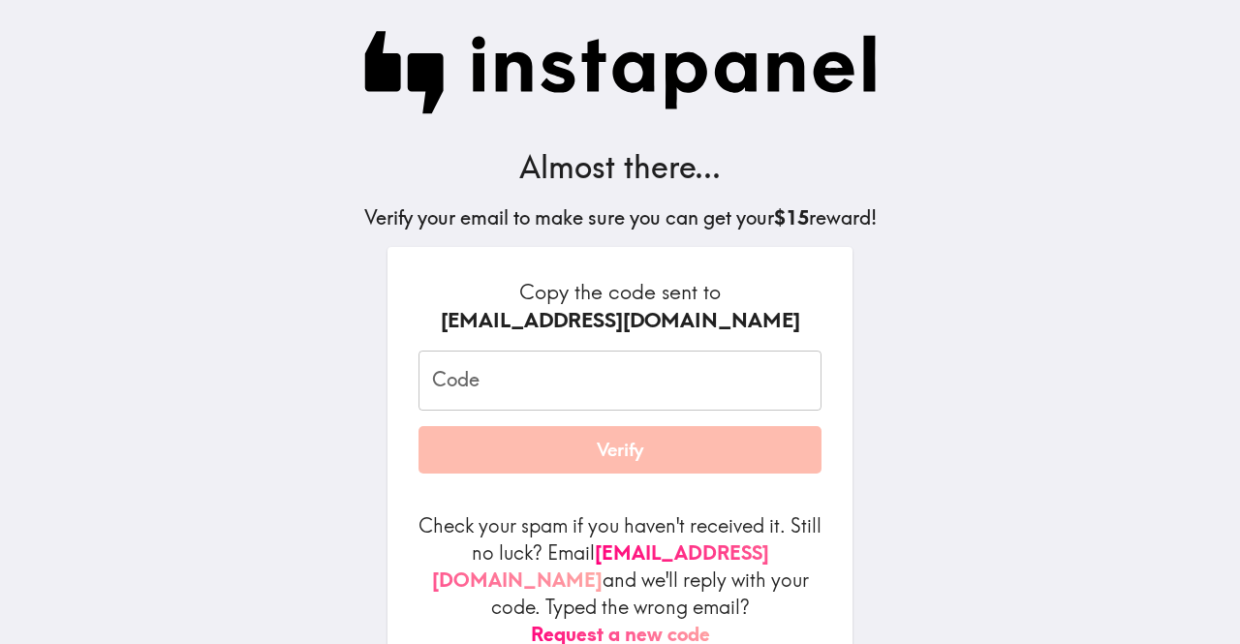
click at [508, 394] on input "Code" at bounding box center [619, 381] width 403 height 60
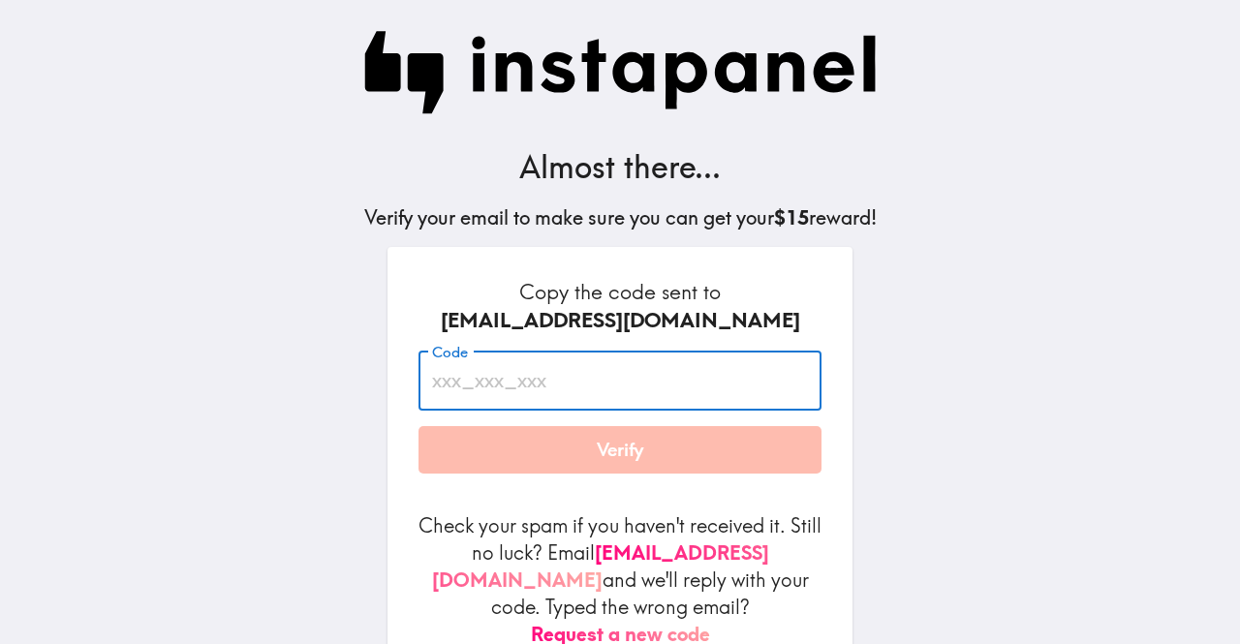
paste input "ERn_ypj_tyA"
type input "ERn_ypj_tyA"
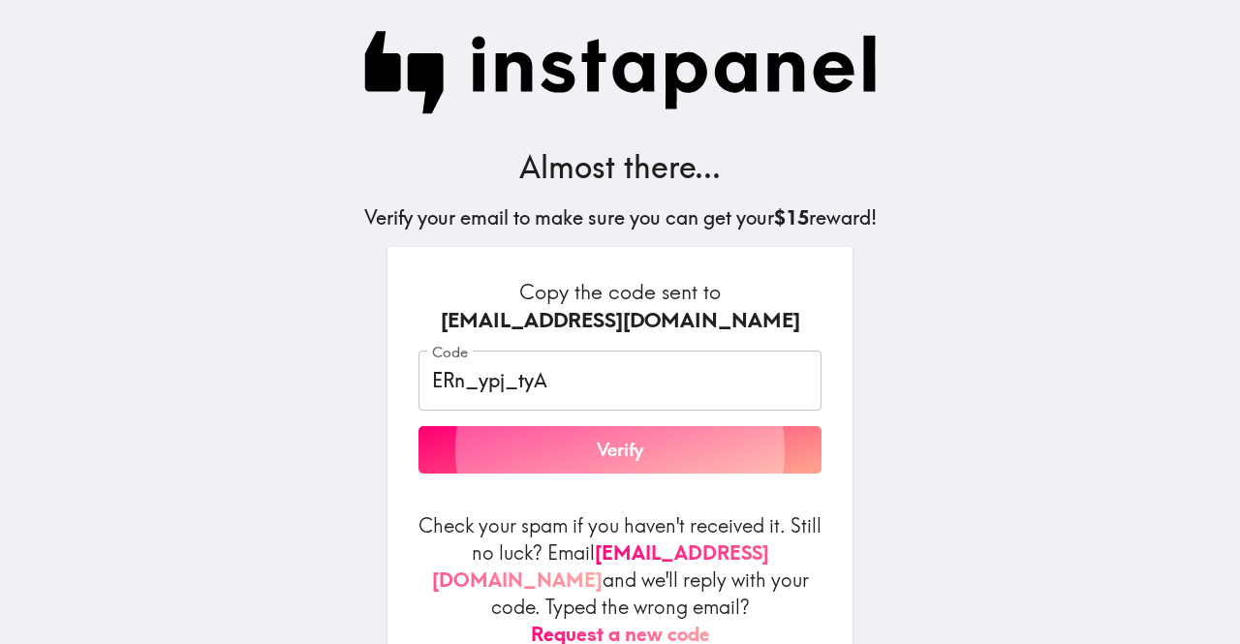
click at [471, 441] on button "Verify" at bounding box center [619, 450] width 403 height 48
